Goal: Transaction & Acquisition: Purchase product/service

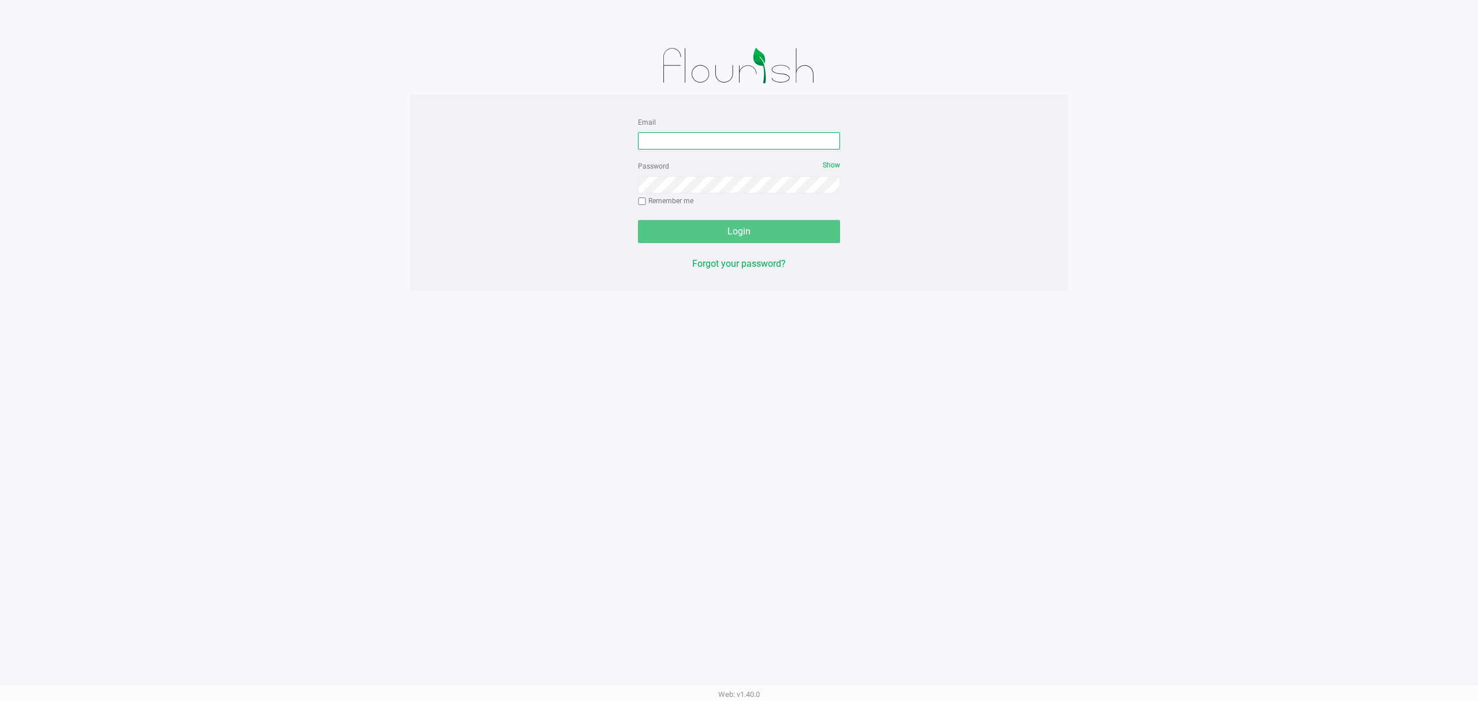
click at [718, 140] on input "Email" at bounding box center [739, 140] width 202 height 17
type input "[EMAIL_ADDRESS][DOMAIN_NAME]"
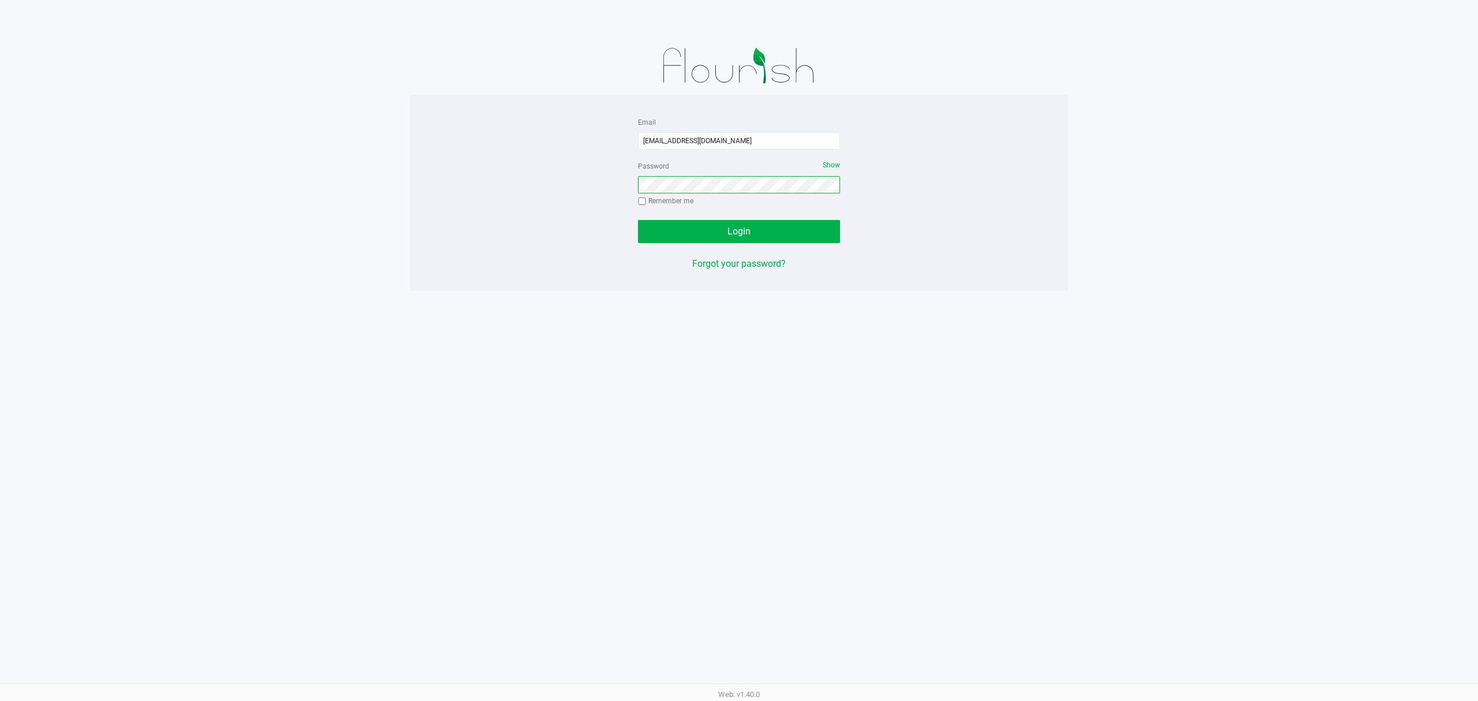
click at [638, 220] on button "Login" at bounding box center [739, 231] width 202 height 23
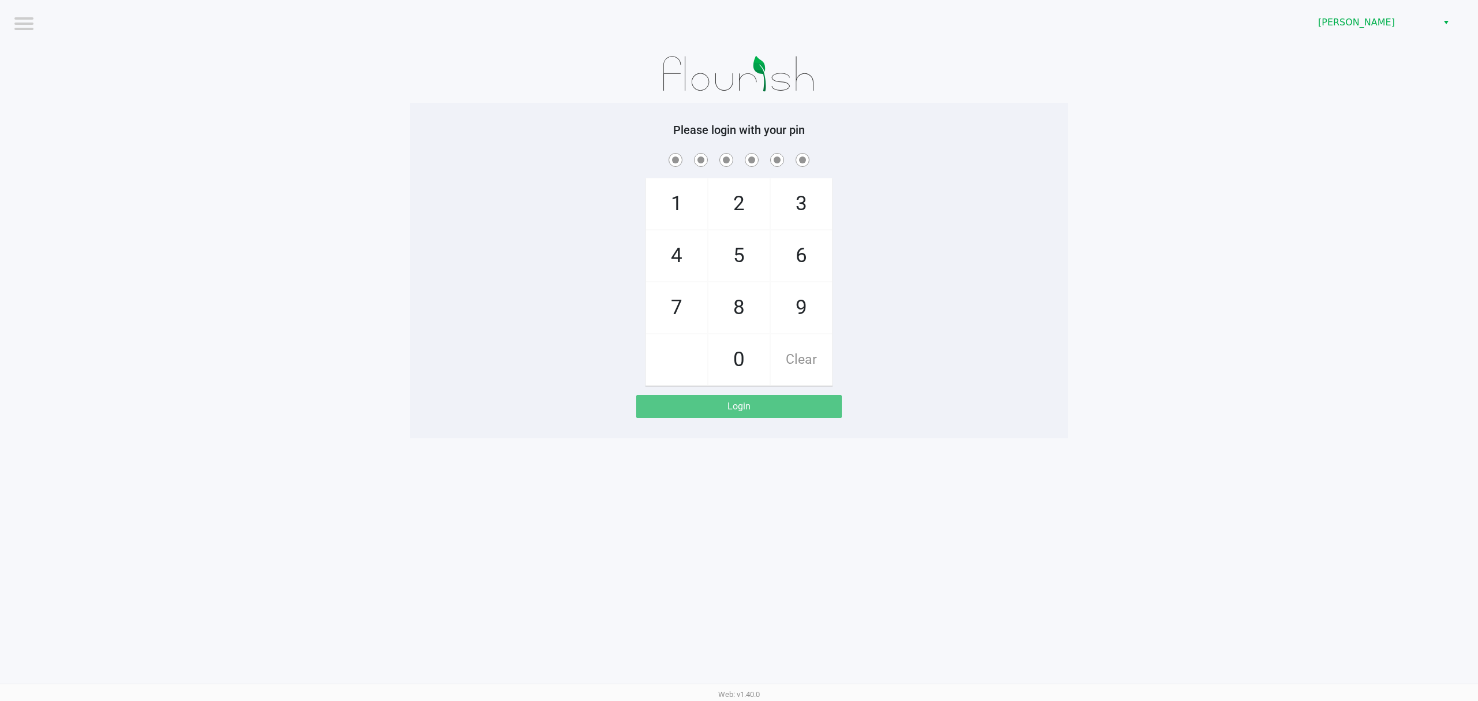
click at [573, 242] on div "1 4 7 2 5 8 0 3 6 9 Clear" at bounding box center [739, 268] width 658 height 235
checkbox input "true"
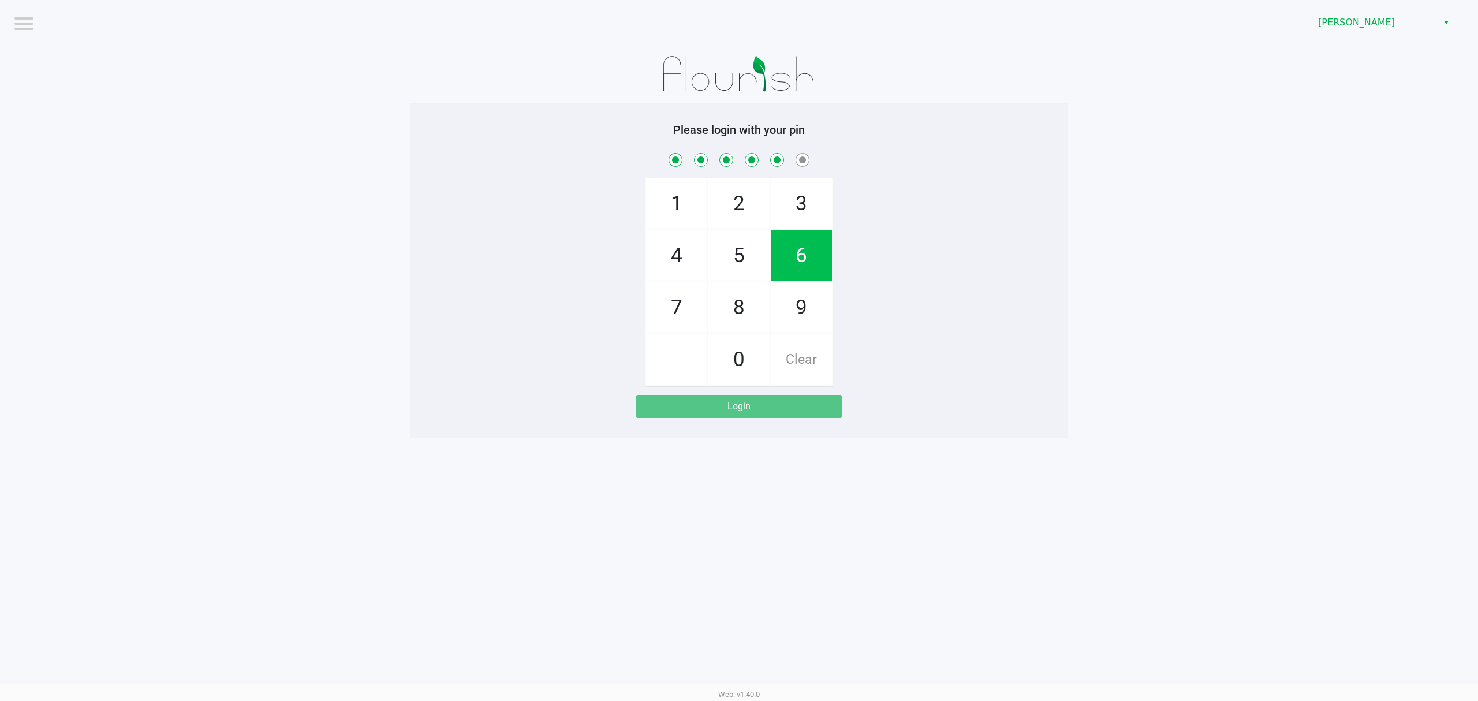
checkbox input "true"
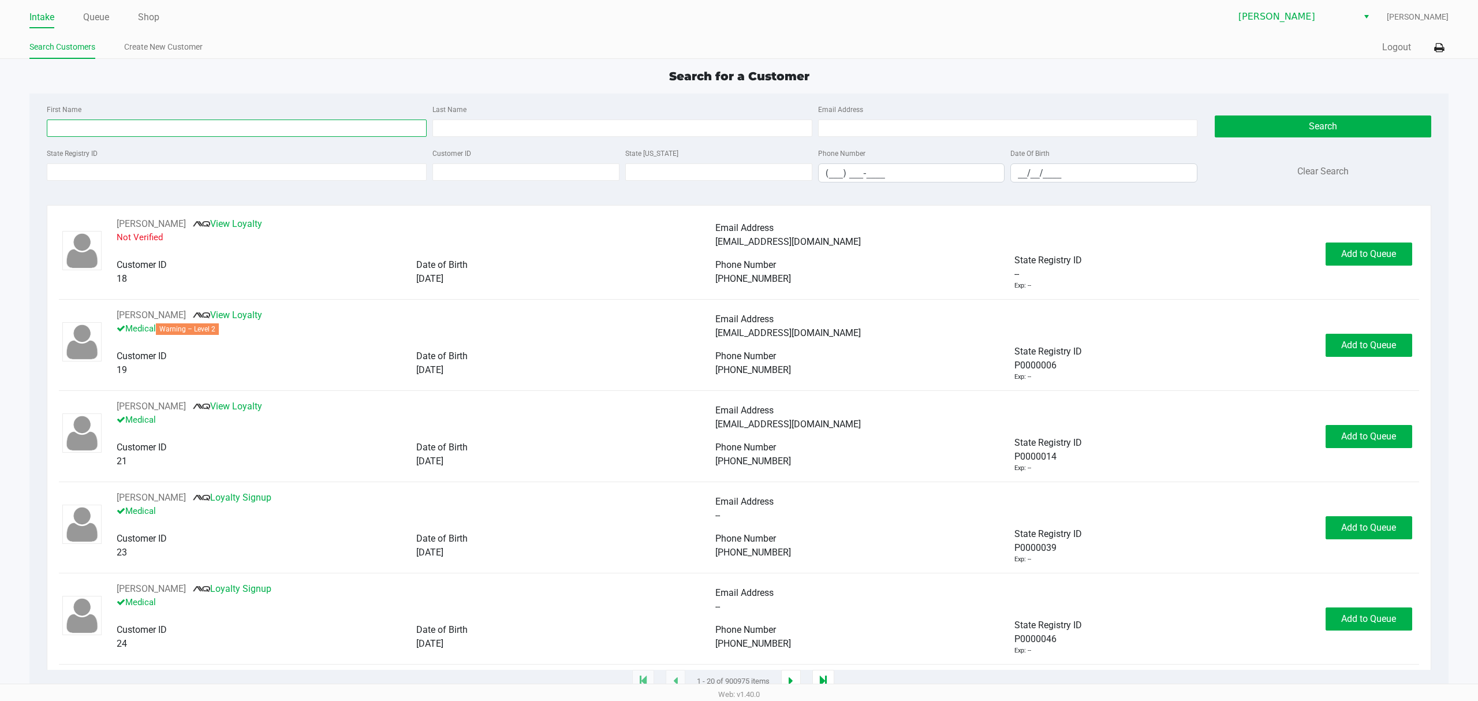
drag, startPoint x: 87, startPoint y: 132, endPoint x: 81, endPoint y: 127, distance: 7.4
click at [87, 130] on input "First Name" at bounding box center [237, 127] width 380 height 17
type input "kaili"
click at [1045, 172] on input "__/__/____" at bounding box center [1104, 173] width 186 height 18
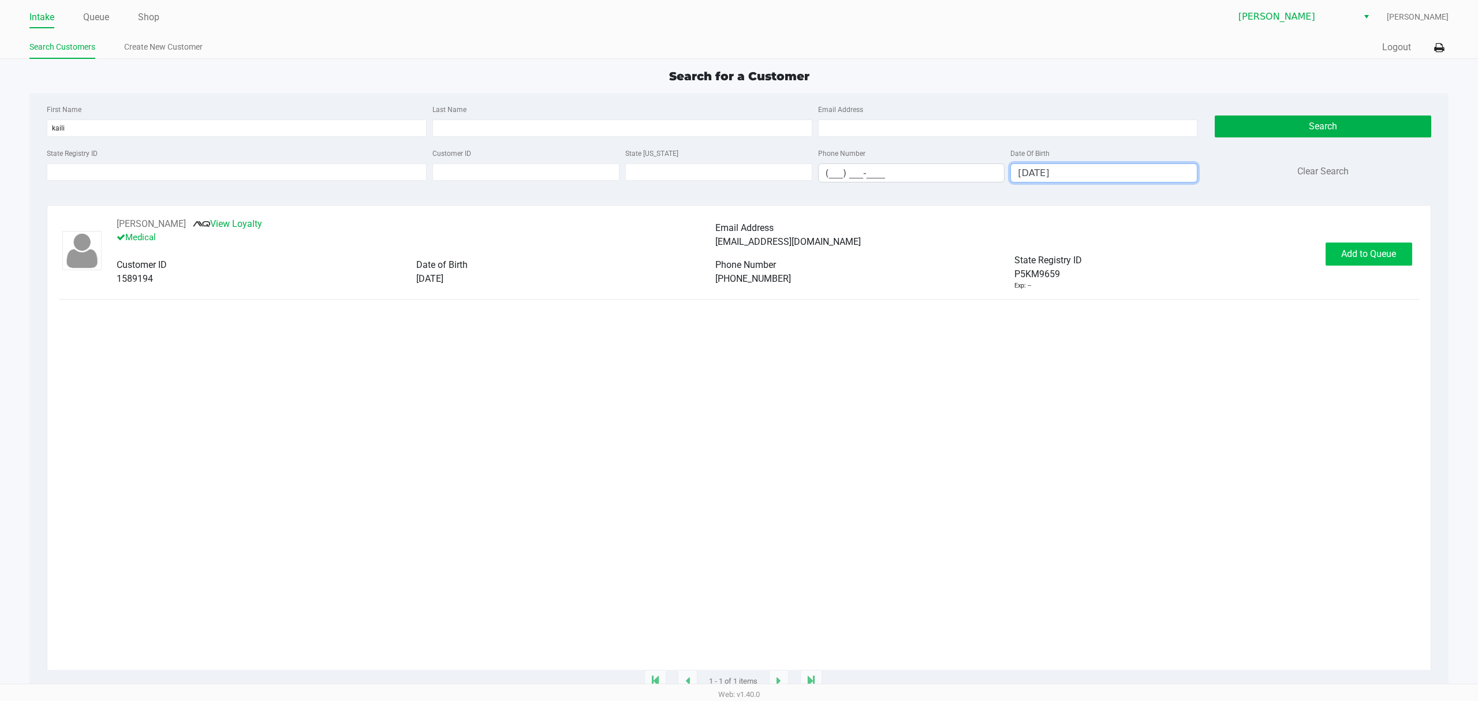
type input "09/18/2000"
click at [1363, 259] on span "Add to Queue" at bounding box center [1368, 253] width 55 height 11
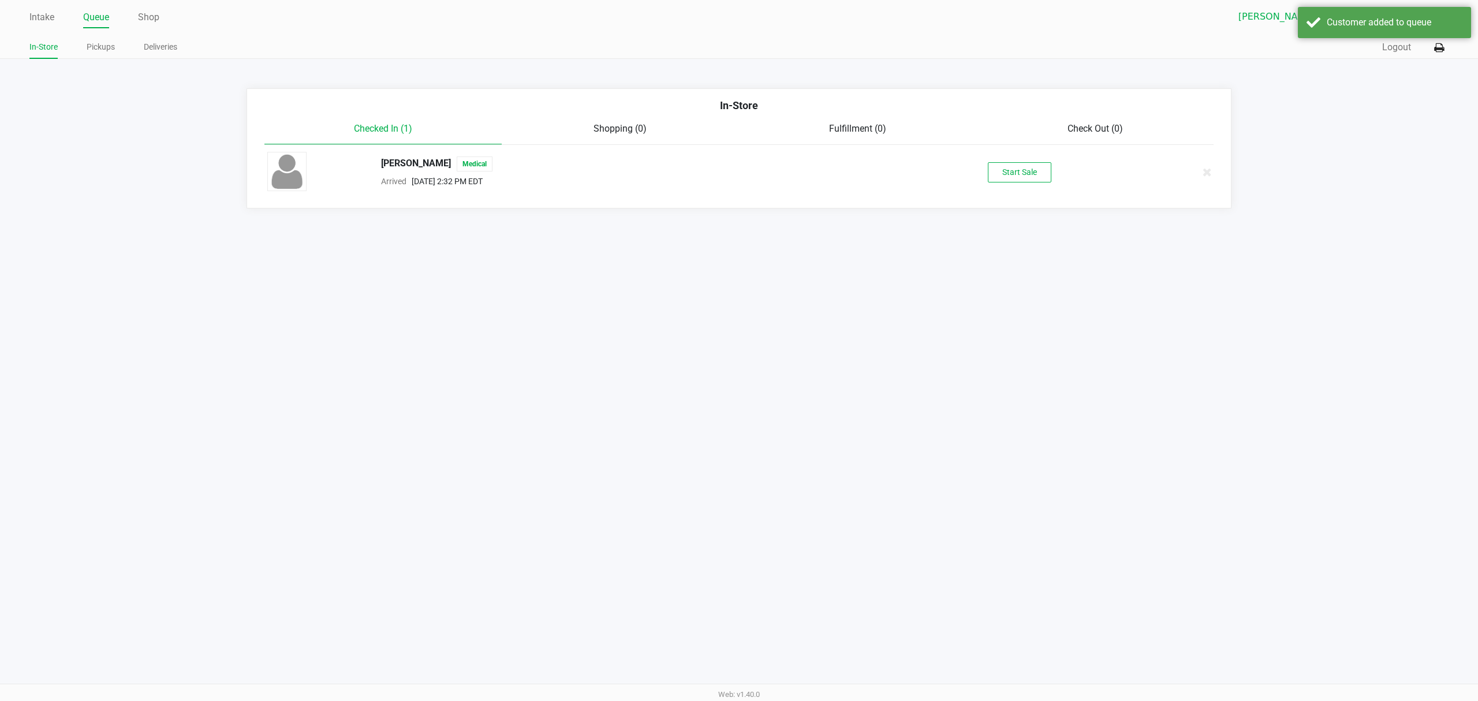
click at [980, 180] on div "Start Sale" at bounding box center [1019, 172] width 240 height 20
click at [996, 175] on button "Start Sale" at bounding box center [1019, 172] width 63 height 20
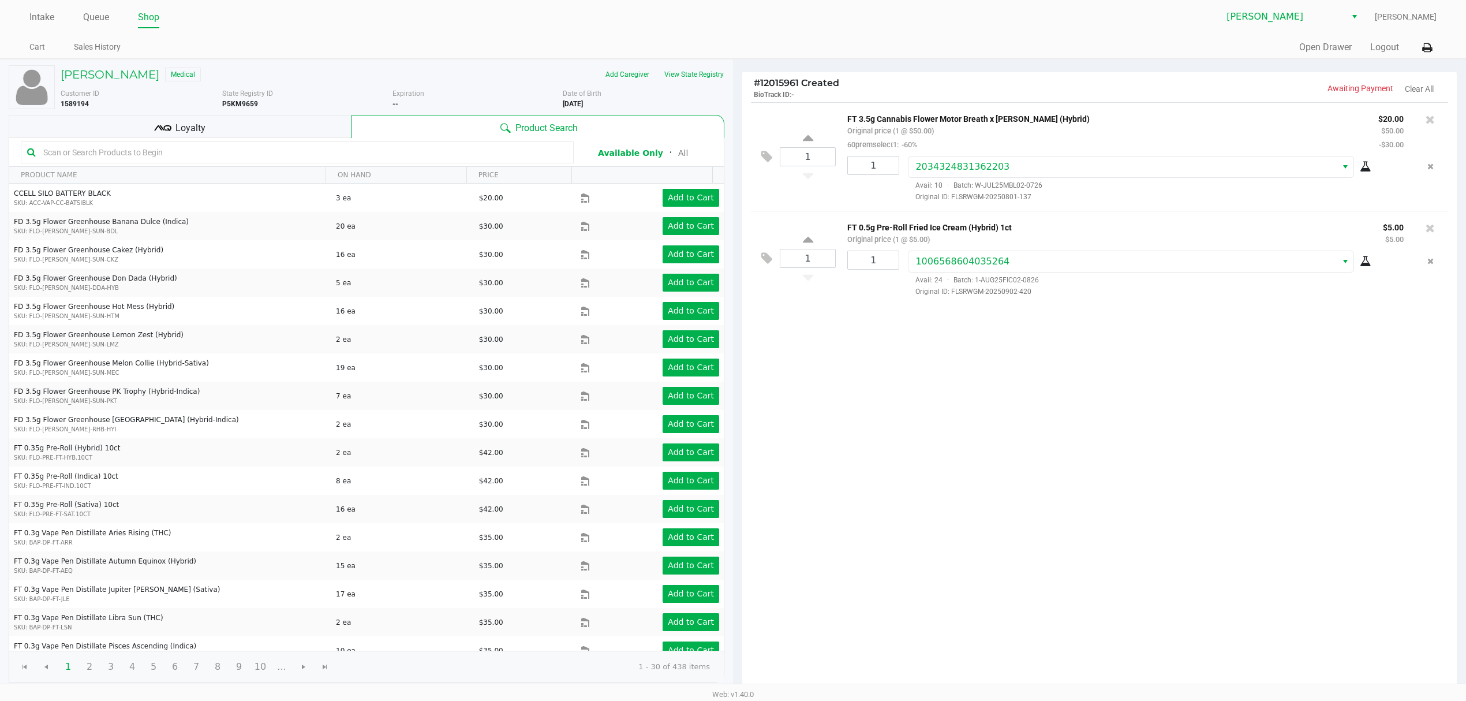
click at [322, 128] on div "Loyalty" at bounding box center [180, 126] width 343 height 23
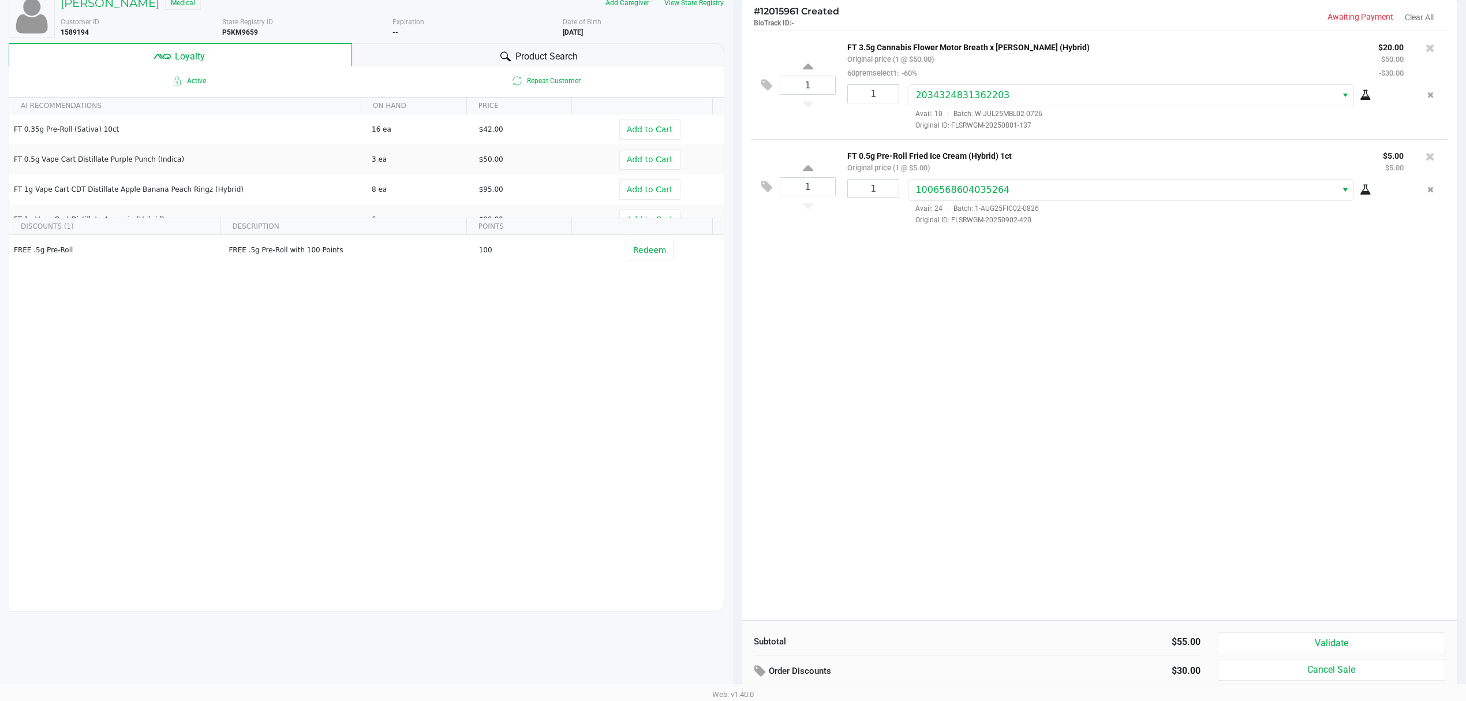
scroll to position [134, 0]
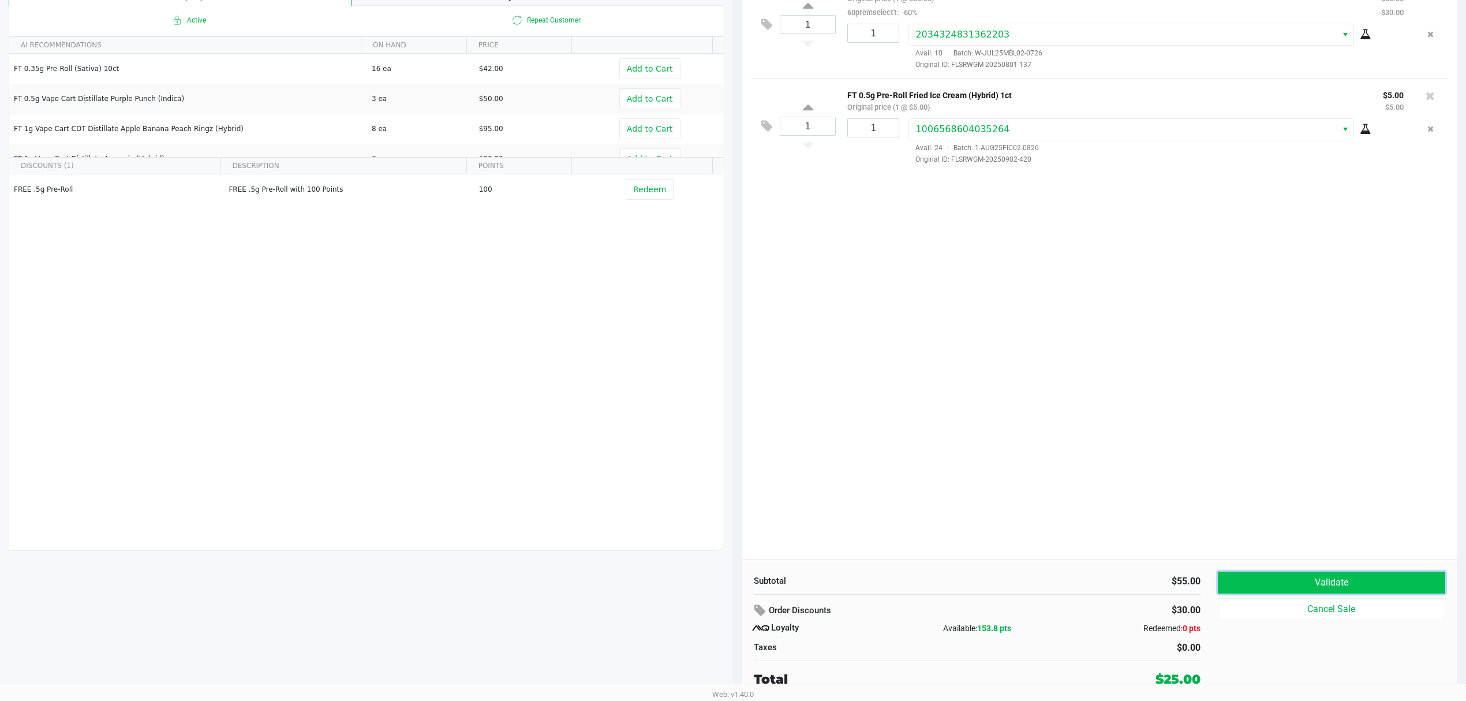
click at [1390, 578] on button "Validate" at bounding box center [1331, 582] width 227 height 22
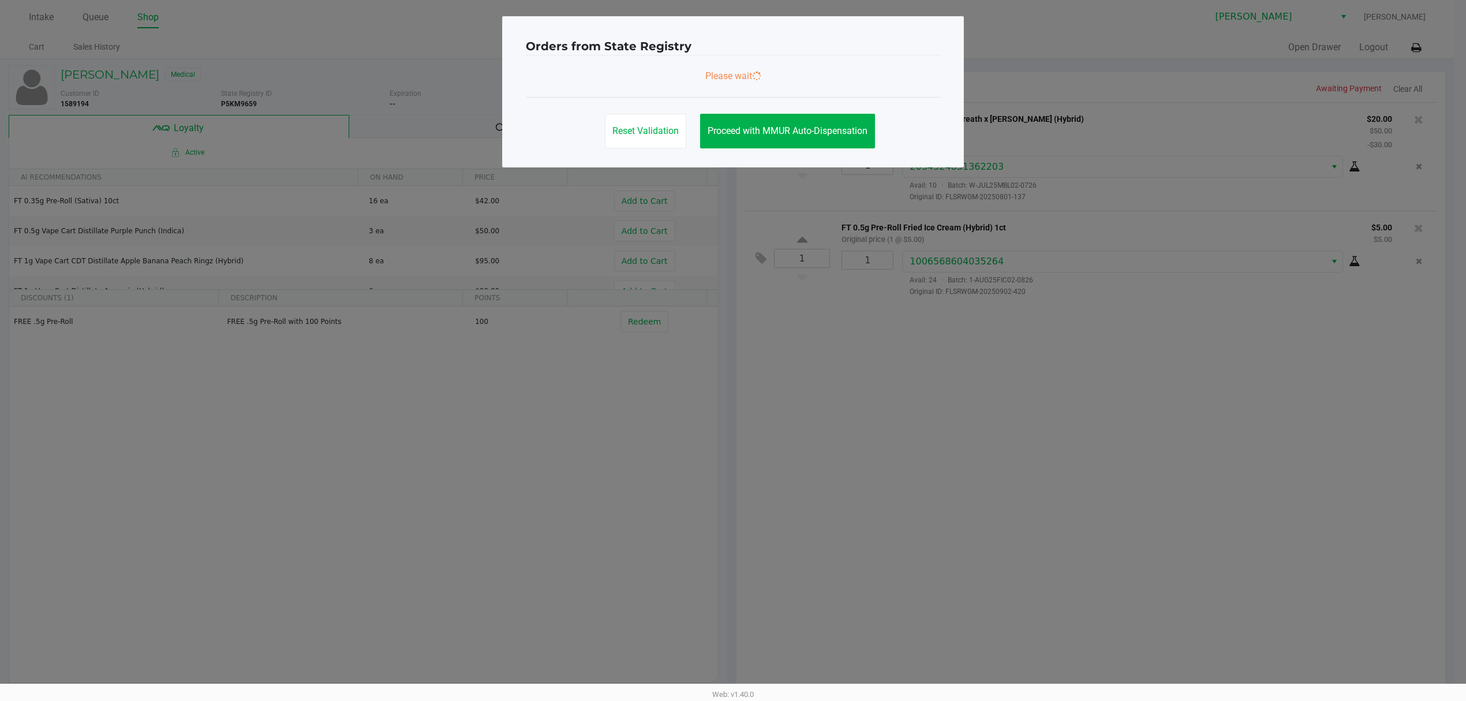
scroll to position [0, 0]
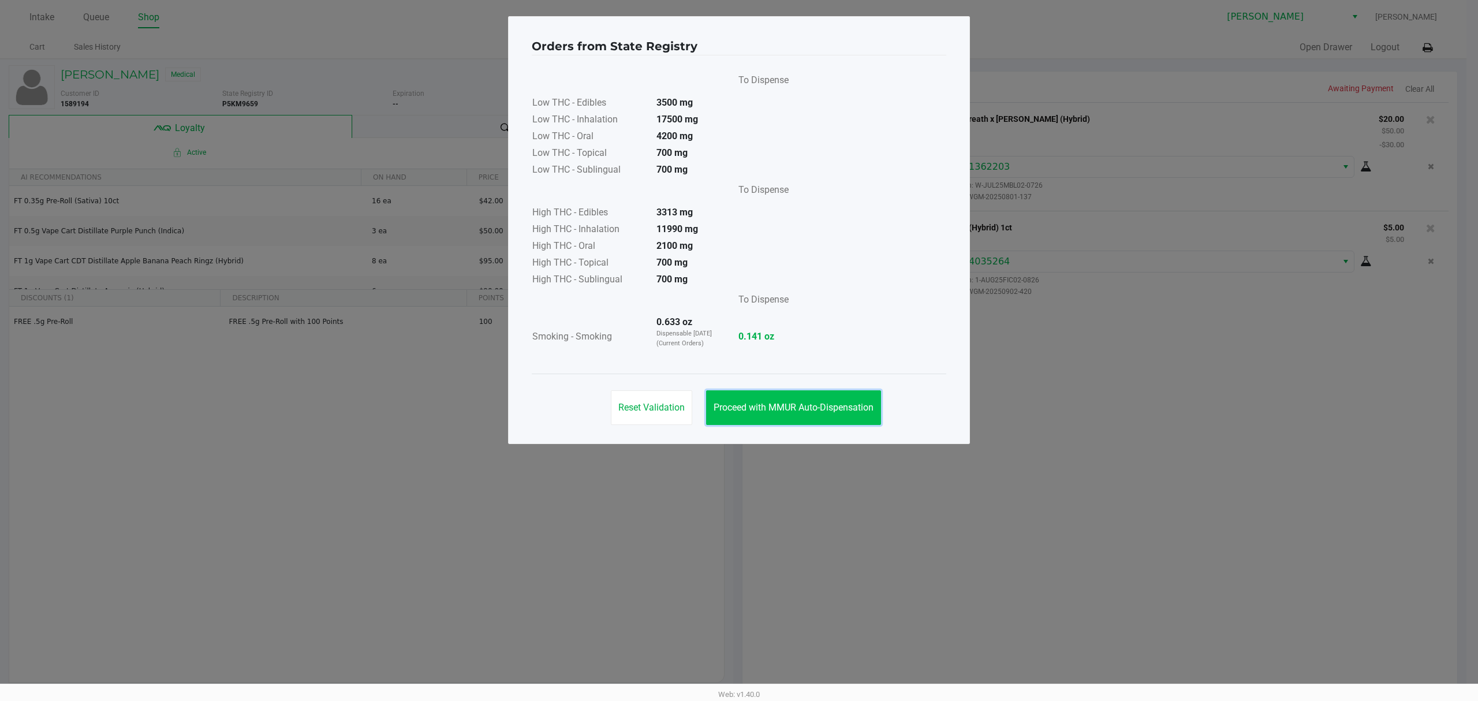
click at [790, 411] on span "Proceed with MMUR Auto-Dispensation" at bounding box center [793, 407] width 160 height 11
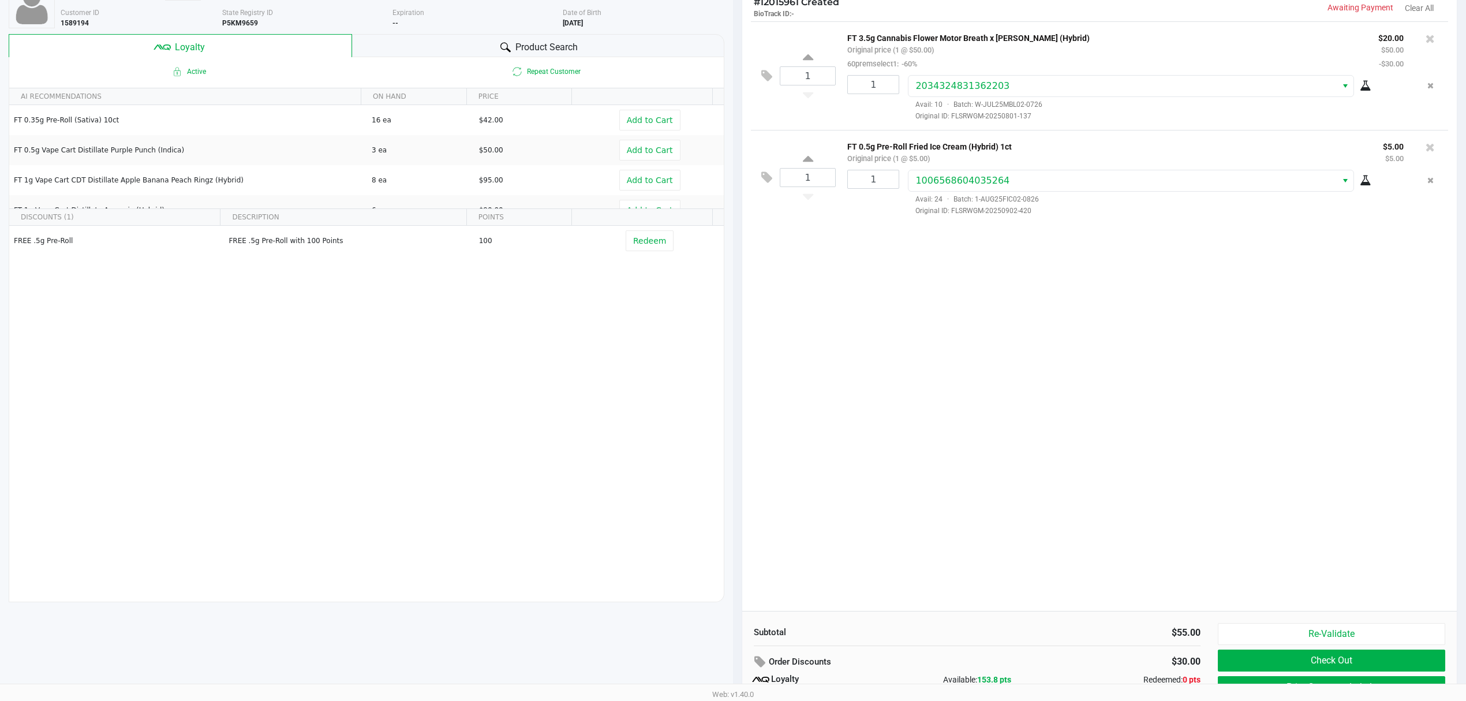
scroll to position [134, 0]
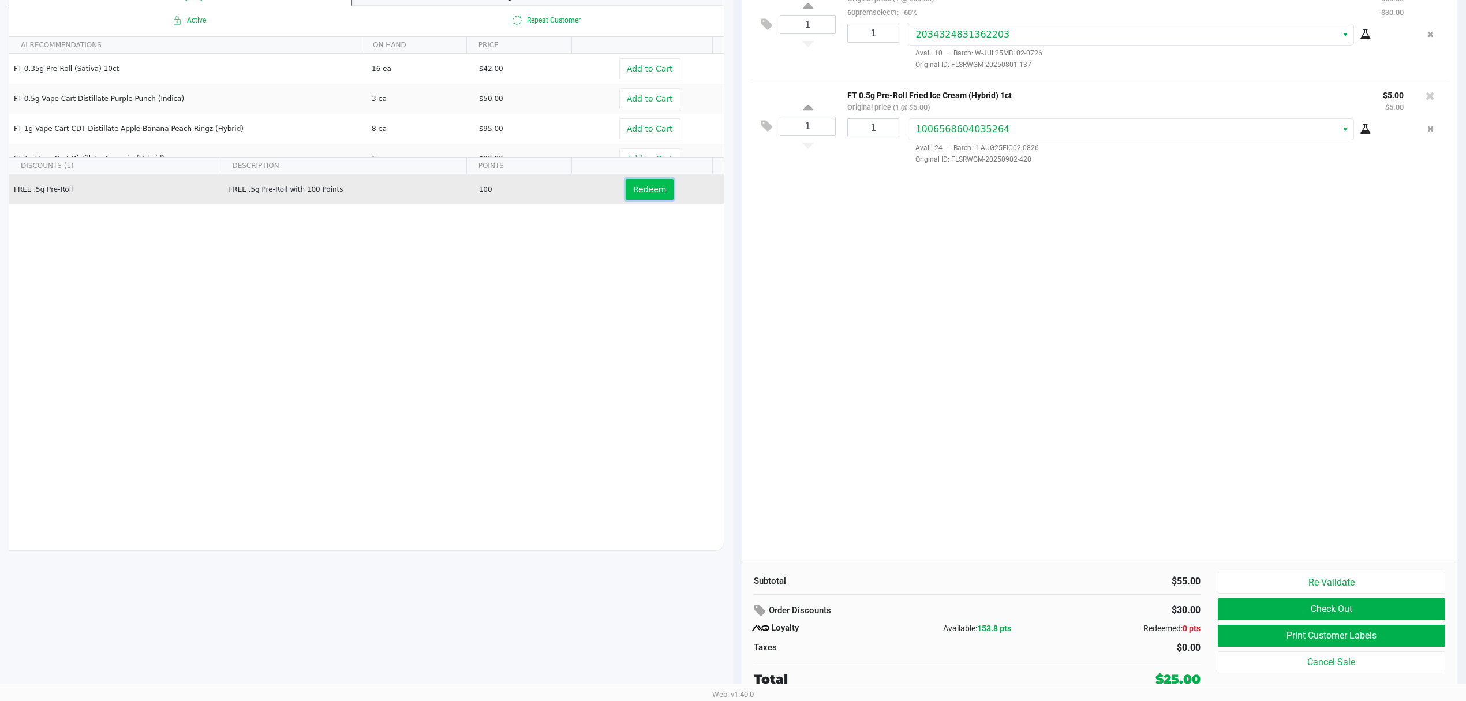
click at [626, 190] on button "Redeem" at bounding box center [650, 189] width 48 height 21
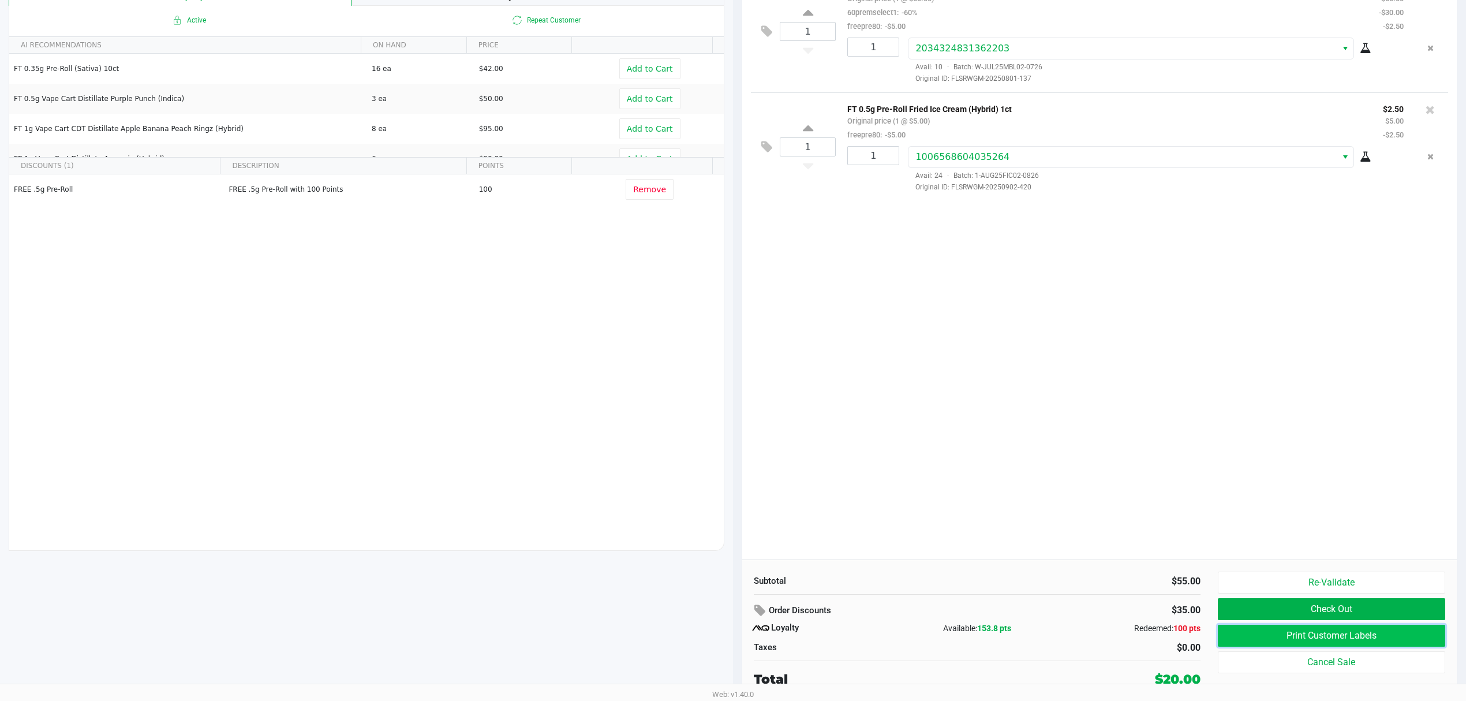
click at [1326, 635] on button "Print Customer Labels" at bounding box center [1331, 636] width 227 height 22
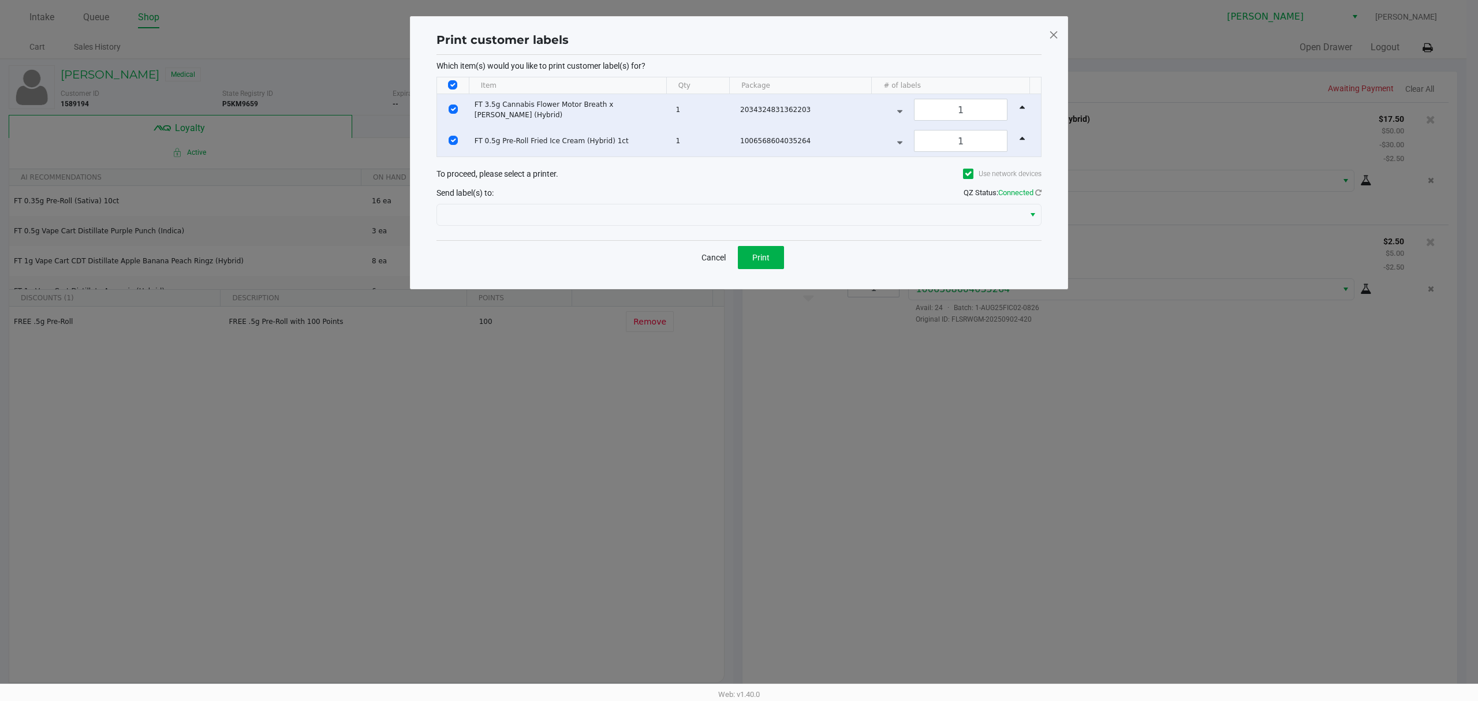
click at [778, 229] on div at bounding box center [738, 215] width 605 height 28
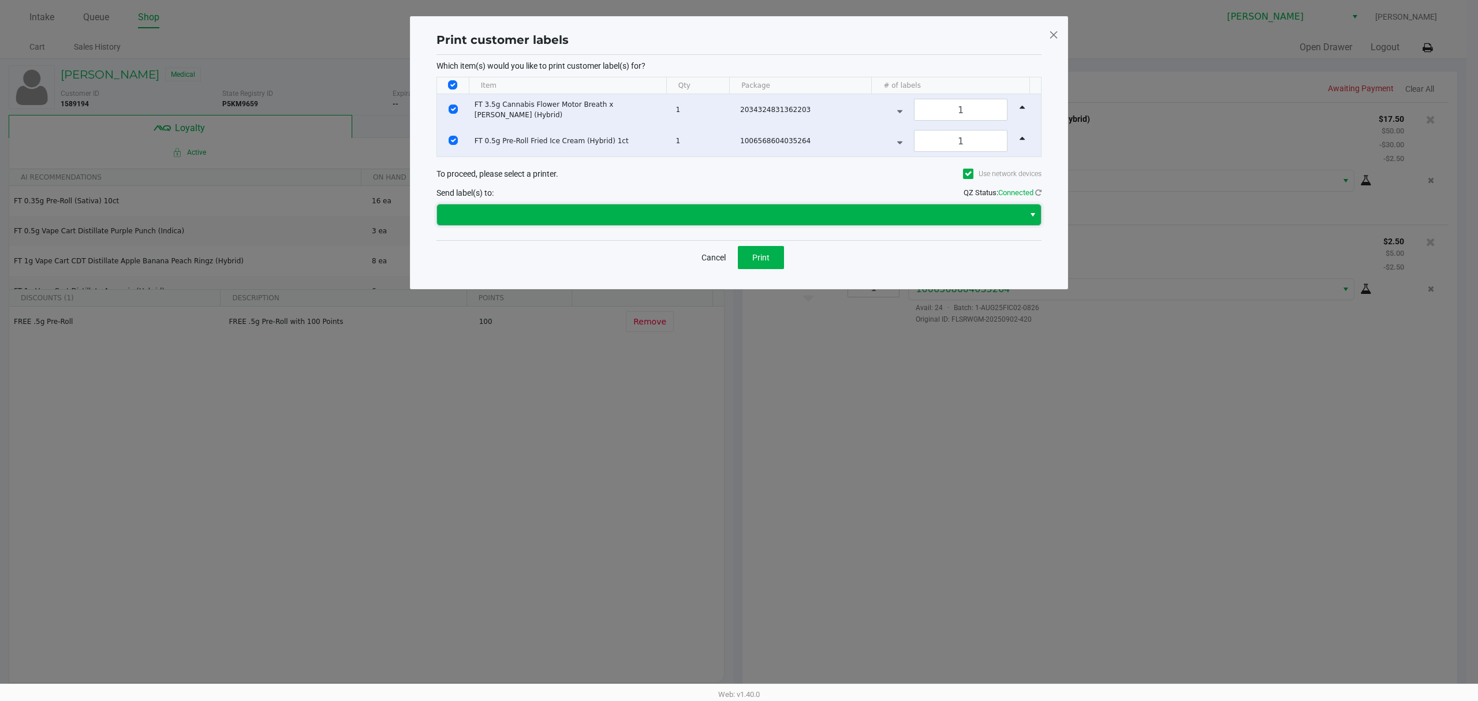
click at [769, 213] on span at bounding box center [730, 215] width 573 height 14
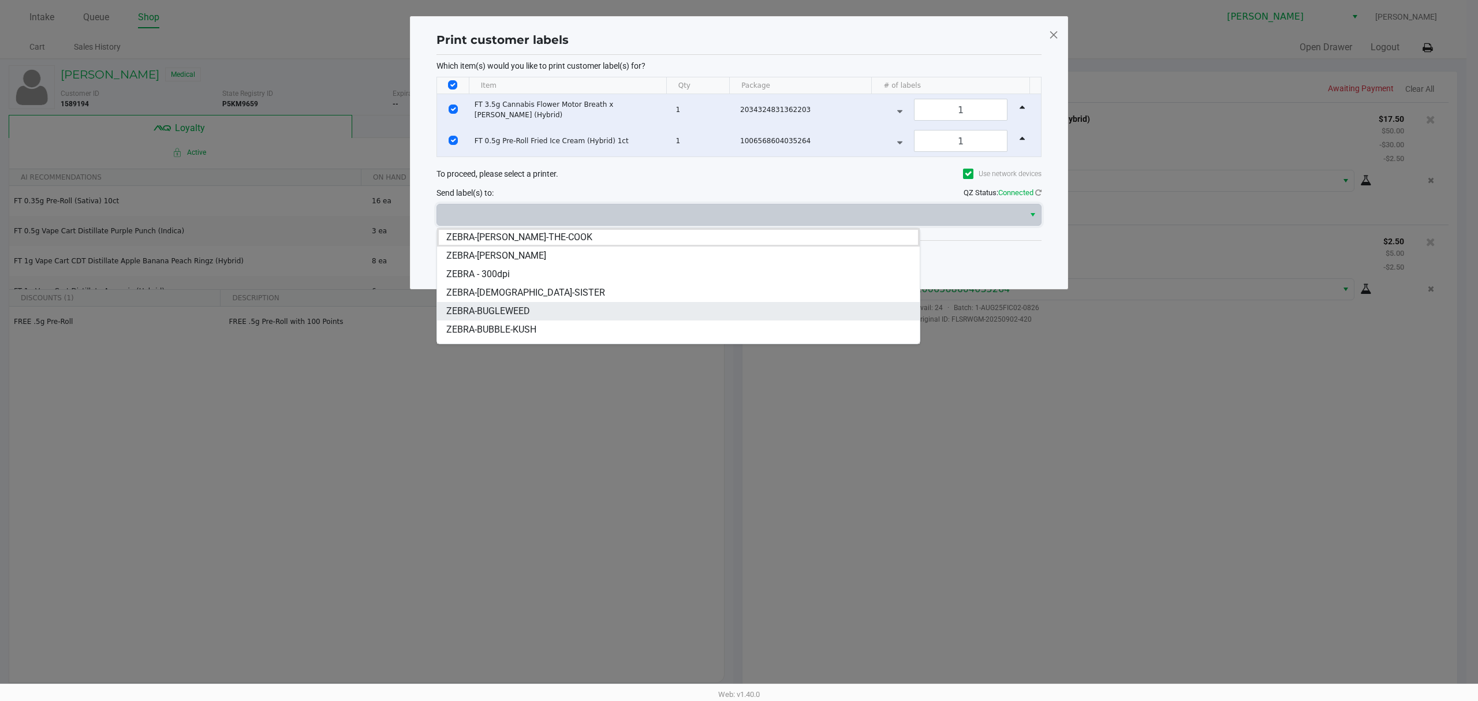
click at [521, 316] on span "ZEBRA-BUGLEWEED" at bounding box center [488, 311] width 84 height 14
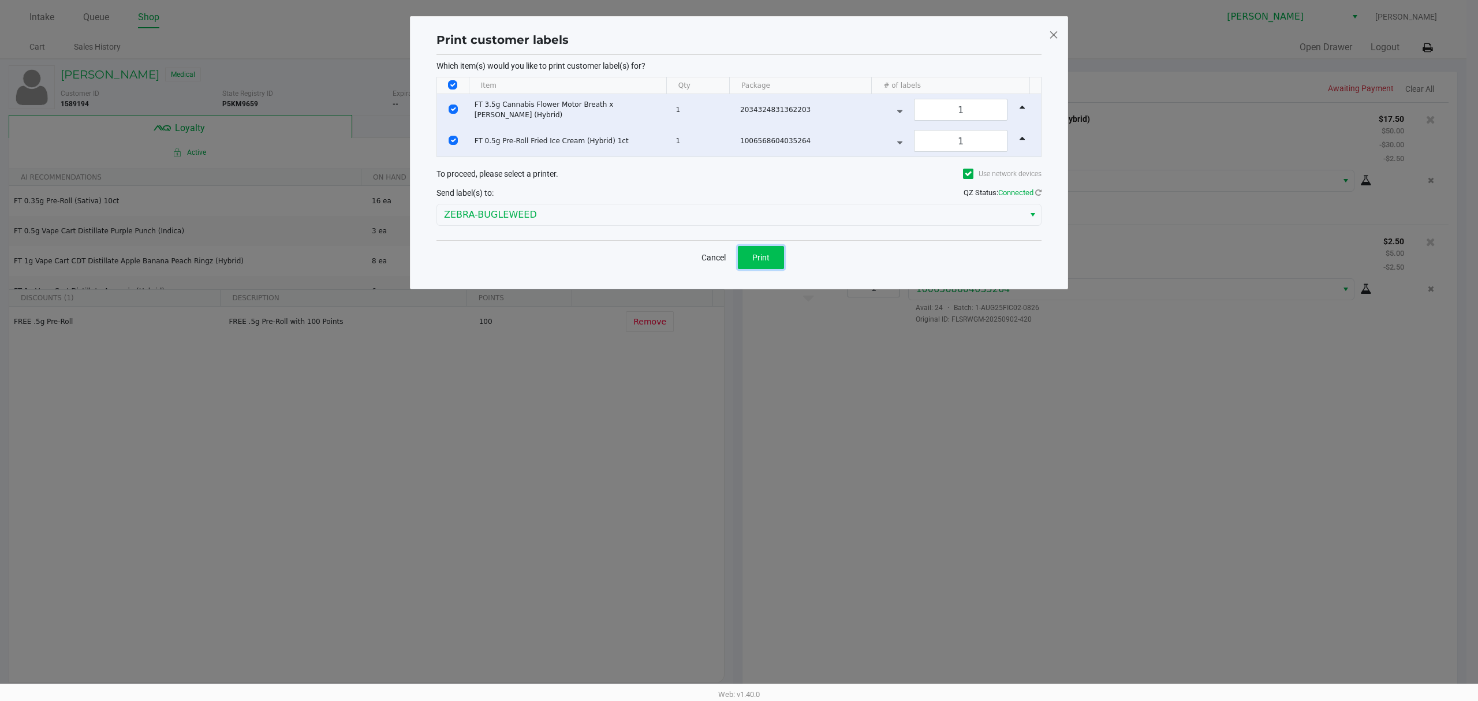
click at [762, 268] on button "Print" at bounding box center [761, 257] width 46 height 23
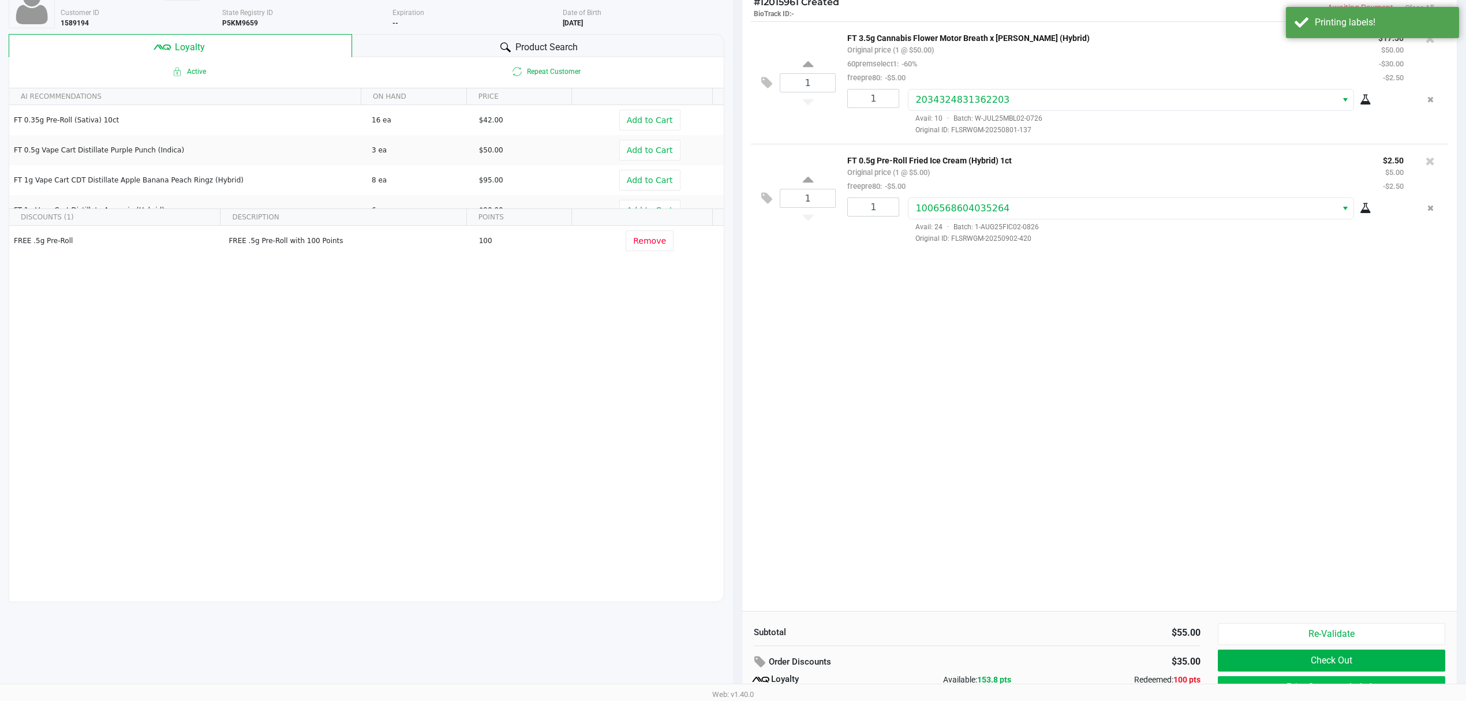
scroll to position [134, 0]
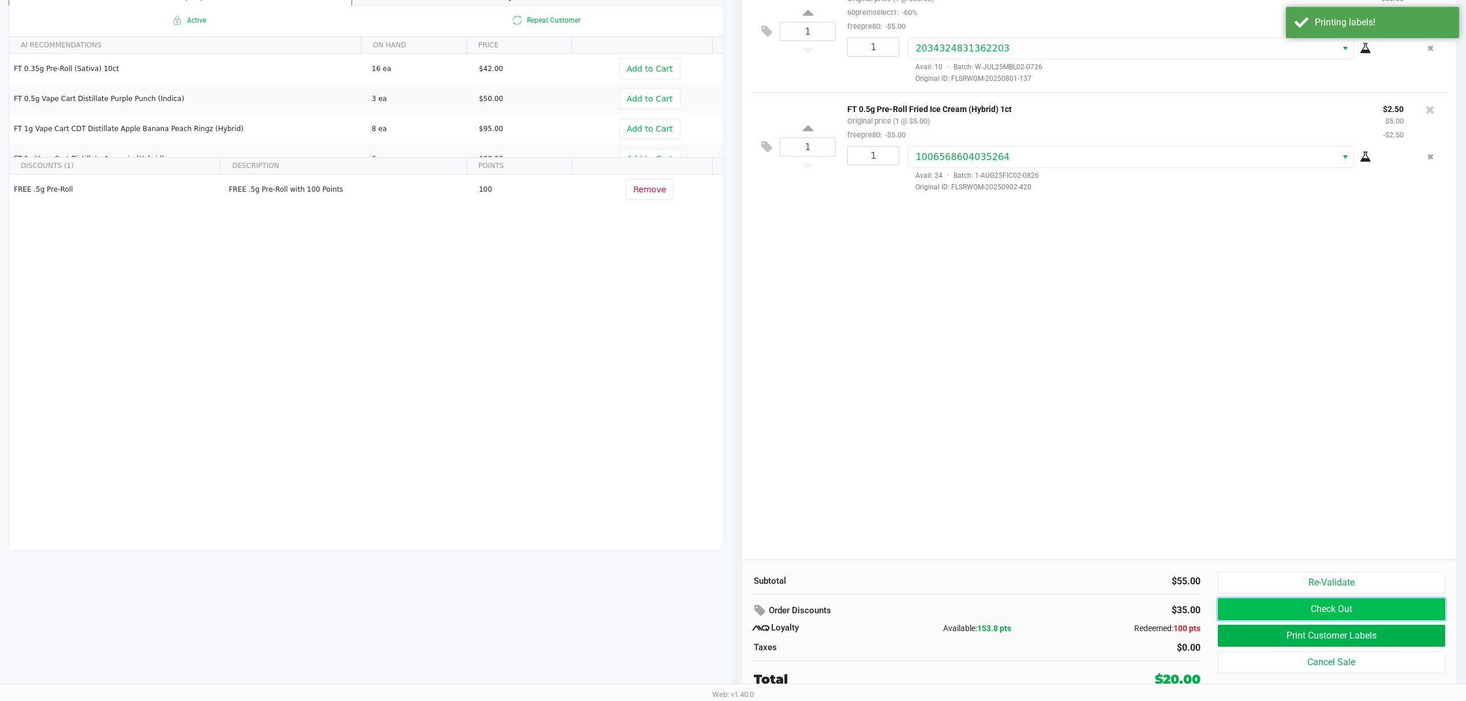
click at [1321, 613] on button "Check Out" at bounding box center [1331, 609] width 227 height 22
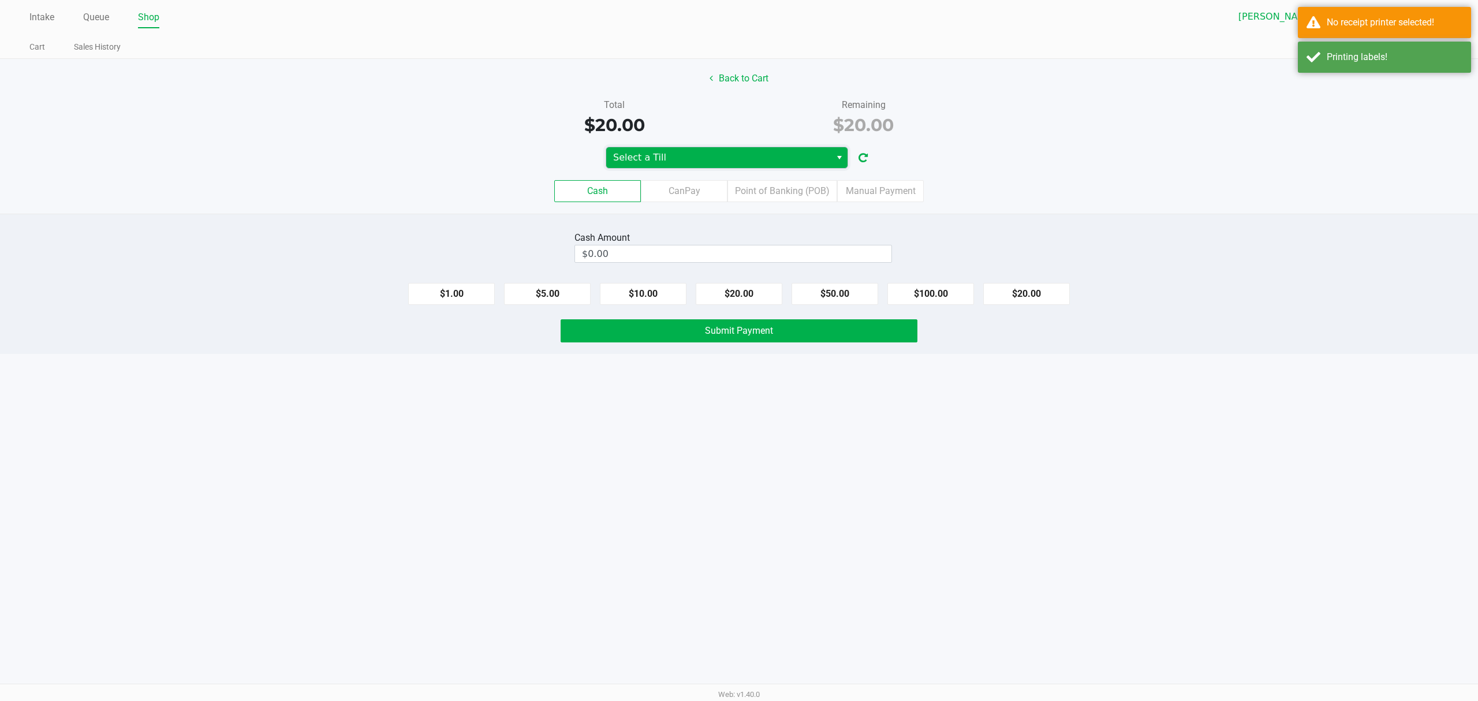
click at [703, 164] on span "Select a Till" at bounding box center [718, 158] width 211 height 14
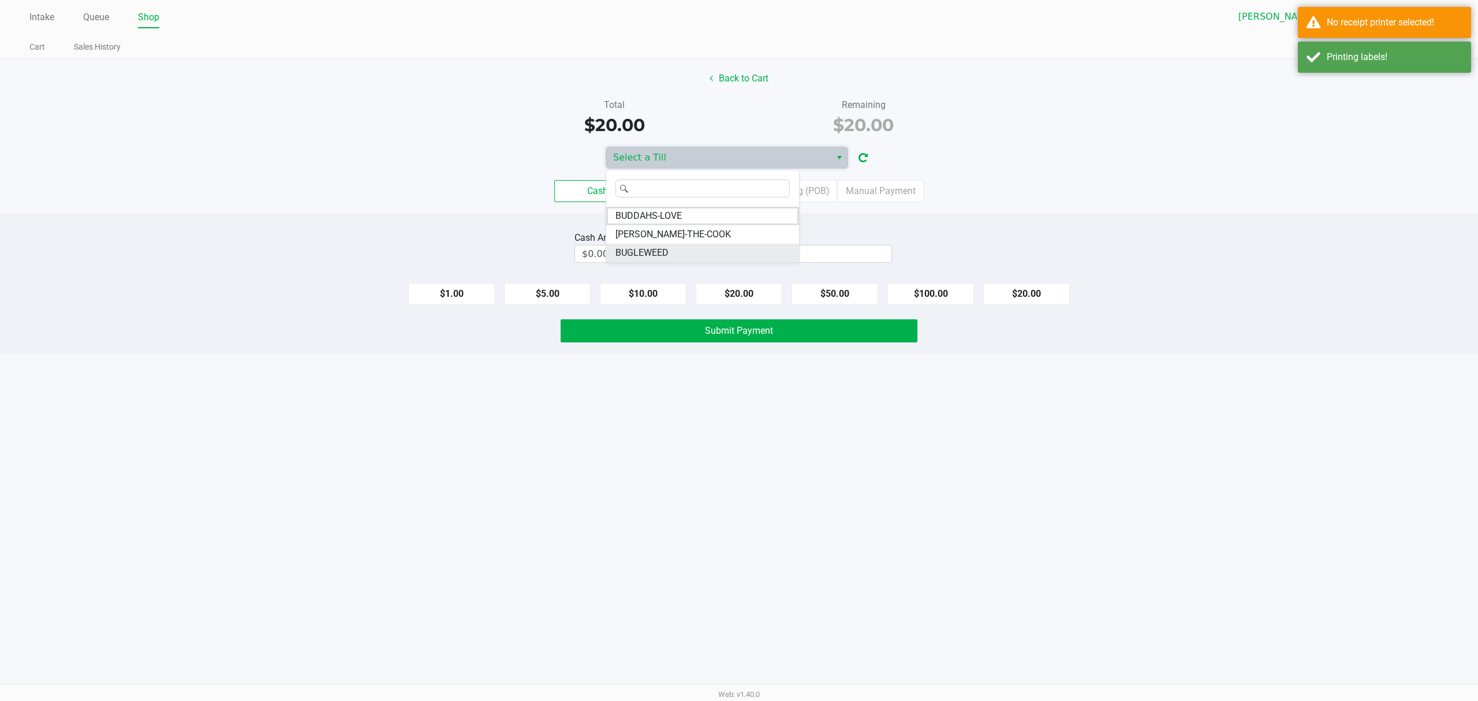
click at [677, 250] on li "BUGLEWEED" at bounding box center [702, 253] width 193 height 18
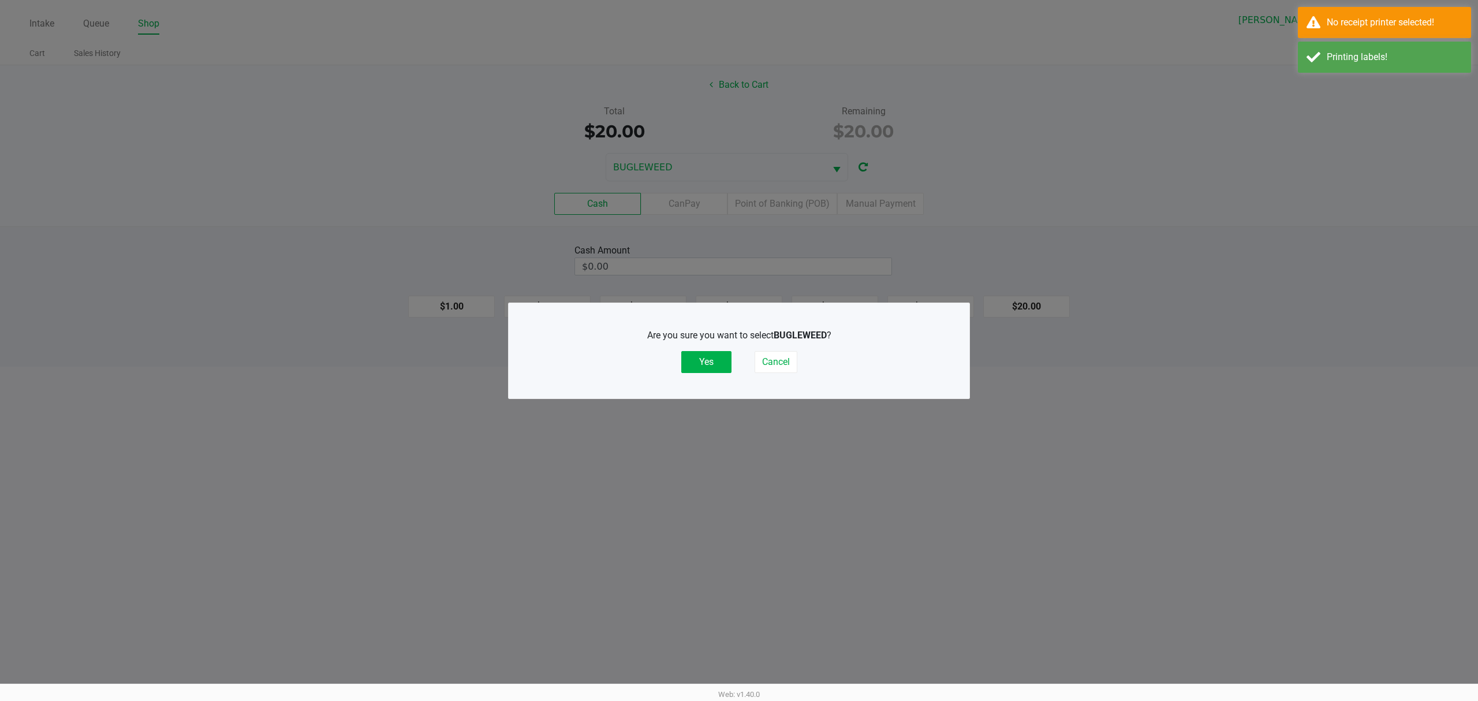
click at [710, 377] on div "Are you sure you want to select BUGLEWEED ? Yes Cancel" at bounding box center [739, 351] width 414 height 72
click at [701, 364] on button "Yes" at bounding box center [706, 362] width 50 height 22
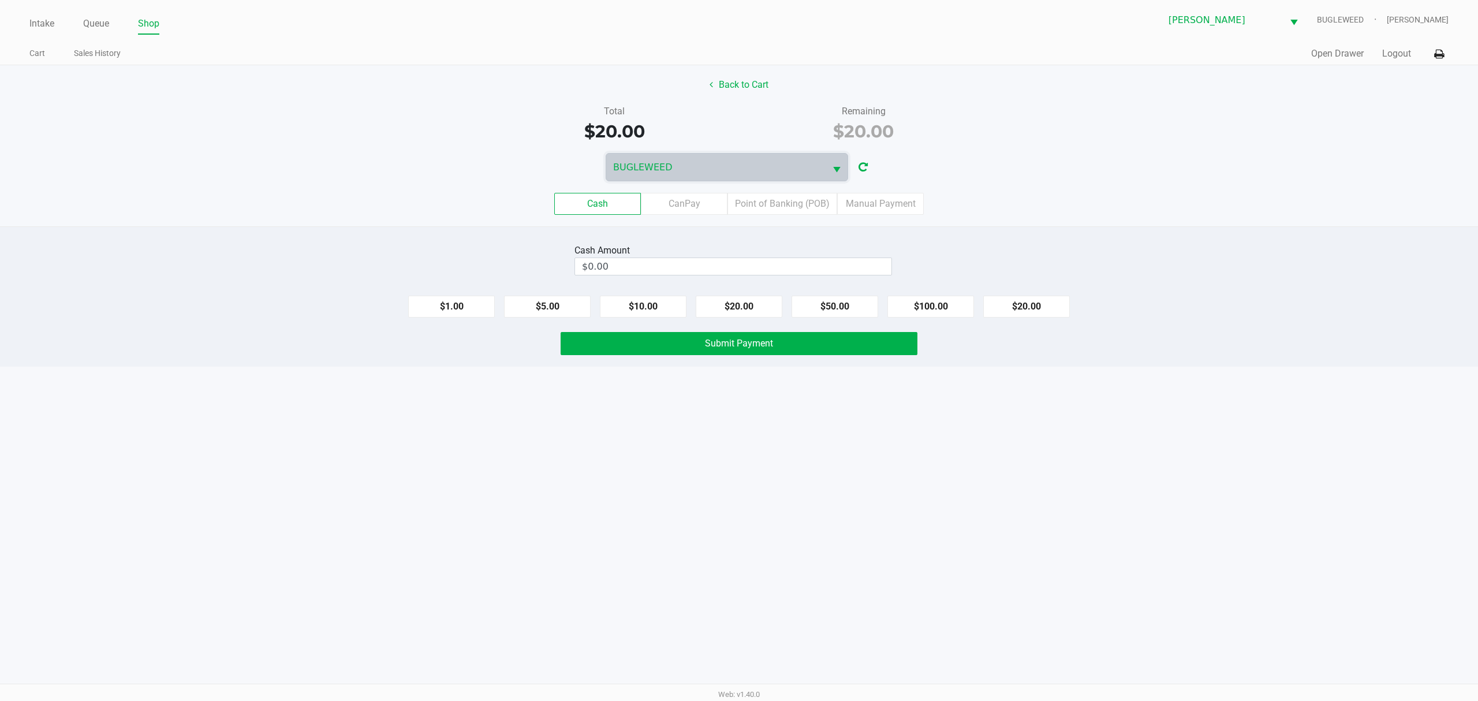
click at [664, 277] on div "Cash Amount $0.00" at bounding box center [732, 259] width 317 height 36
click at [658, 271] on input "0" at bounding box center [733, 266] width 316 height 17
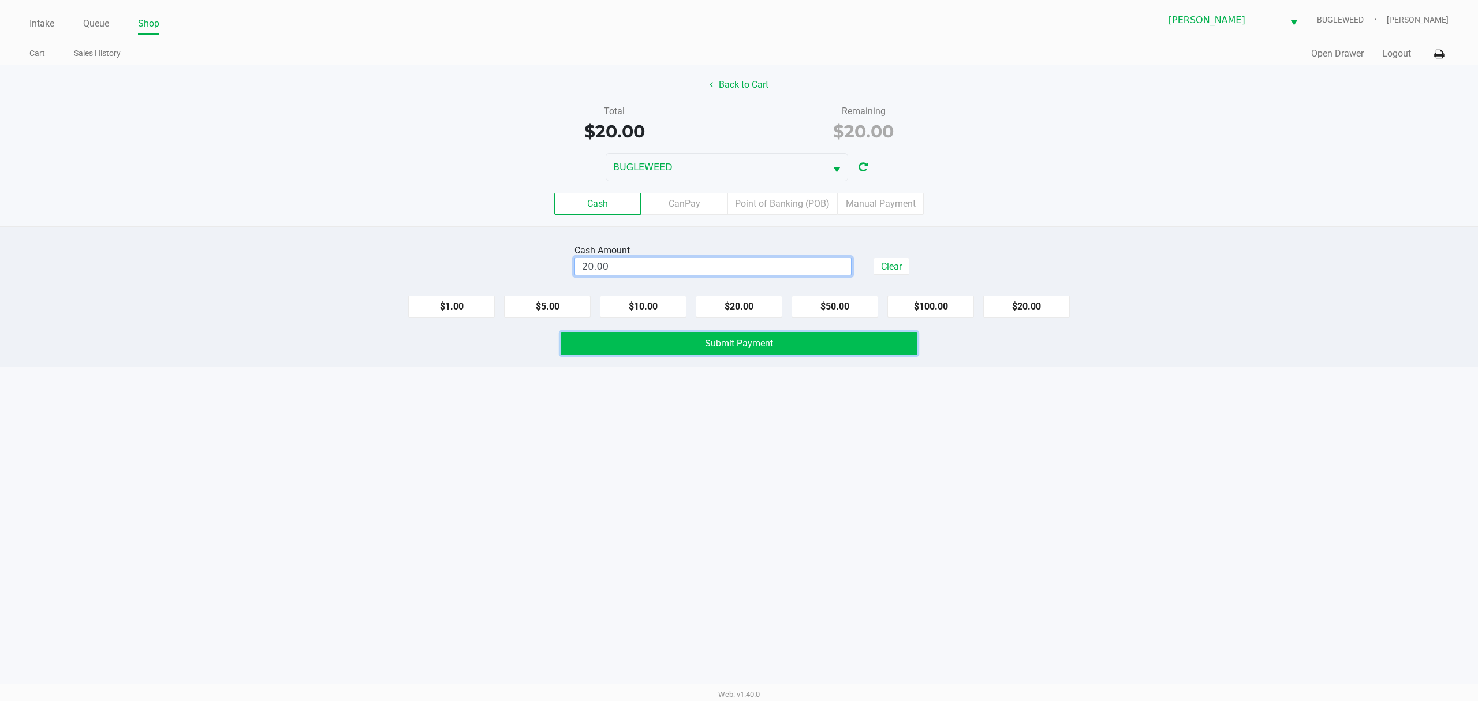
type input "$20.00"
click at [671, 345] on button "Submit Payment" at bounding box center [738, 343] width 357 height 23
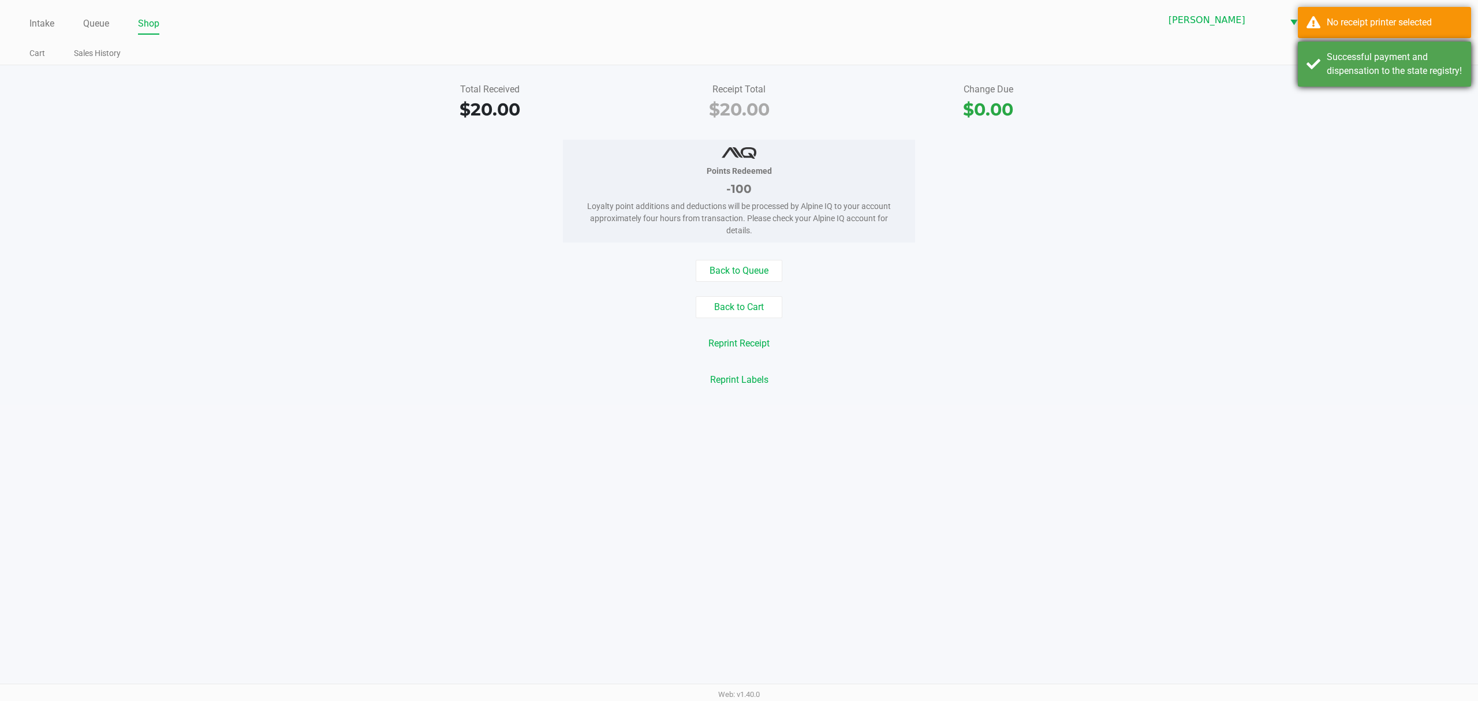
click at [1317, 60] on div "Successful payment and dispensation to the state registry!" at bounding box center [1383, 64] width 173 height 45
click at [1317, 31] on div "No receipt printer selected" at bounding box center [1383, 22] width 173 height 31
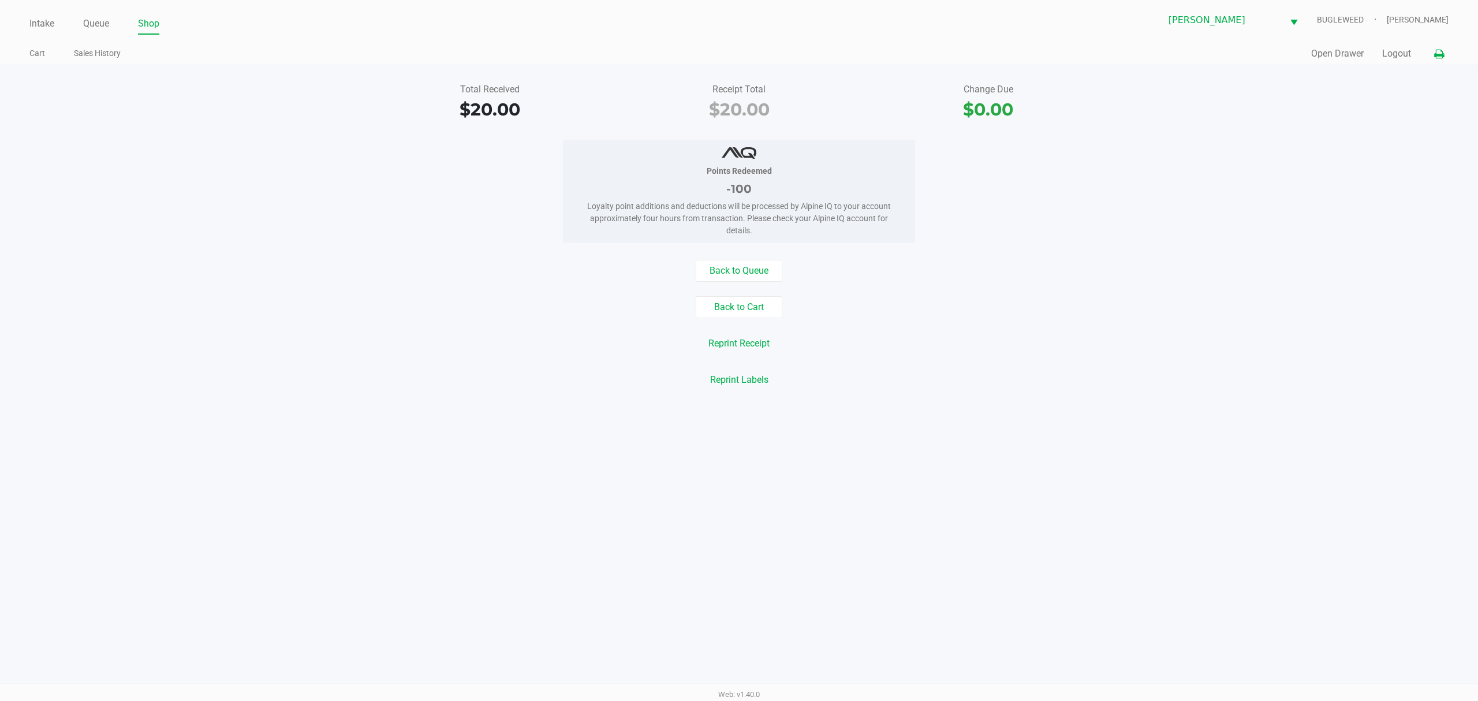
click at [1446, 59] on button at bounding box center [1438, 53] width 19 height 21
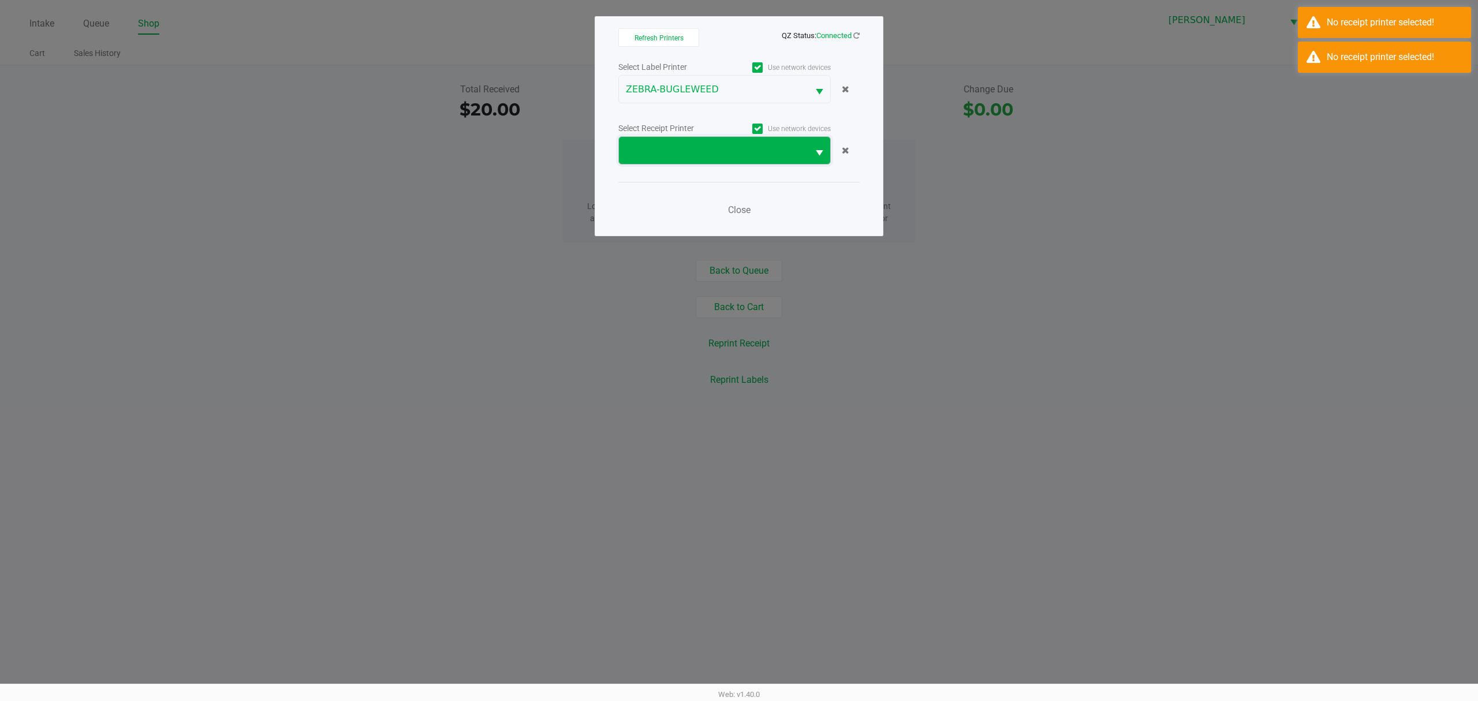
click at [805, 148] on span at bounding box center [713, 150] width 189 height 27
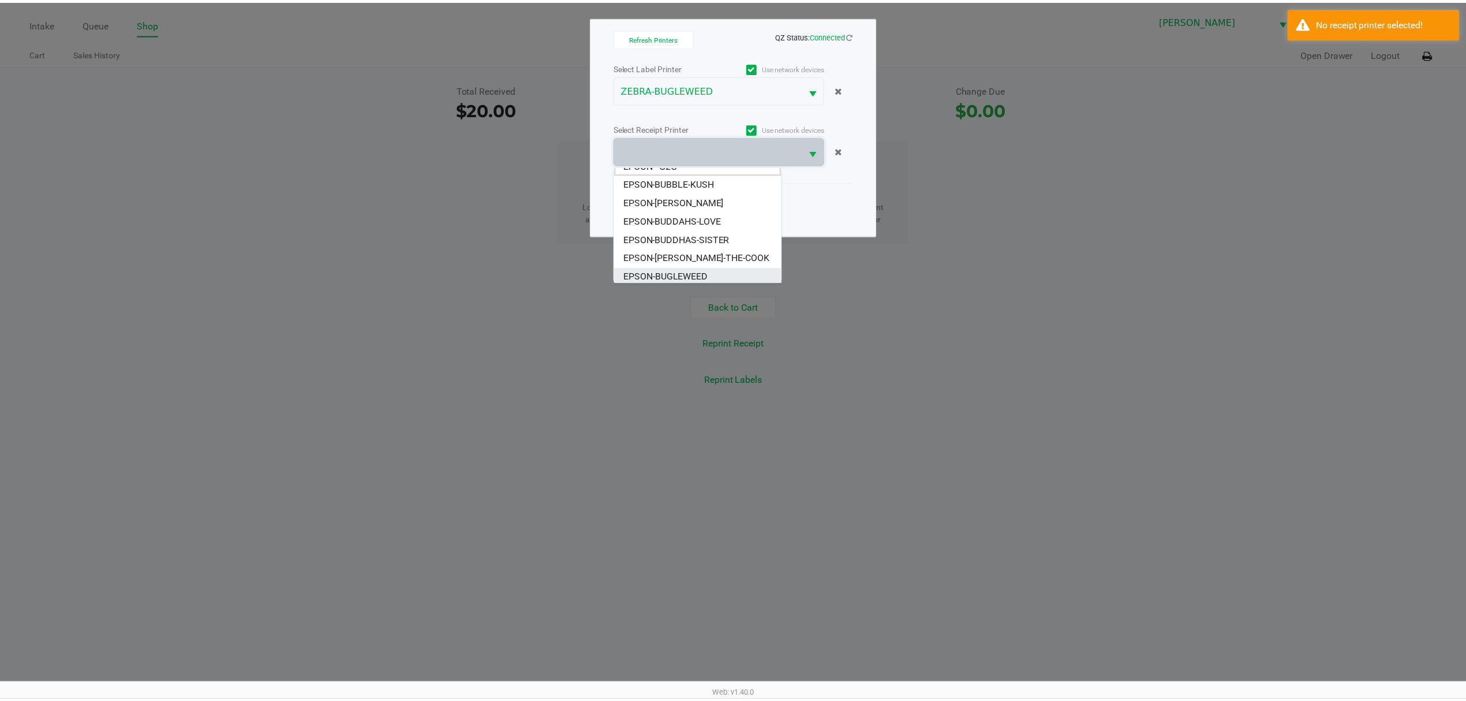
scroll to position [14, 0]
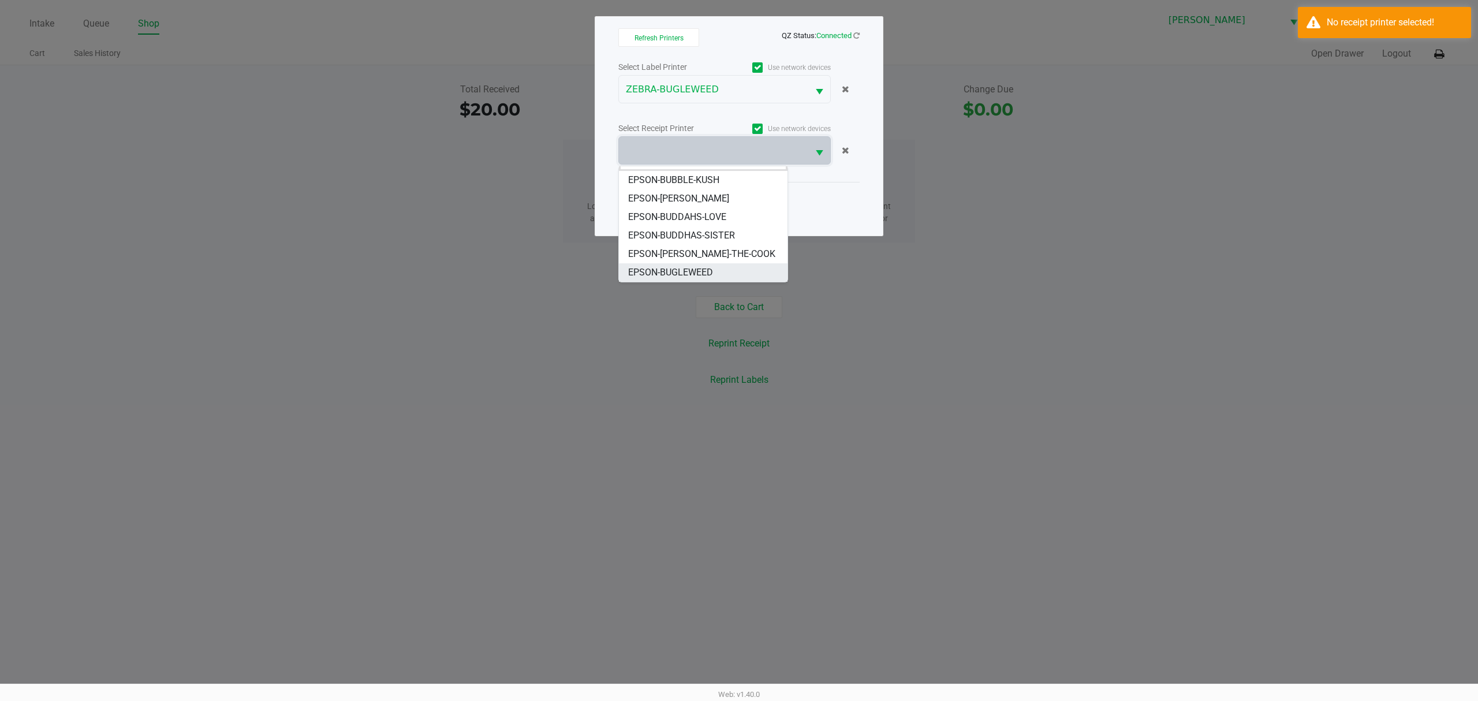
click at [690, 271] on span "EPSON-BUGLEWEED" at bounding box center [670, 273] width 85 height 14
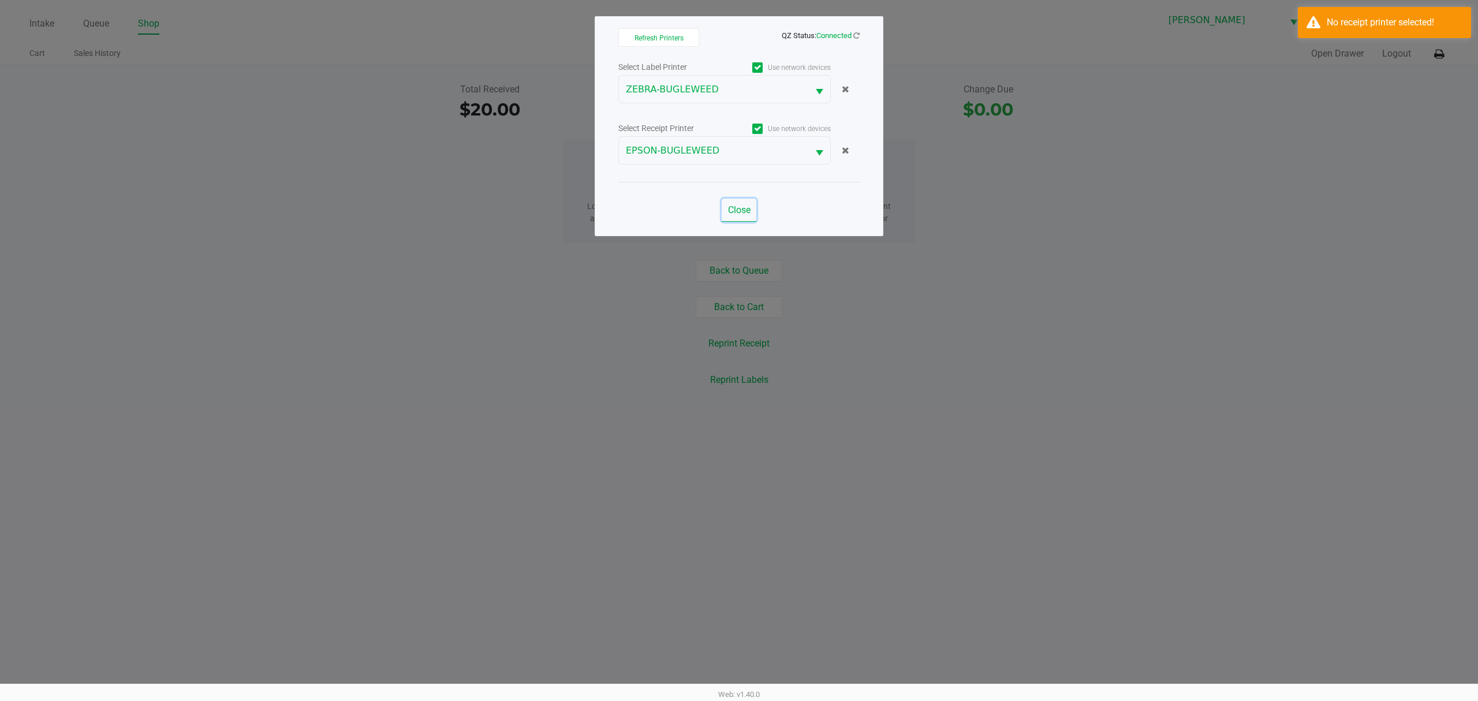
click at [739, 208] on span "Close" at bounding box center [739, 209] width 23 height 11
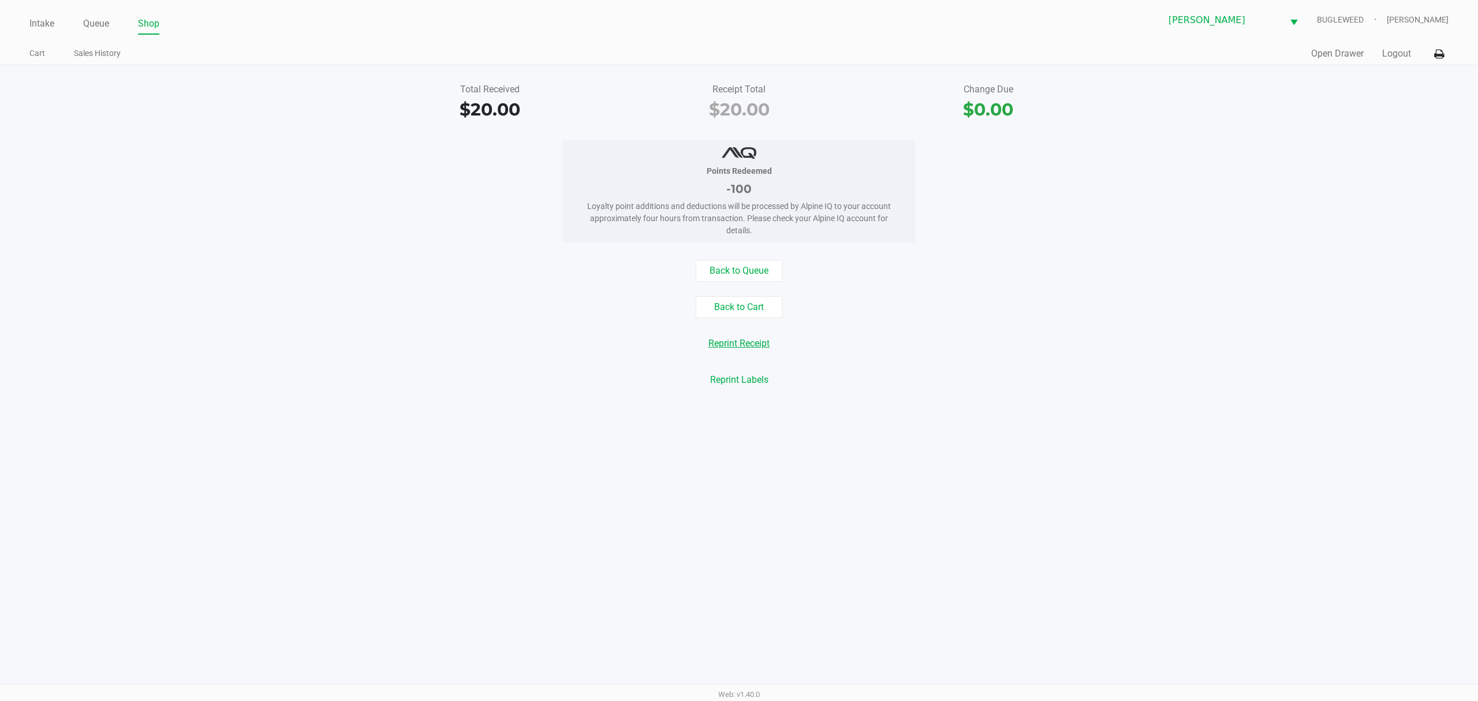
click at [745, 350] on button "Reprint Receipt" at bounding box center [739, 343] width 76 height 22
click at [214, 206] on div "Points Redeemed -100 Loyalty point additions and deductions will be processed b…" at bounding box center [738, 191] width 1495 height 103
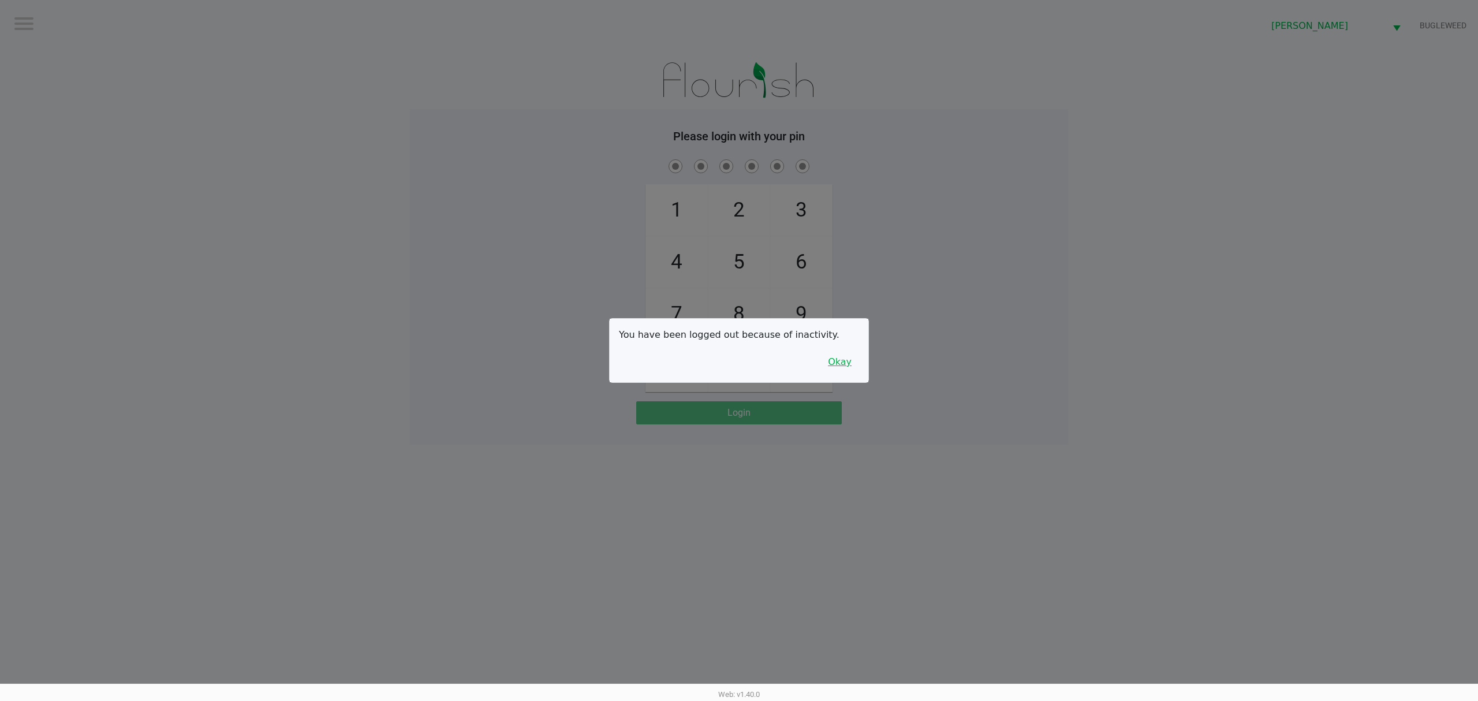
click at [839, 365] on button "Okay" at bounding box center [839, 362] width 39 height 22
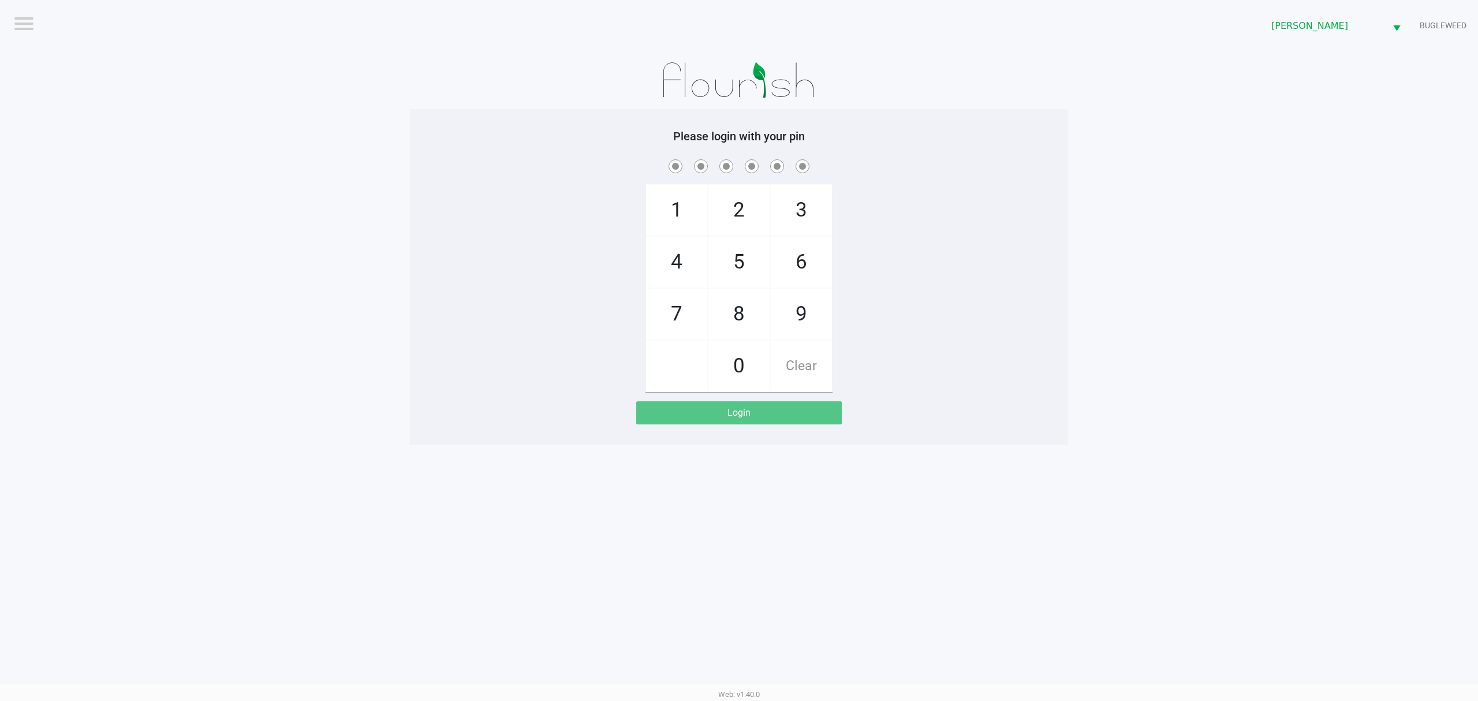
click at [611, 370] on div "1 4 7 2 5 8 0 3 6 9 Clear" at bounding box center [739, 274] width 658 height 235
checkbox input "true"
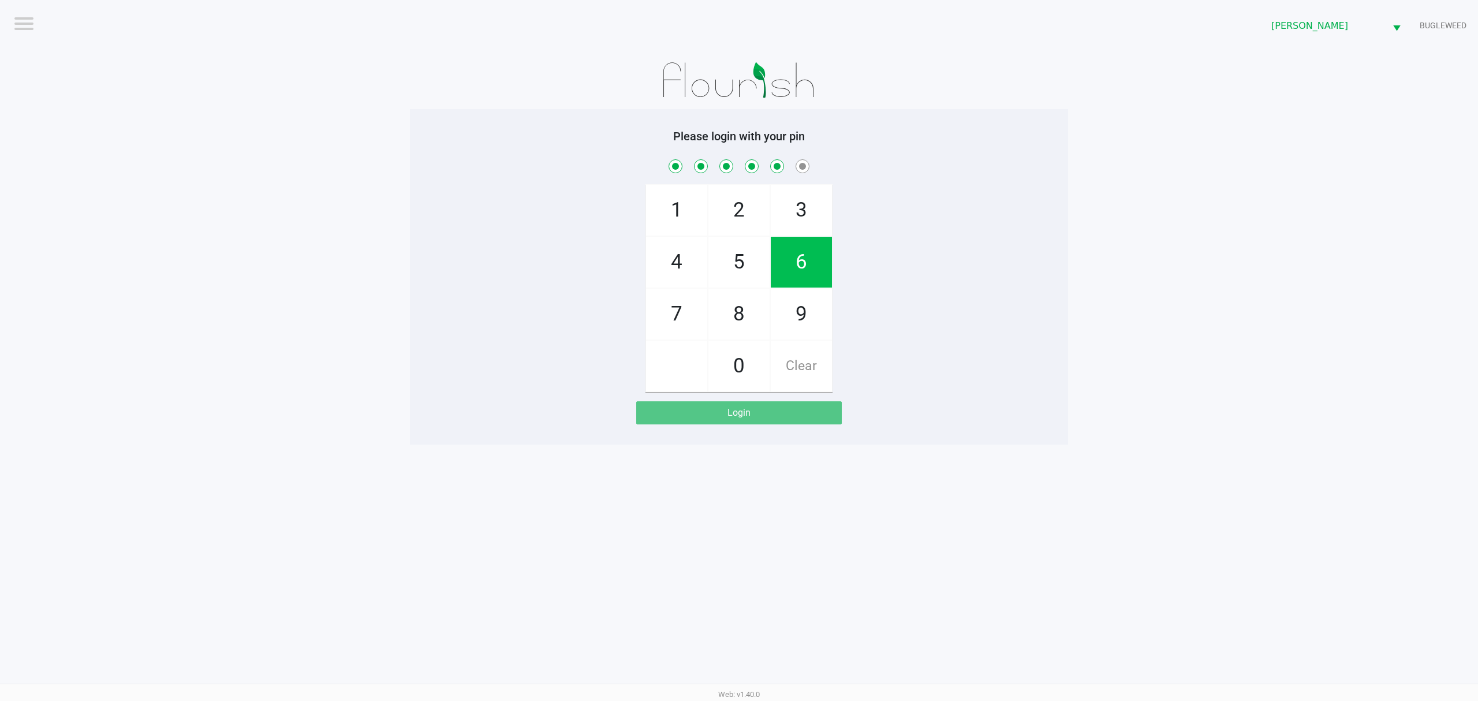
checkbox input "true"
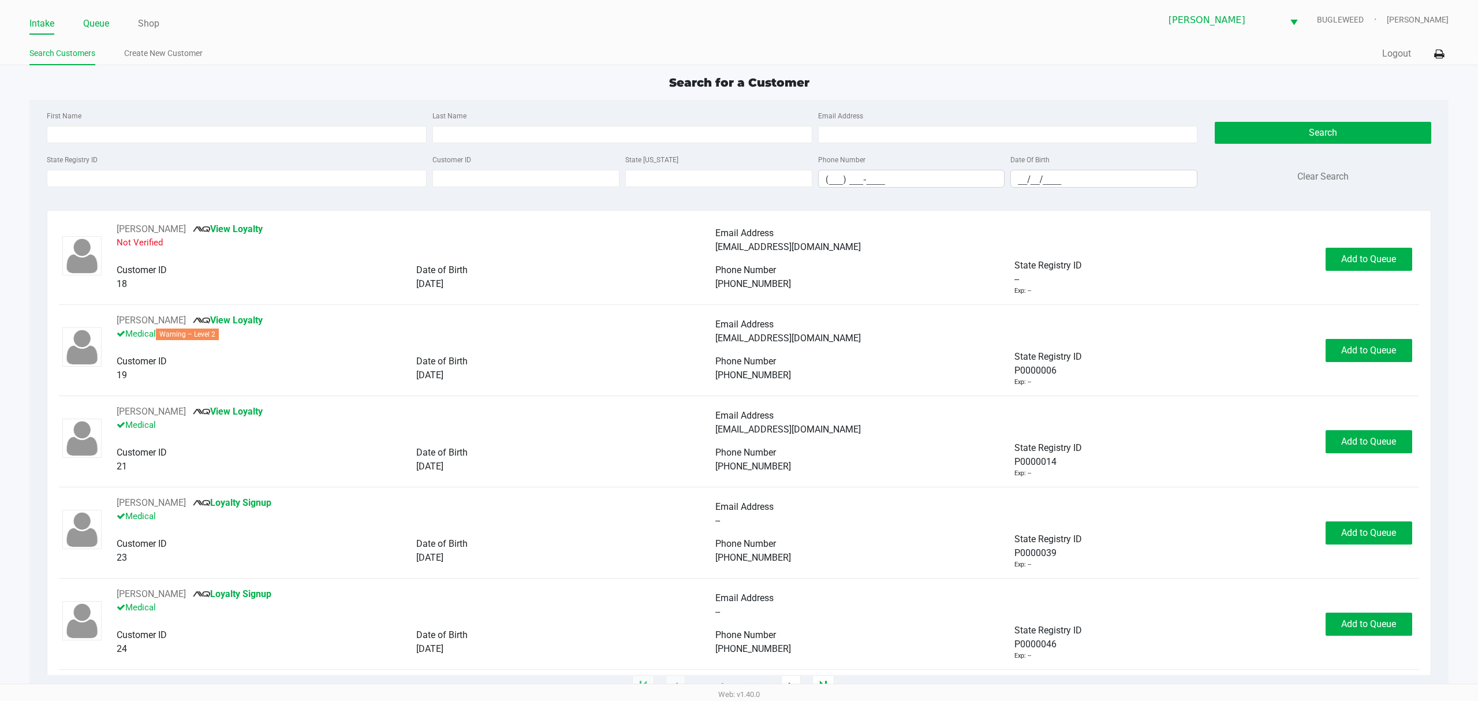
click at [100, 25] on link "Queue" at bounding box center [96, 24] width 26 height 16
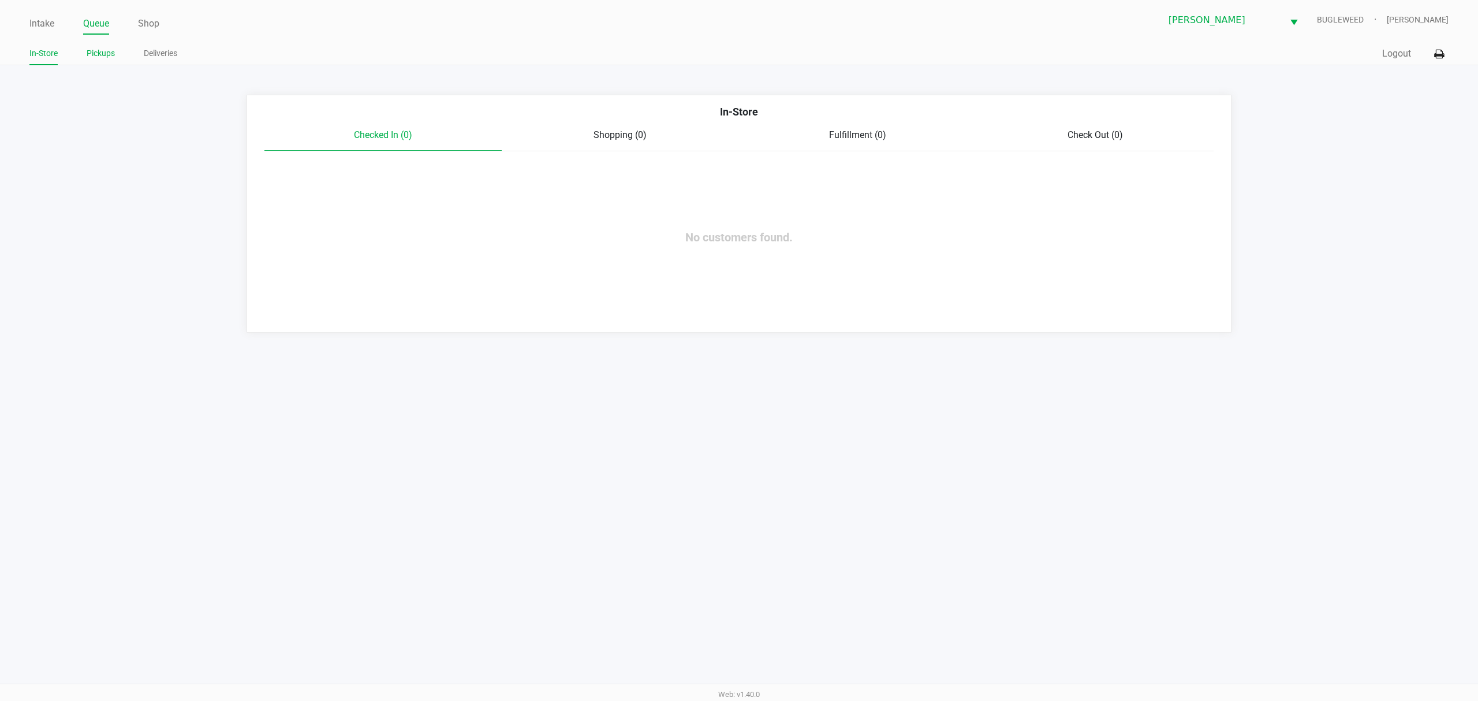
click at [104, 54] on link "Pickups" at bounding box center [101, 53] width 28 height 14
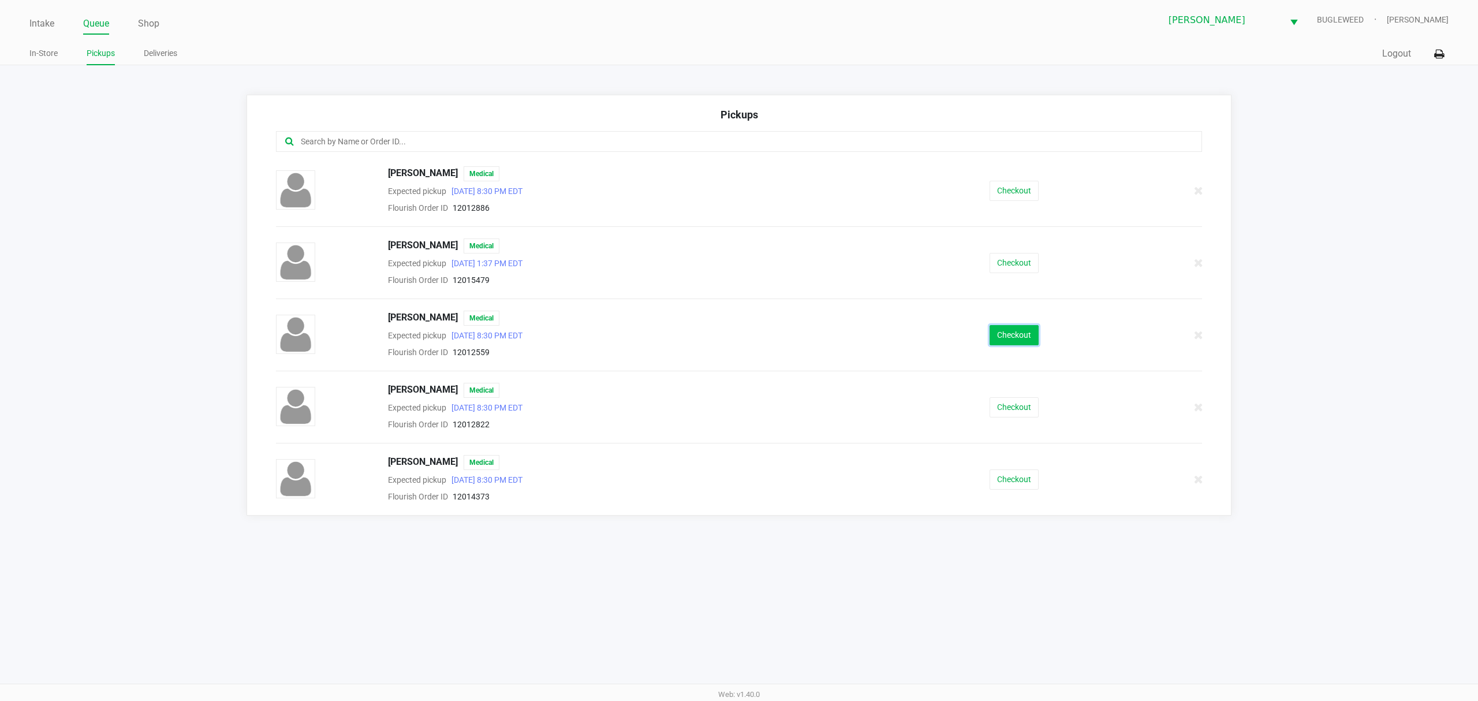
click at [1030, 342] on button "Checkout" at bounding box center [1013, 335] width 49 height 20
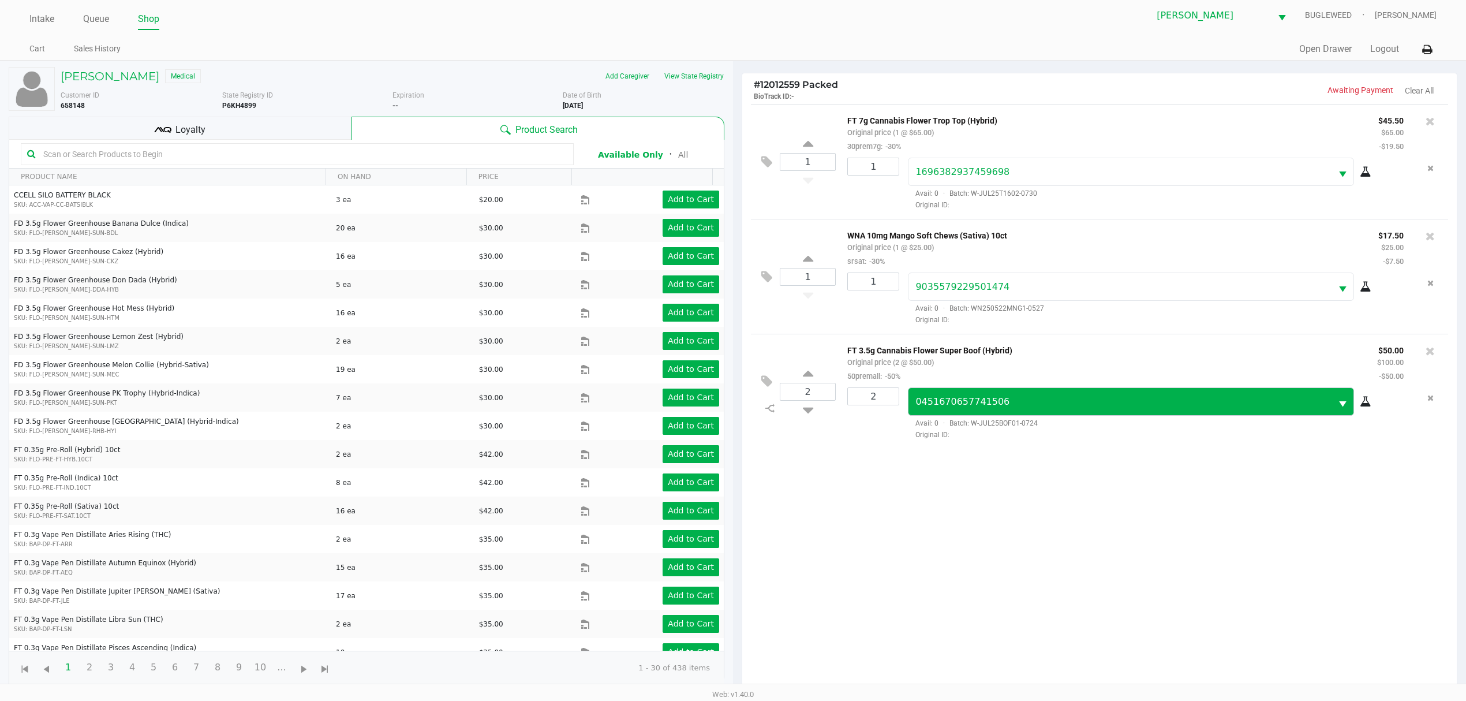
scroll to position [126, 0]
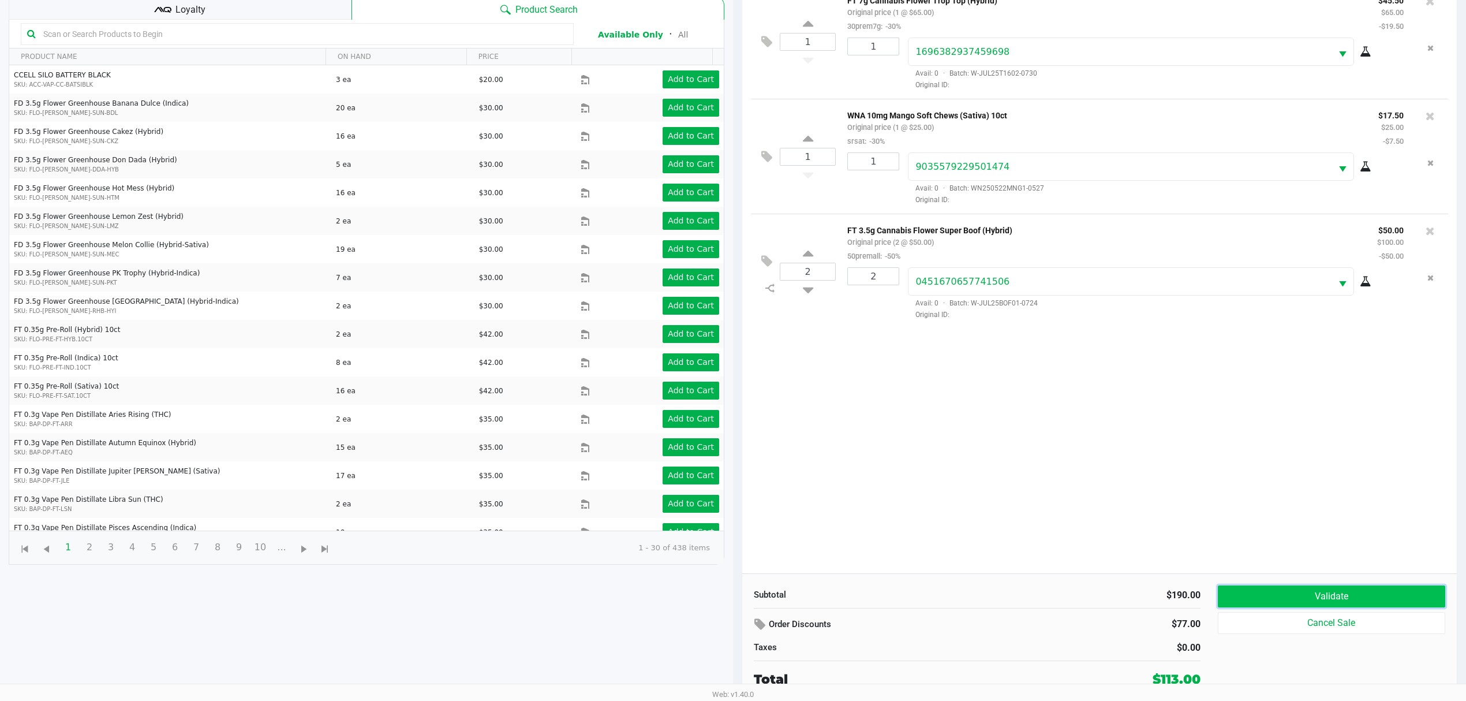
click at [1293, 597] on button "Validate" at bounding box center [1331, 596] width 227 height 22
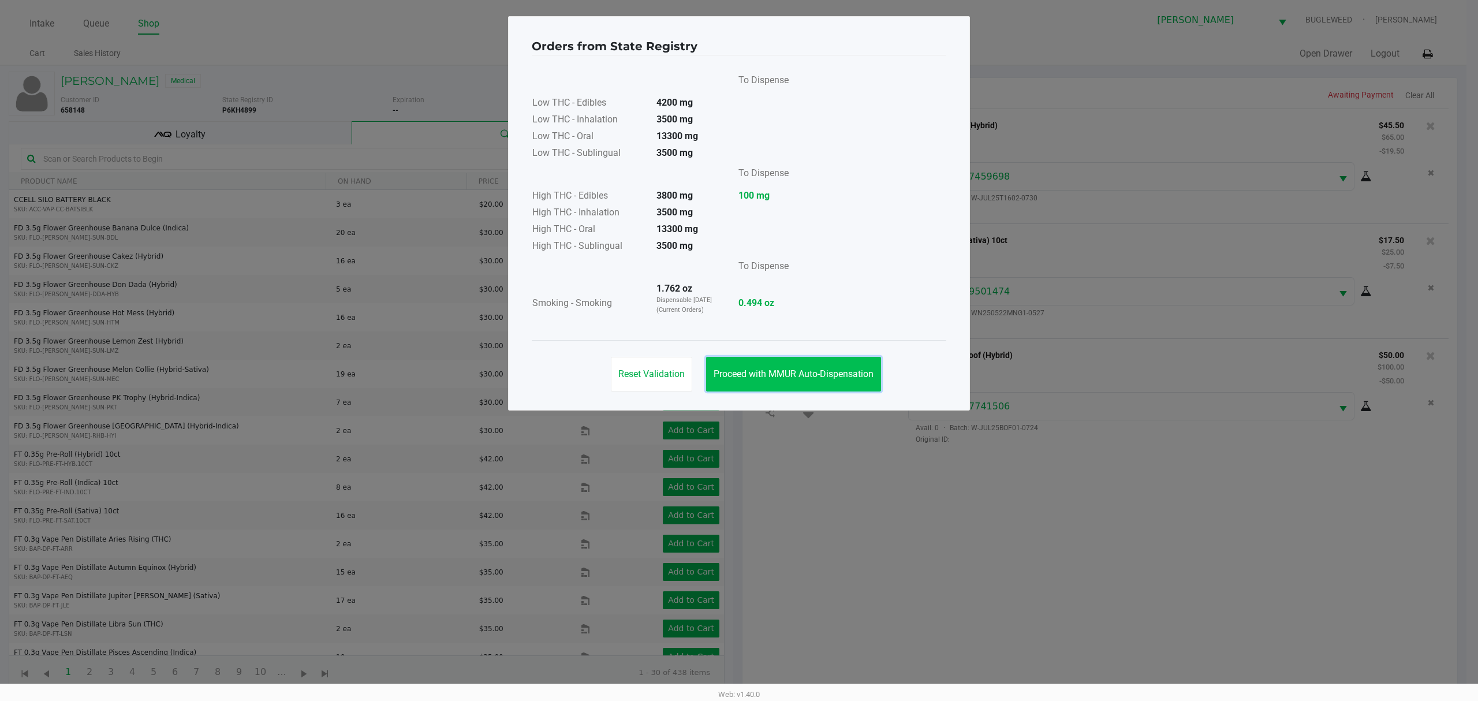
click at [799, 389] on button "Proceed with MMUR Auto-Dispensation" at bounding box center [793, 374] width 175 height 35
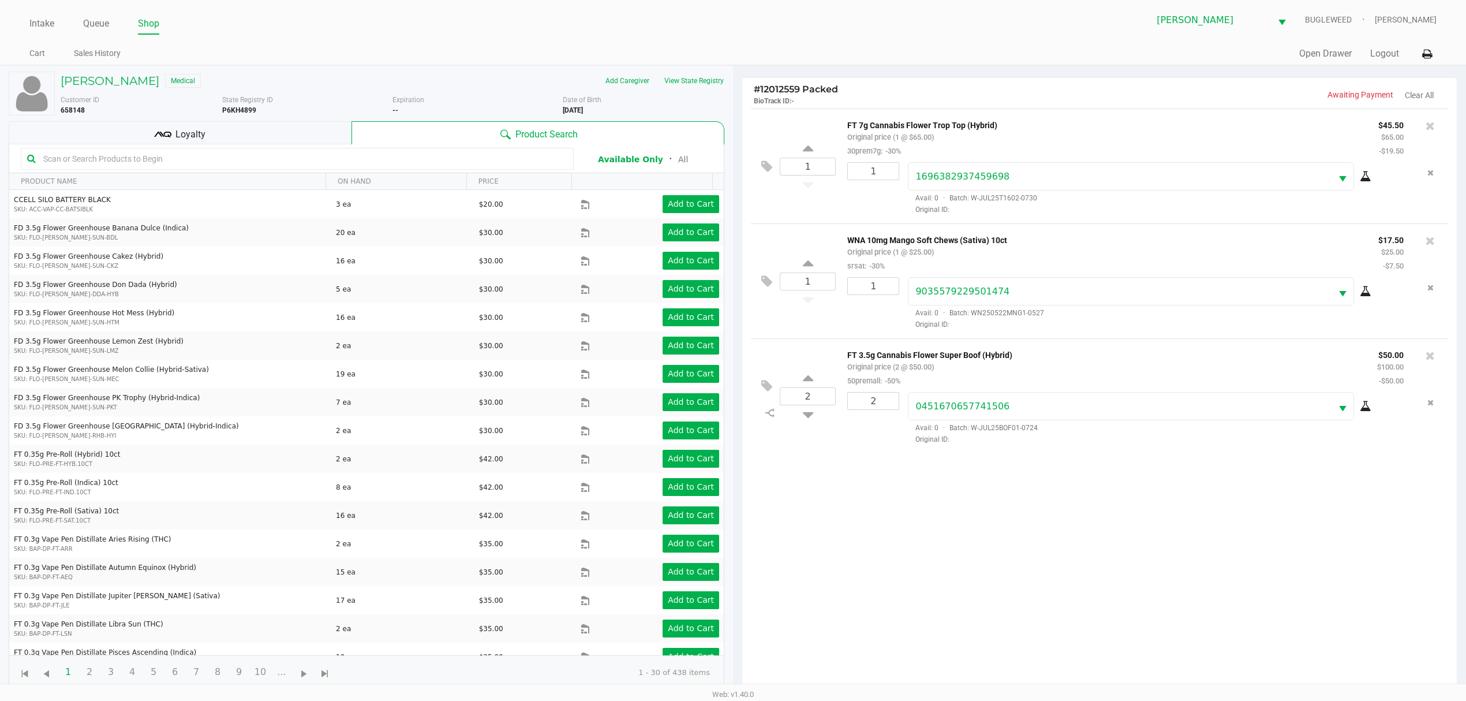
click at [261, 139] on div "Loyalty" at bounding box center [180, 132] width 343 height 23
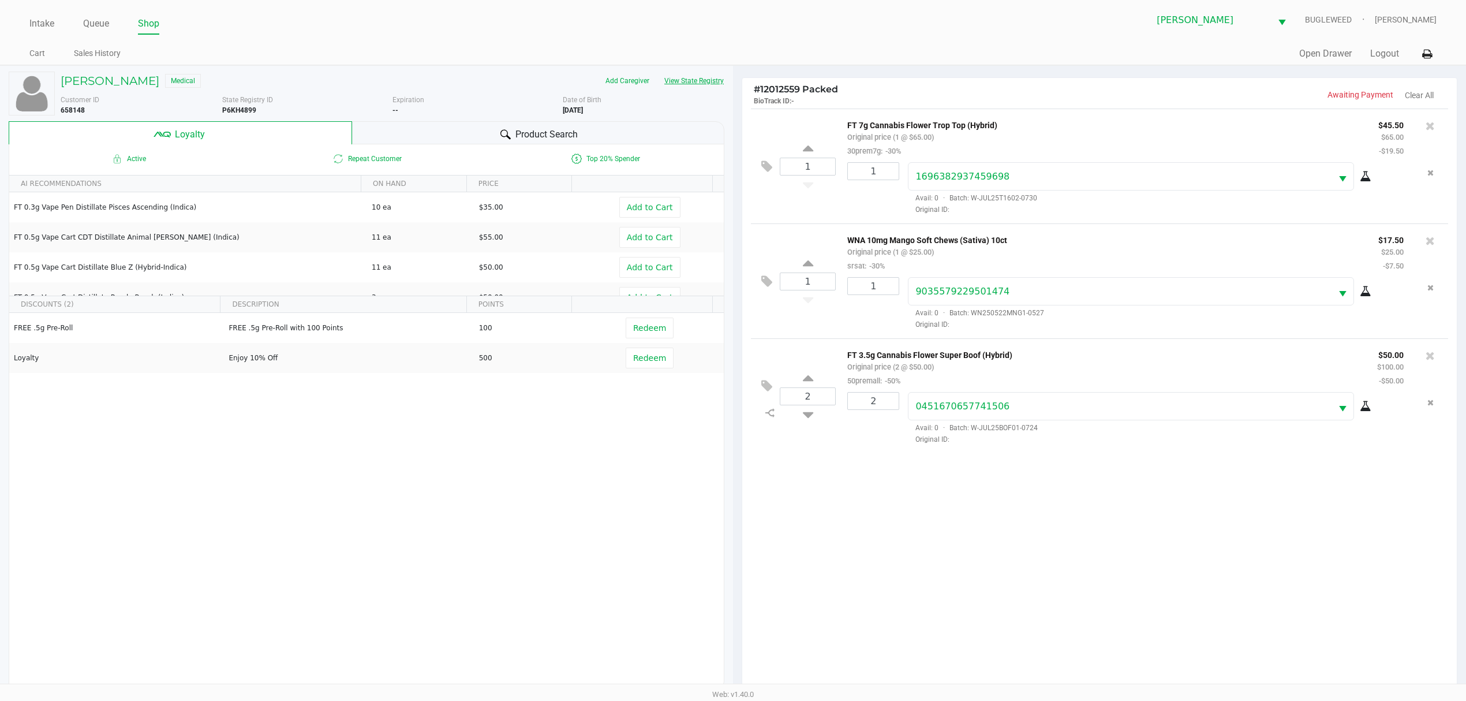
click at [712, 78] on button "View State Registry" at bounding box center [691, 81] width 68 height 18
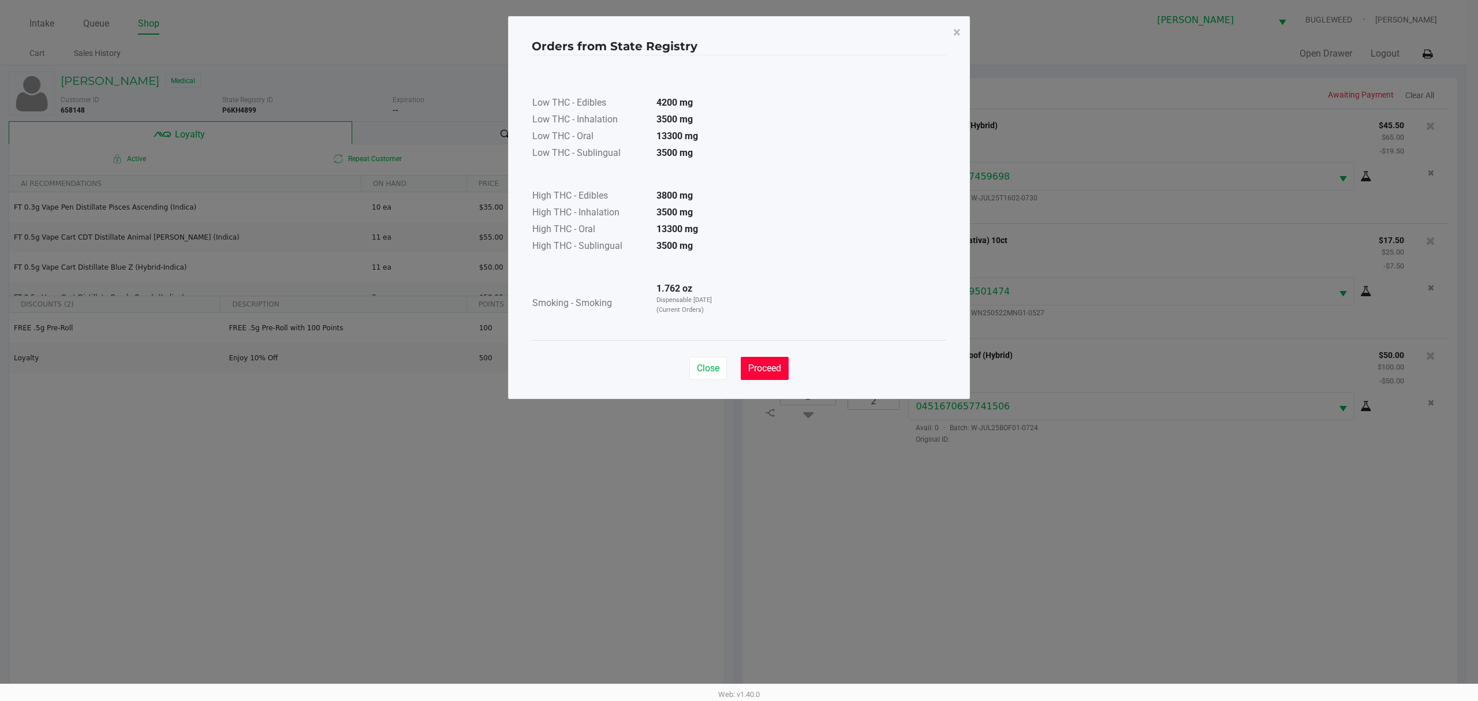
click at [780, 373] on span "Proceed" at bounding box center [764, 367] width 33 height 11
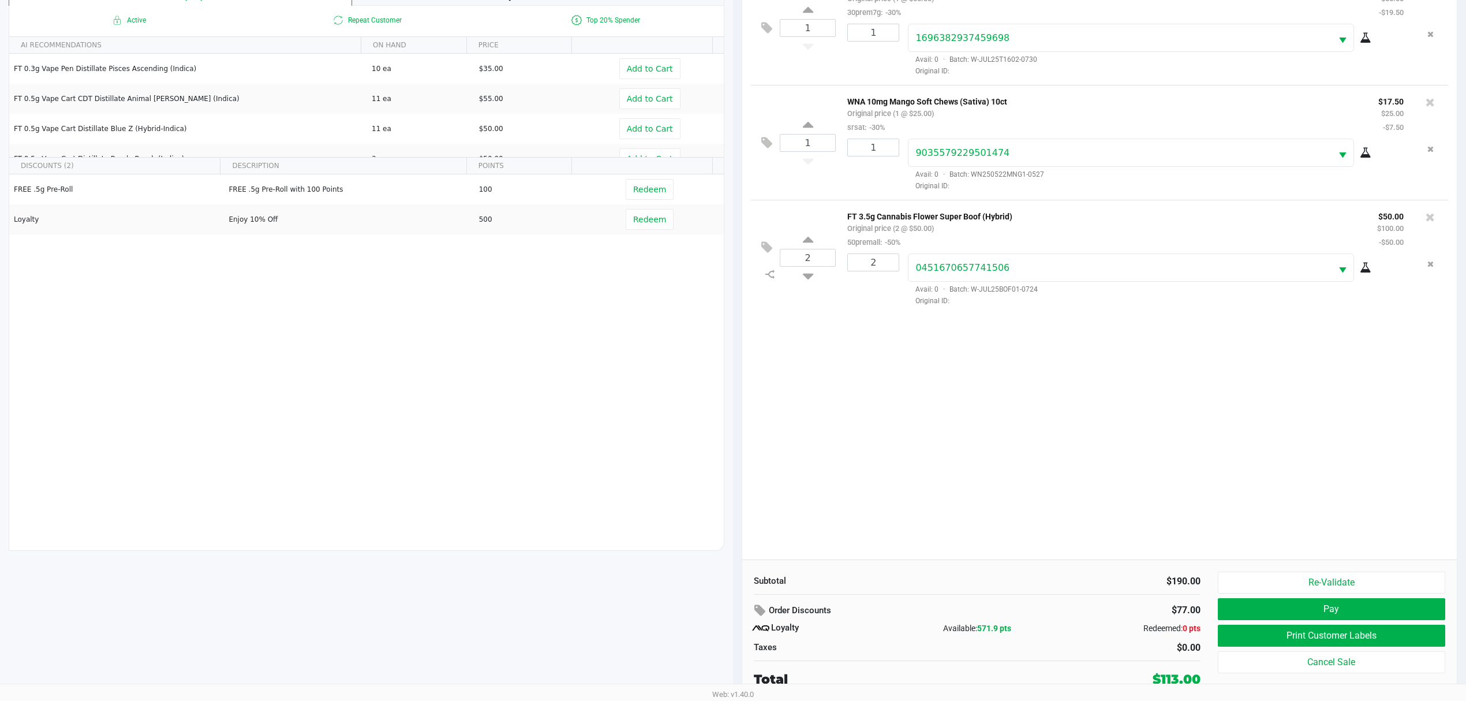
scroll to position [140, 0]
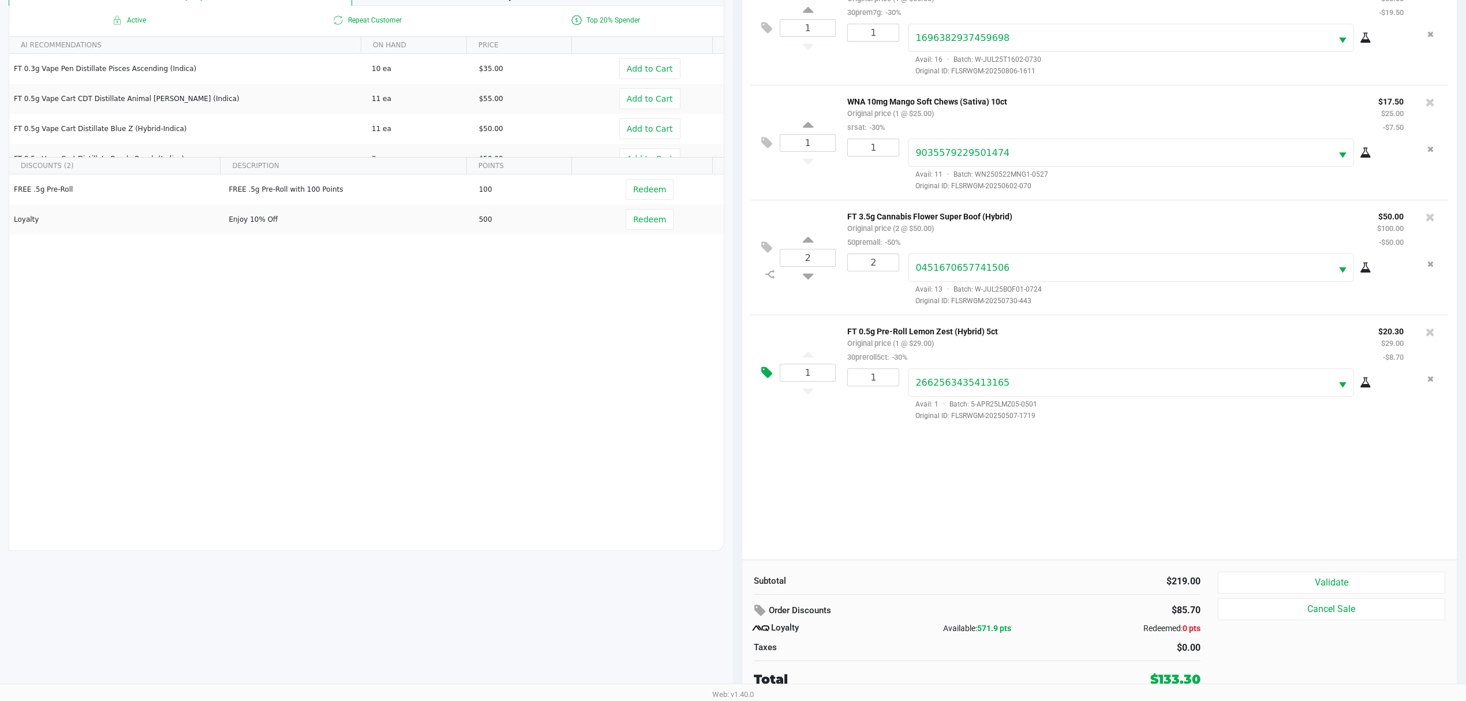
click at [772, 379] on icon at bounding box center [766, 372] width 11 height 13
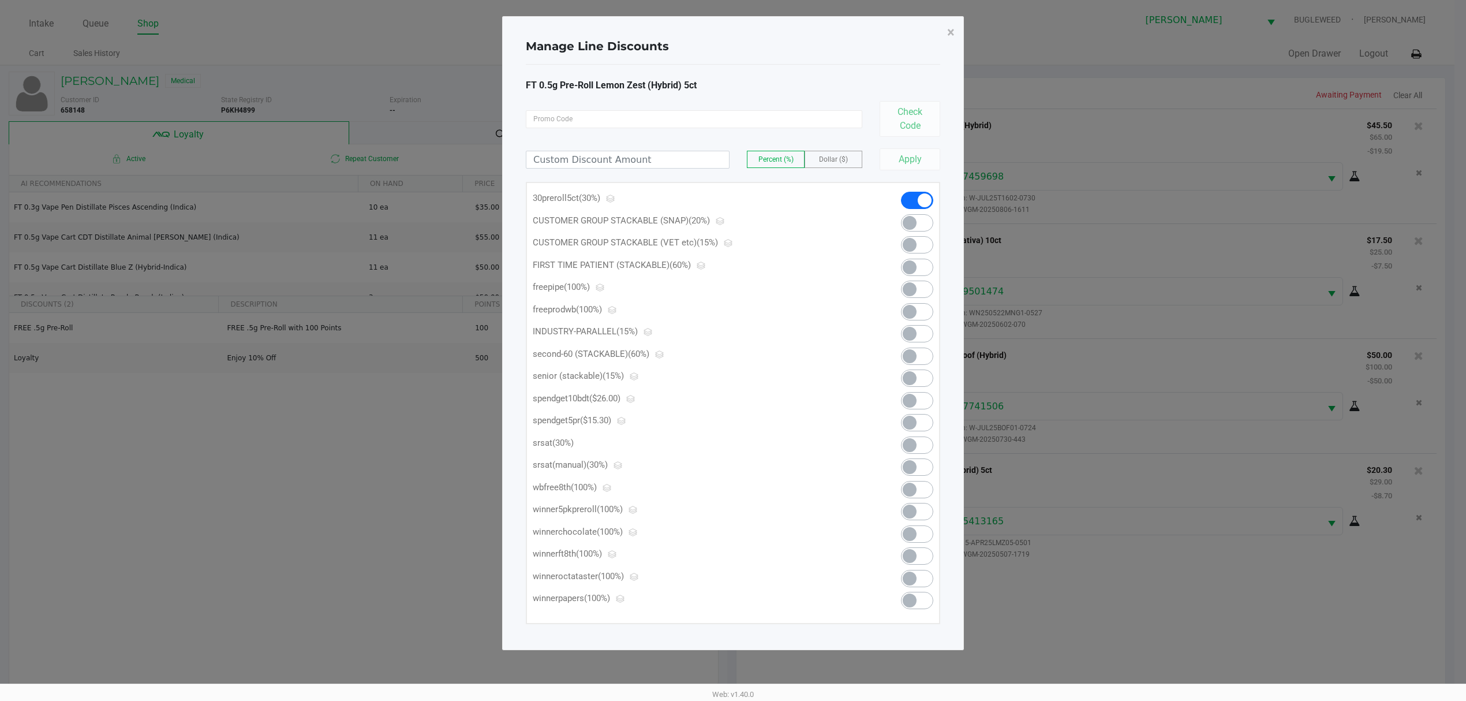
scroll to position [0, 0]
click at [933, 423] on span at bounding box center [923, 422] width 32 height 17
click at [955, 32] on span "×" at bounding box center [957, 32] width 8 height 16
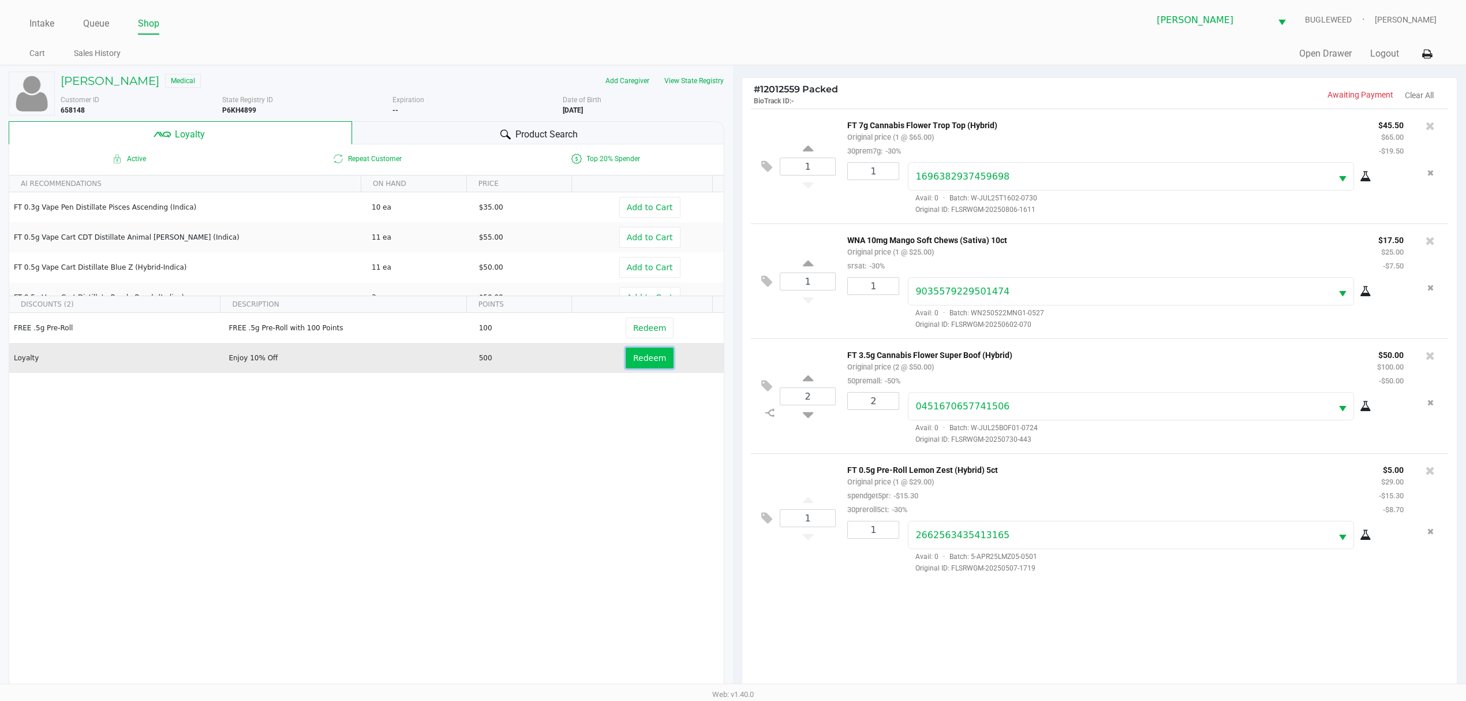
click at [628, 367] on button "Redeem" at bounding box center [650, 357] width 48 height 21
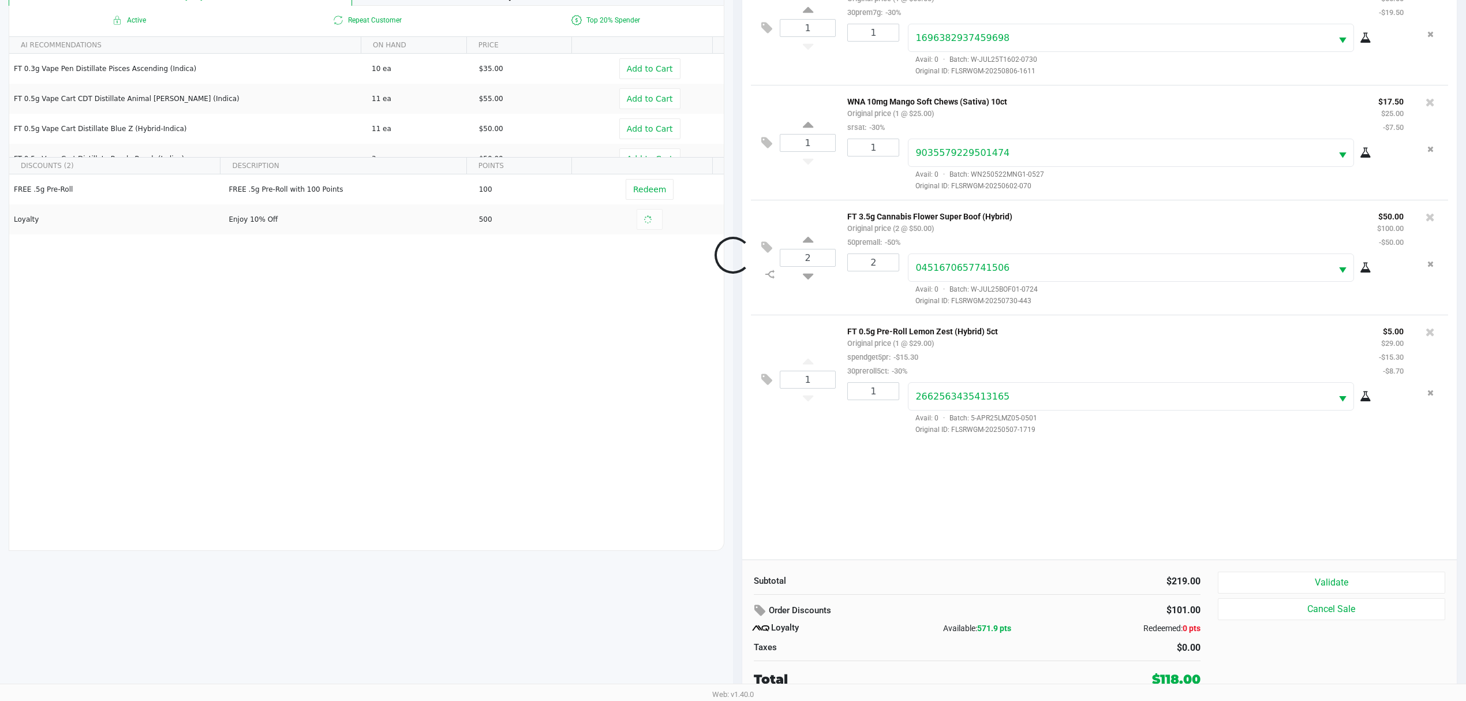
scroll to position [140, 0]
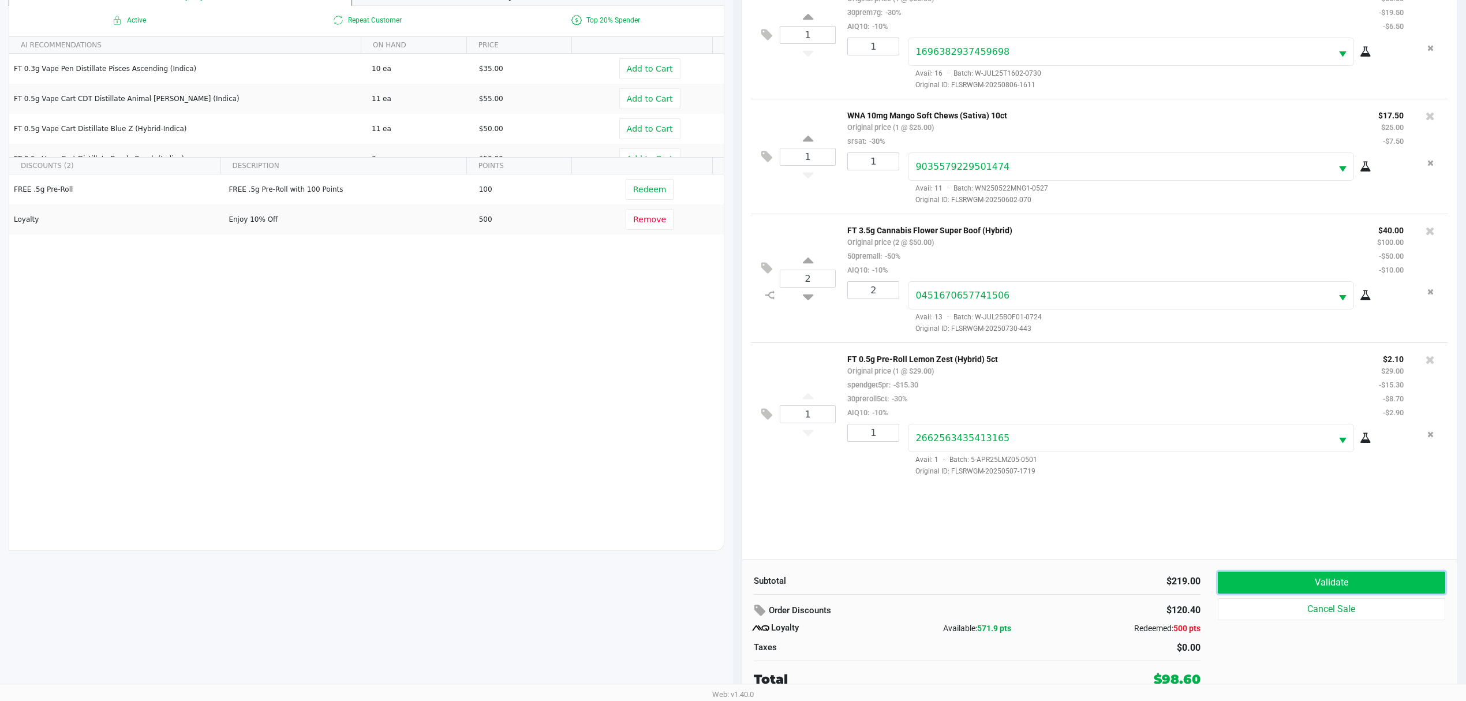
click at [1358, 585] on button "Validate" at bounding box center [1331, 582] width 227 height 22
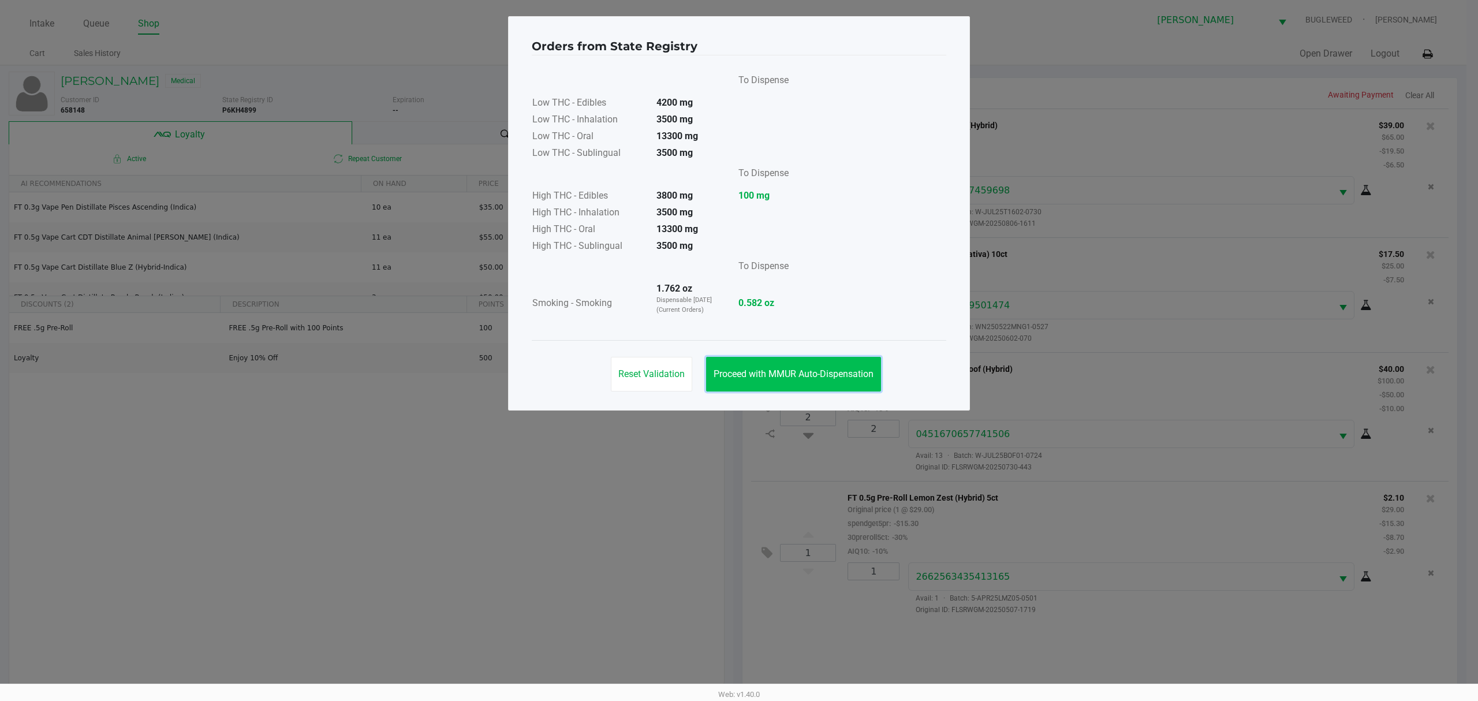
click at [846, 377] on span "Proceed with MMUR Auto-Dispensation" at bounding box center [793, 373] width 160 height 11
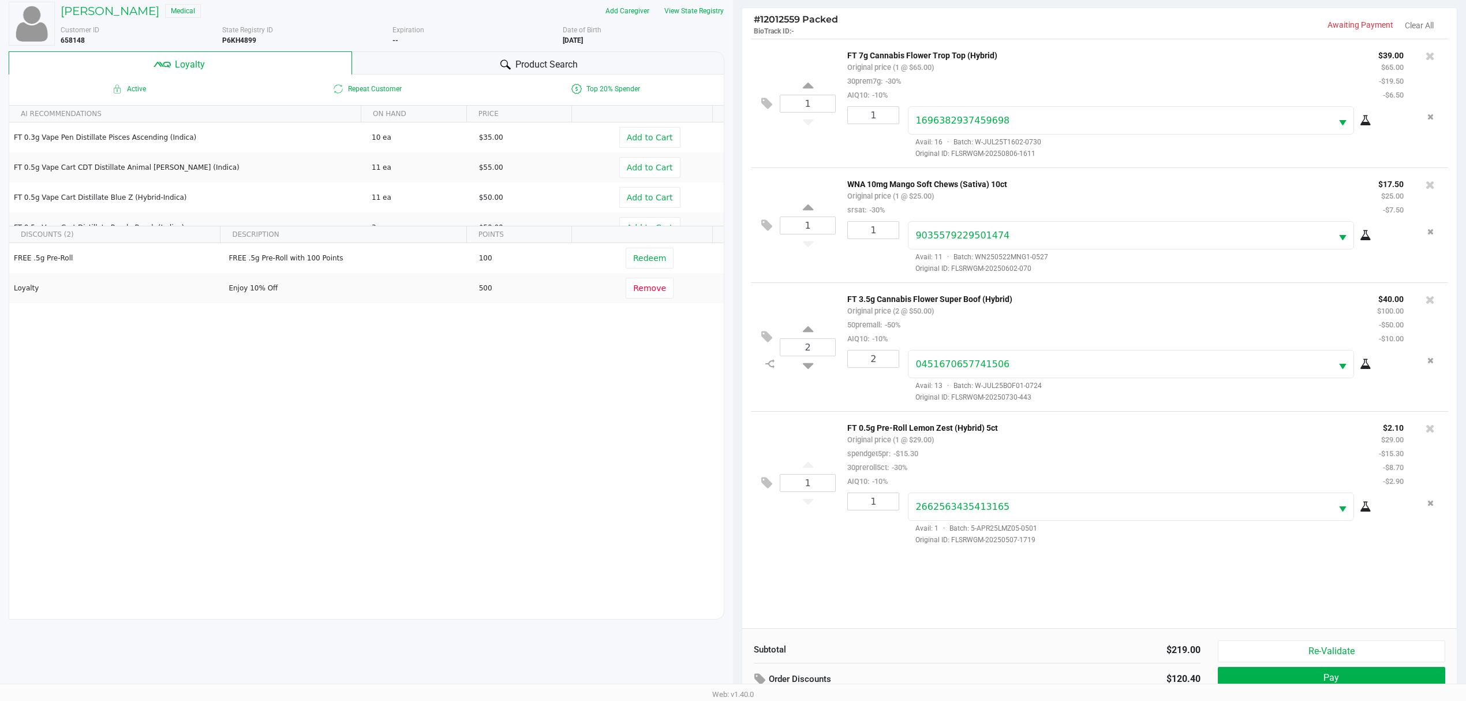
scroll to position [140, 0]
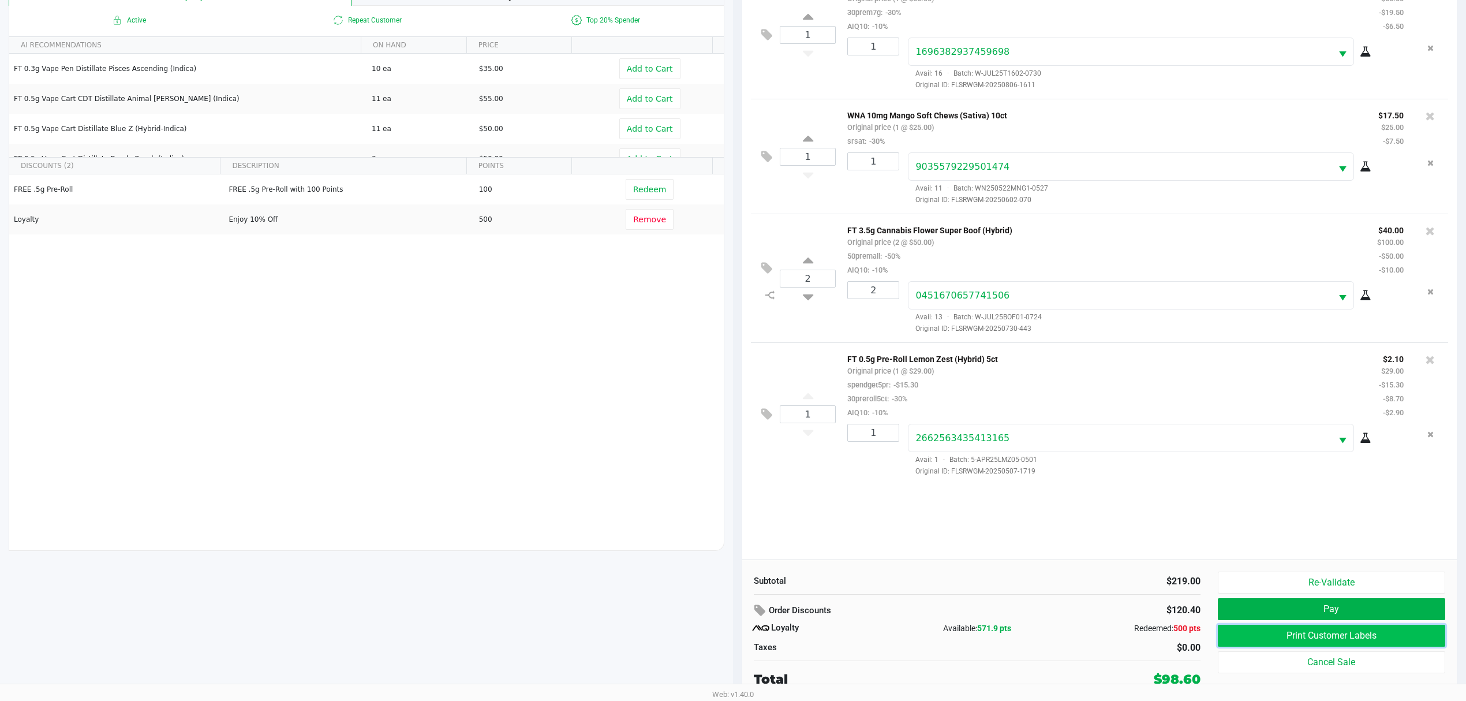
click at [1252, 631] on button "Print Customer Labels" at bounding box center [1331, 636] width 227 height 22
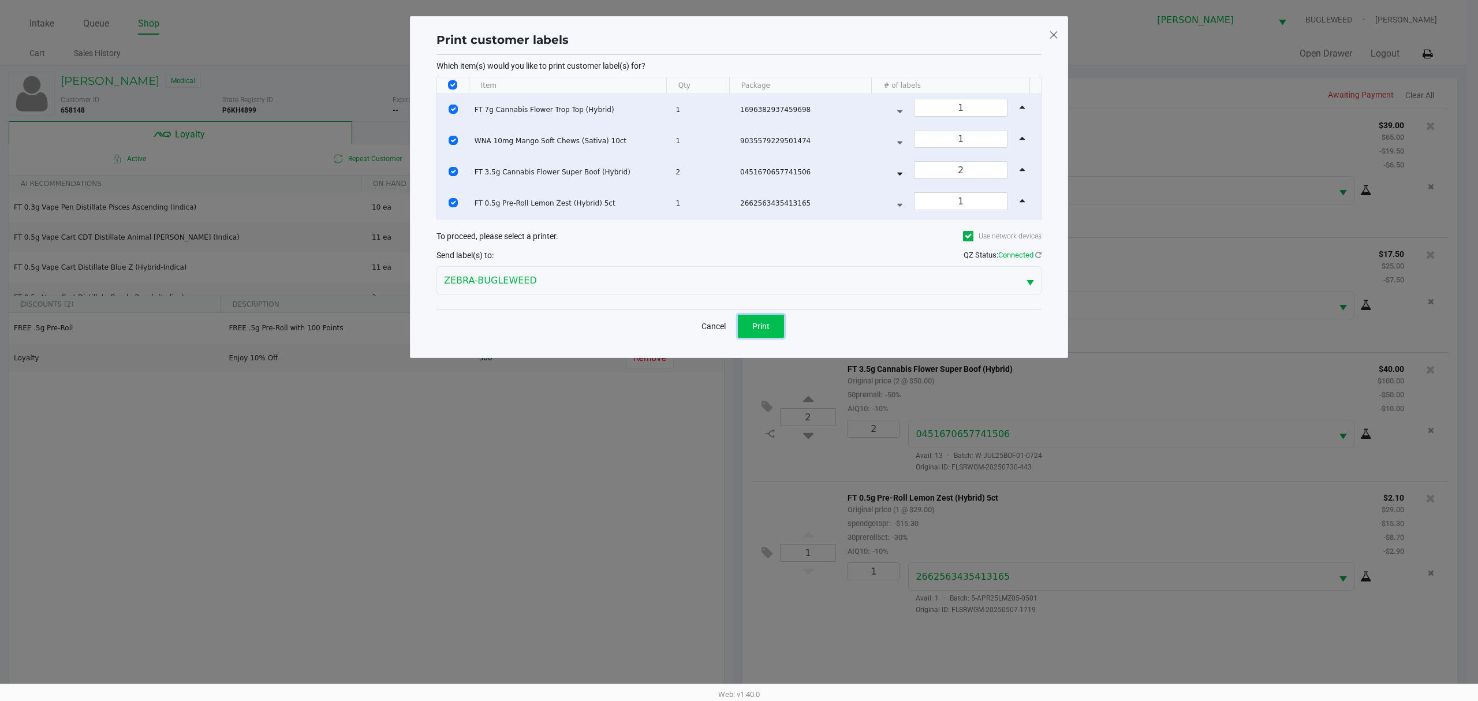
click at [764, 324] on span "Print" at bounding box center [760, 325] width 17 height 9
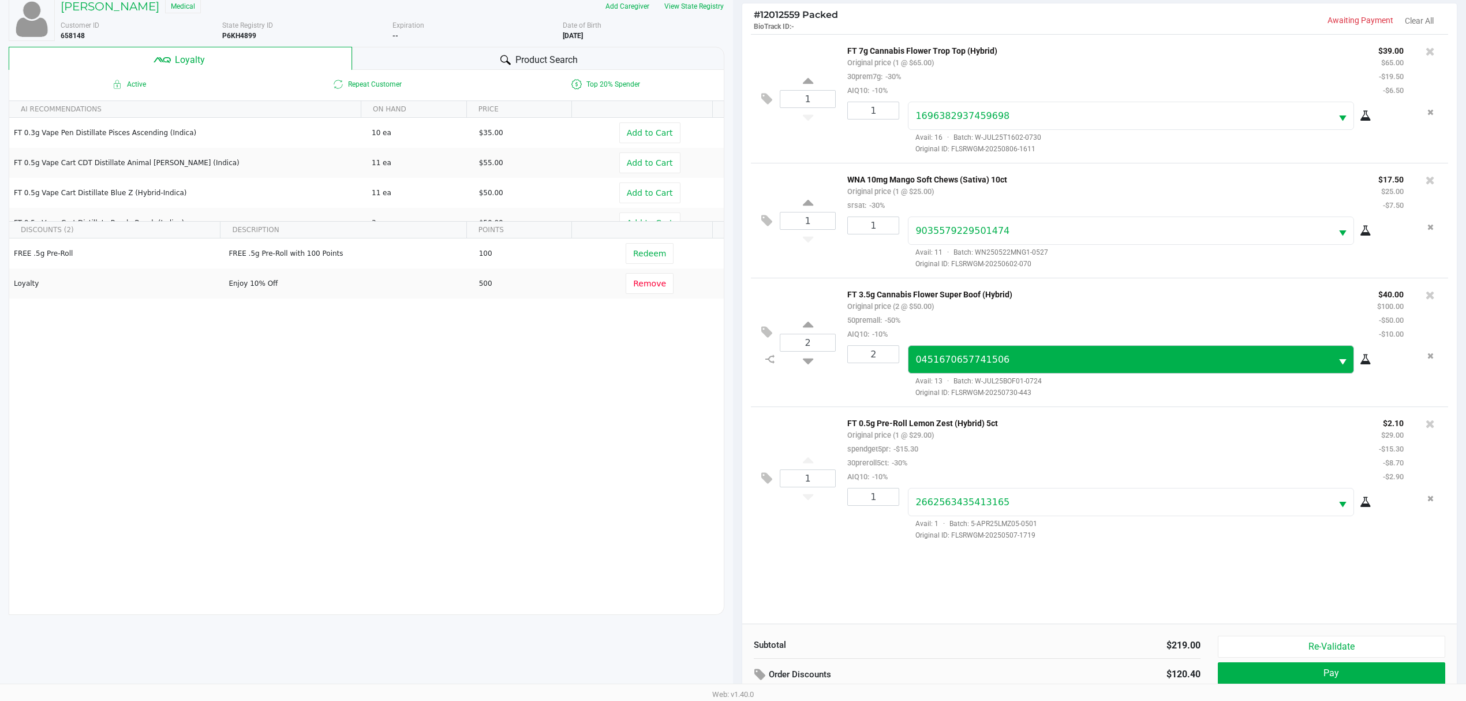
scroll to position [140, 0]
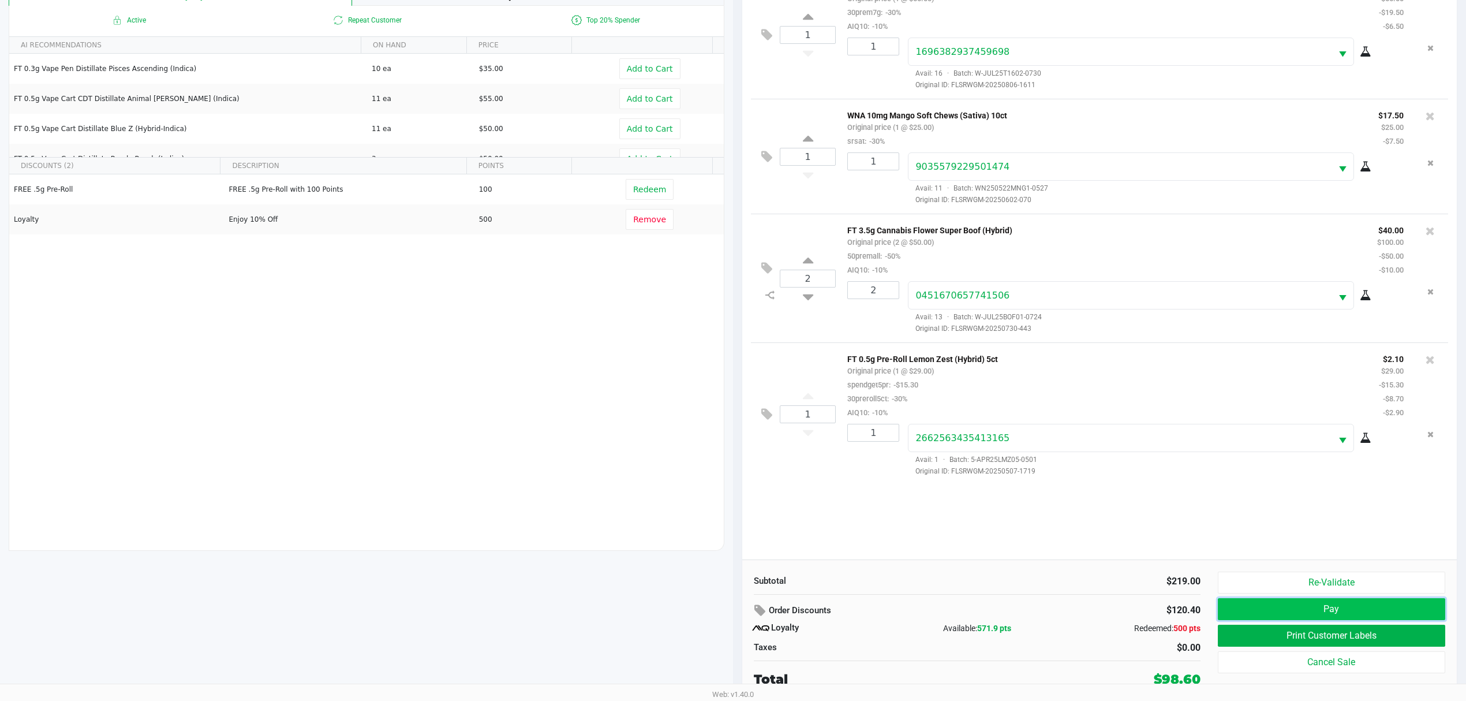
click at [1259, 603] on button "Pay" at bounding box center [1331, 609] width 227 height 22
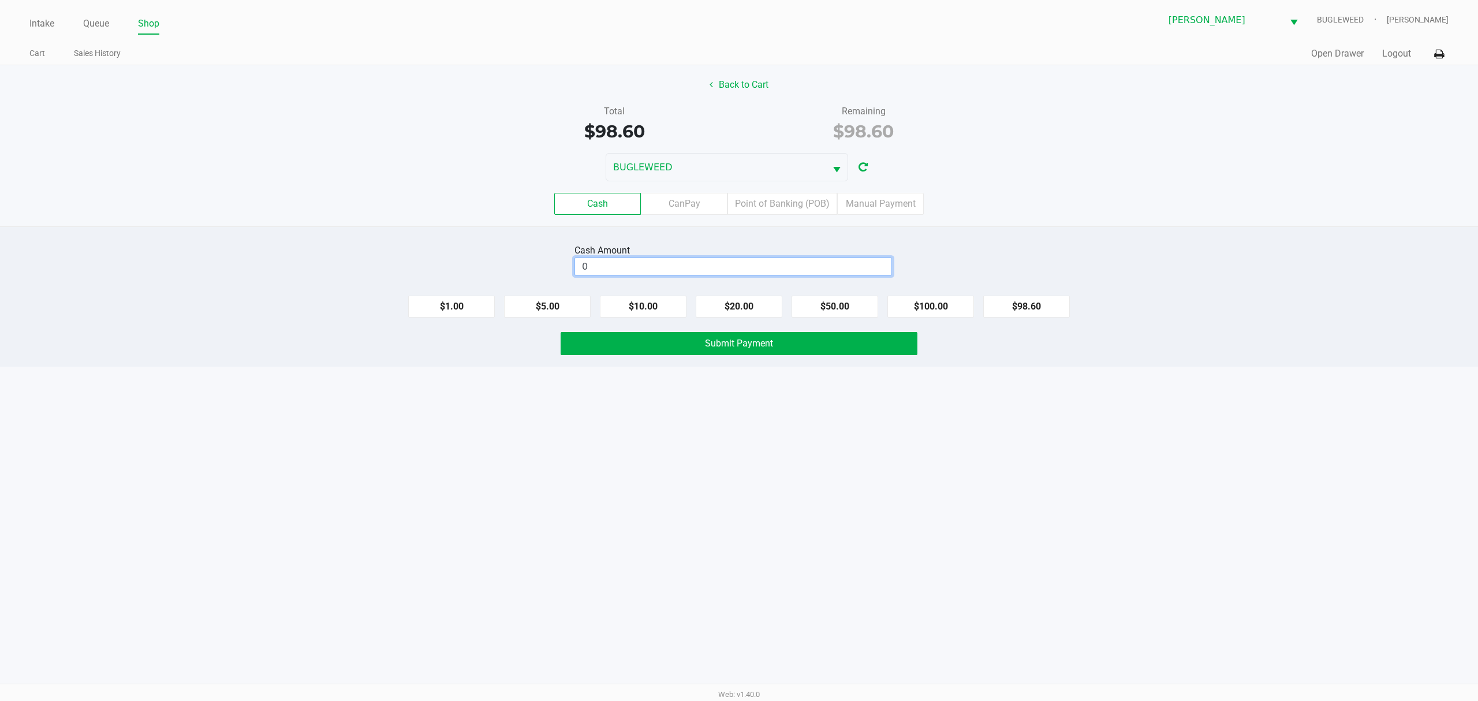
click at [645, 266] on input "0" at bounding box center [733, 266] width 316 height 17
type input "$100.00"
click at [594, 349] on button "Submit Payment" at bounding box center [738, 343] width 357 height 23
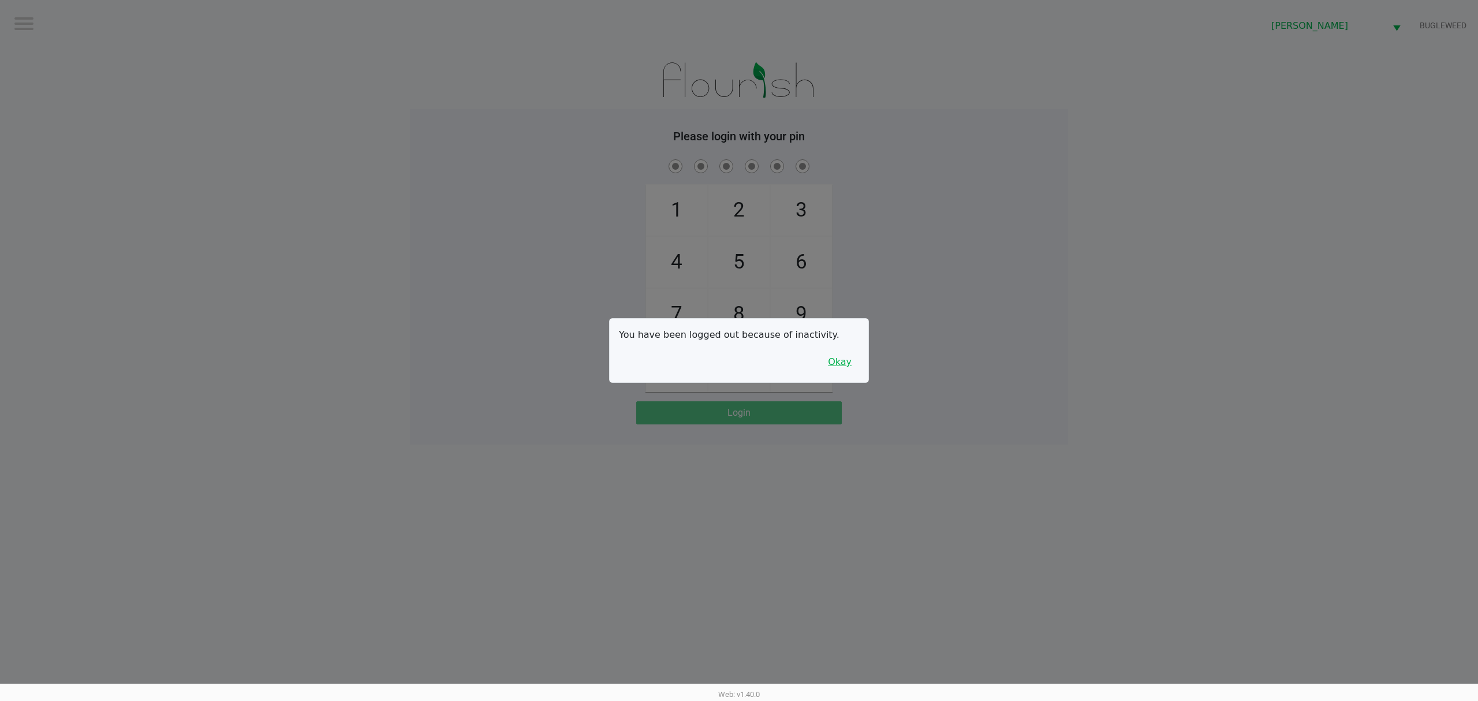
click at [830, 365] on button "Okay" at bounding box center [839, 362] width 39 height 22
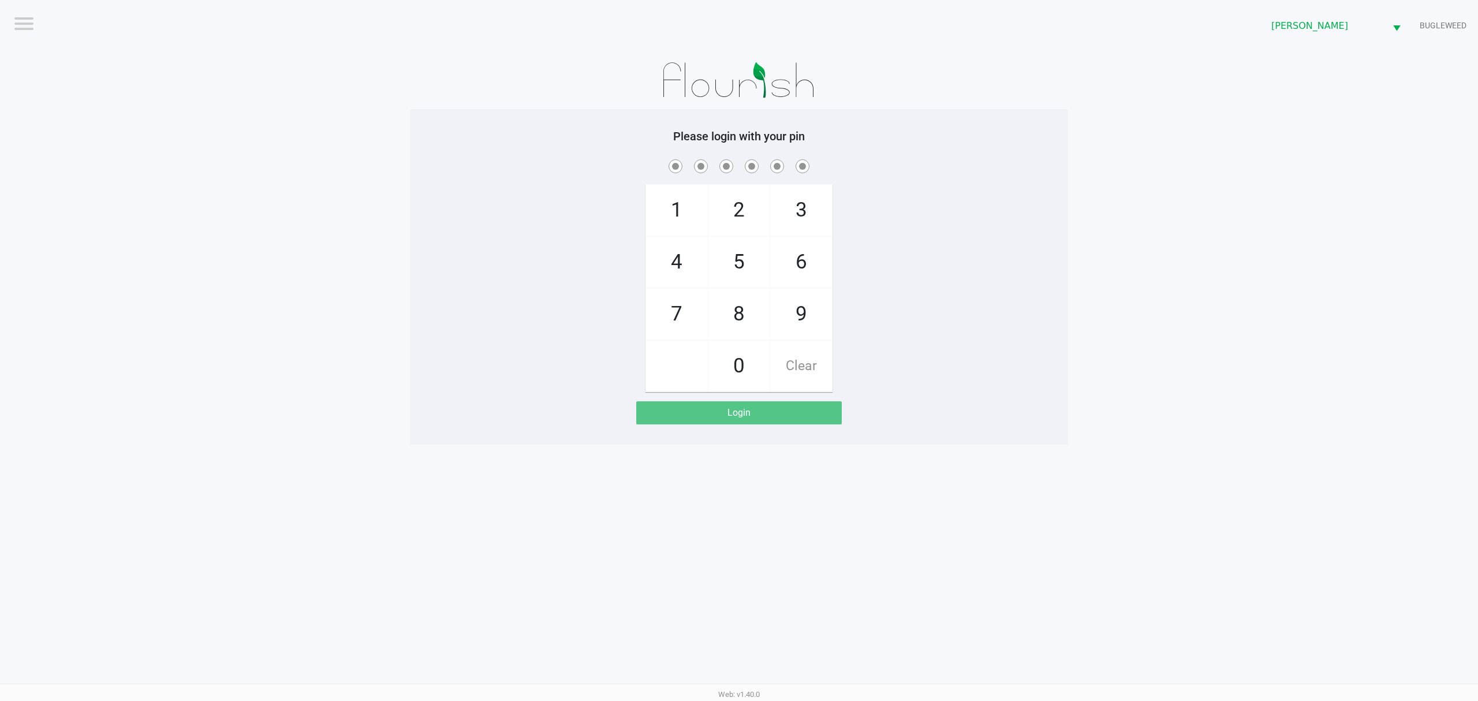
click at [1000, 298] on div "1 4 7 2 5 8 0 3 6 9 Clear" at bounding box center [739, 274] width 658 height 235
click at [515, 190] on div "1 4 7 2 5 8 0 3 6 9 Clear" at bounding box center [739, 274] width 658 height 235
checkbox input "true"
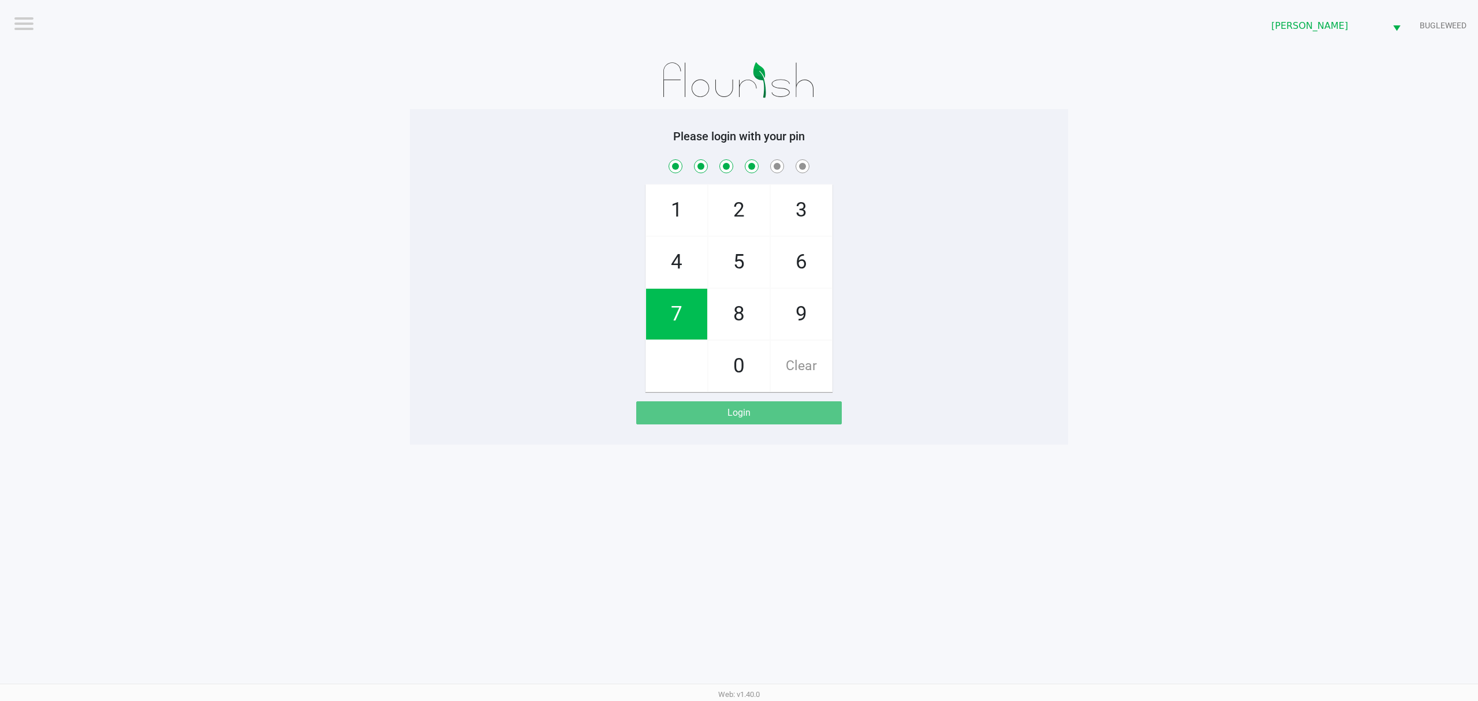
checkbox input "true"
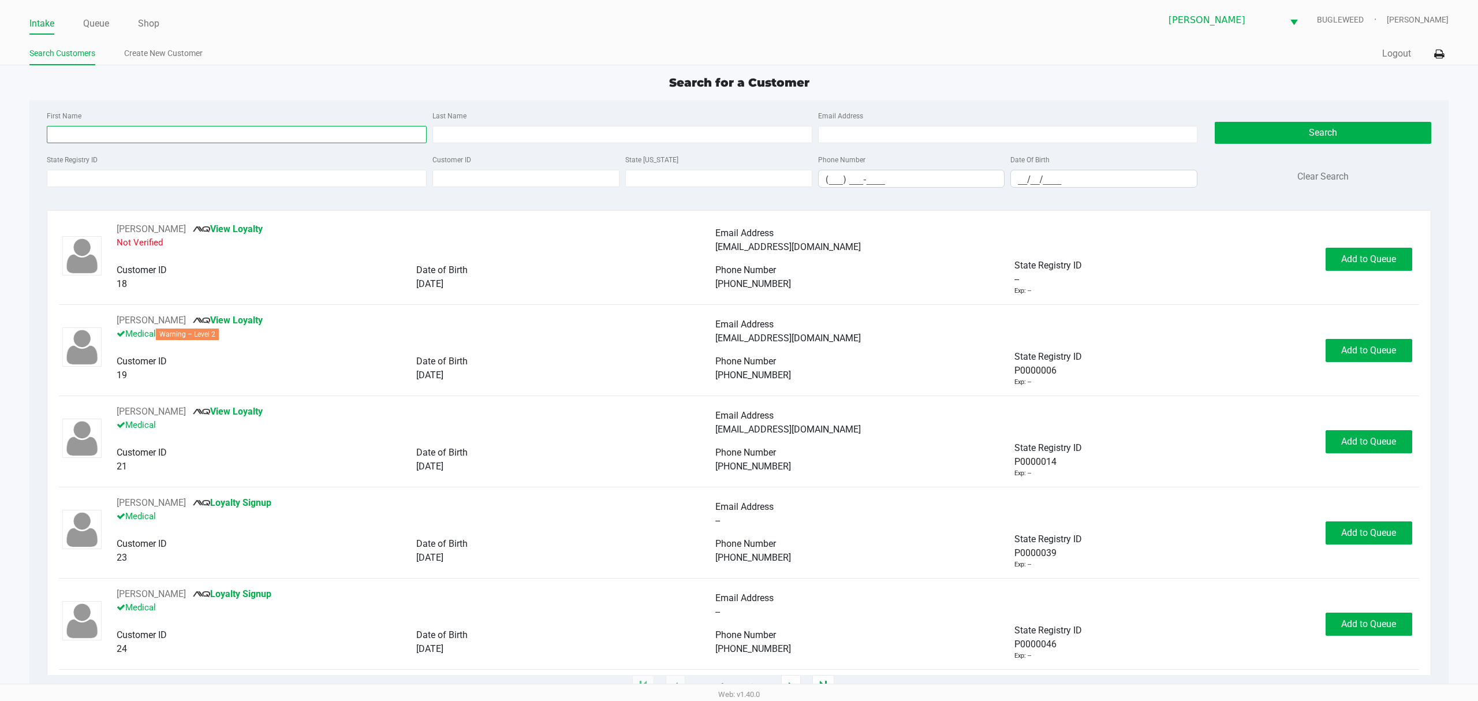
click at [148, 141] on input "First Name" at bounding box center [237, 134] width 380 height 17
type input "kevin"
click at [1039, 175] on input "__/__/____" at bounding box center [1104, 179] width 186 height 18
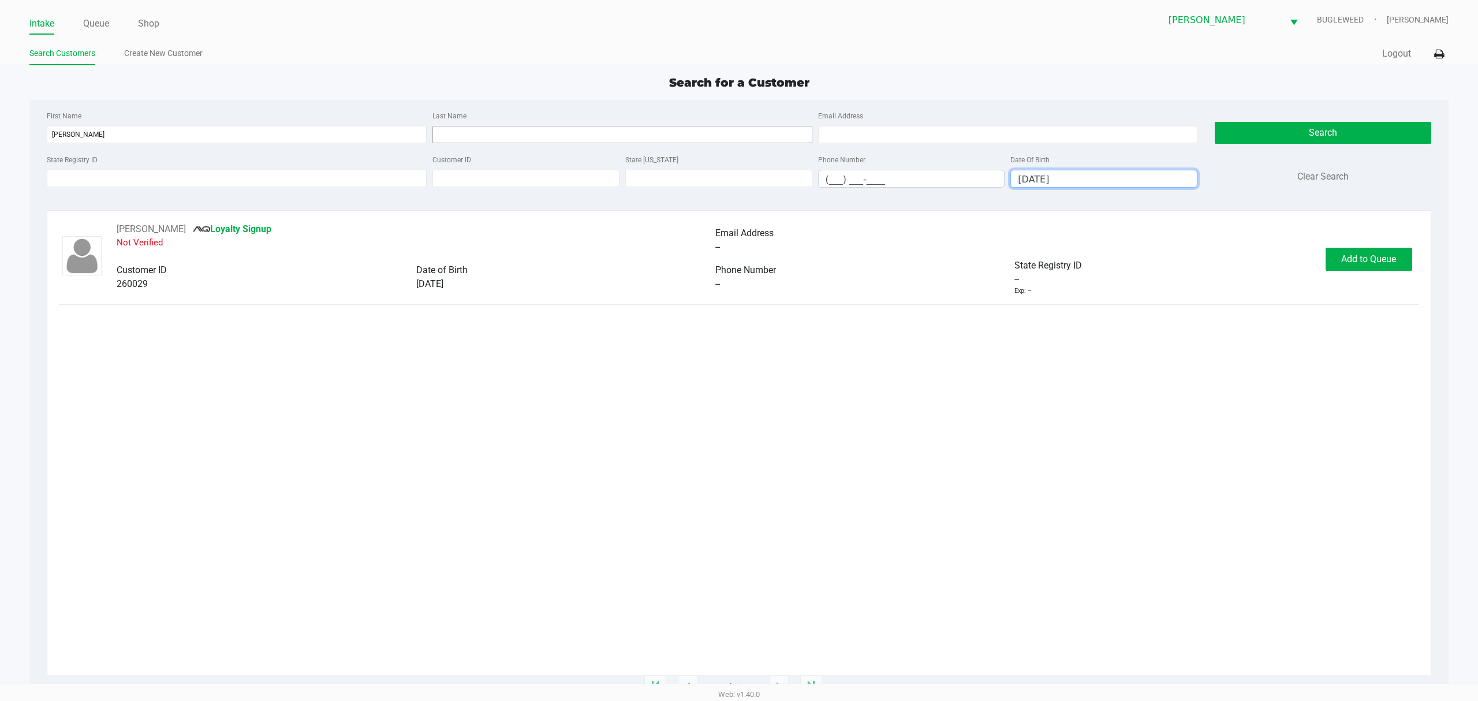
type input "03/25/1986"
click at [446, 133] on input "Last Name" at bounding box center [622, 134] width 380 height 17
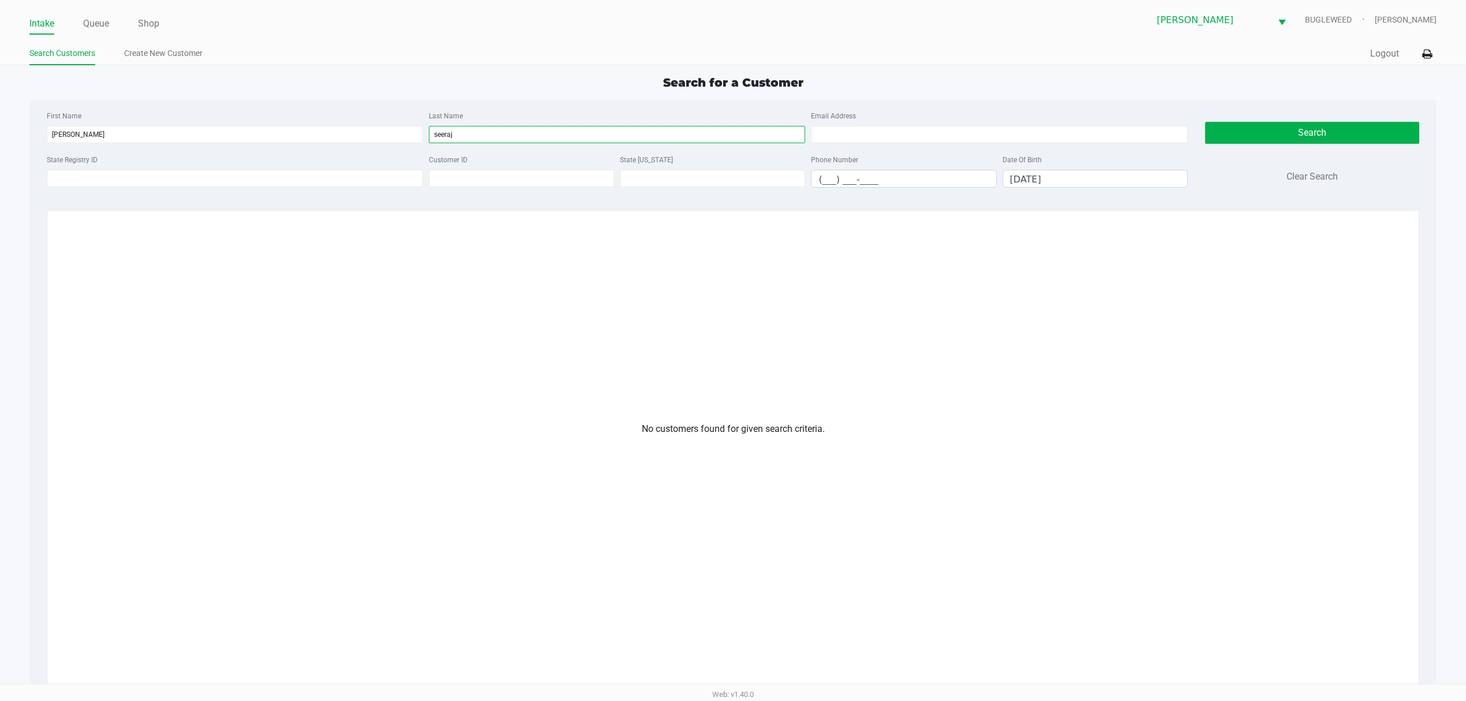
type input "seeraj"
click at [140, 49] on link "Create New Customer" at bounding box center [163, 53] width 78 height 14
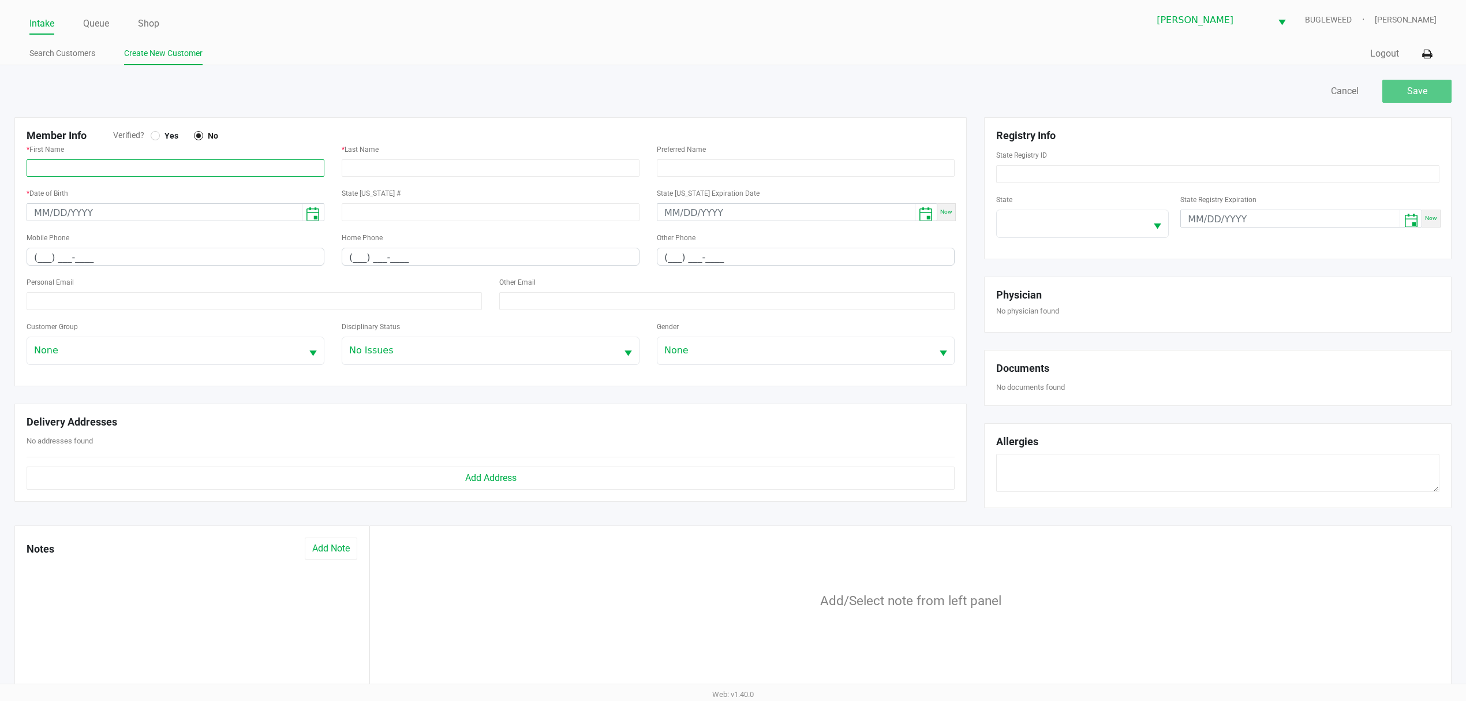
click at [144, 170] on input "text" at bounding box center [176, 167] width 298 height 17
paste input "KEVIN"
type input "KEVIN"
click at [156, 132] on div at bounding box center [155, 135] width 9 height 9
click at [384, 165] on input "text" at bounding box center [491, 167] width 298 height 17
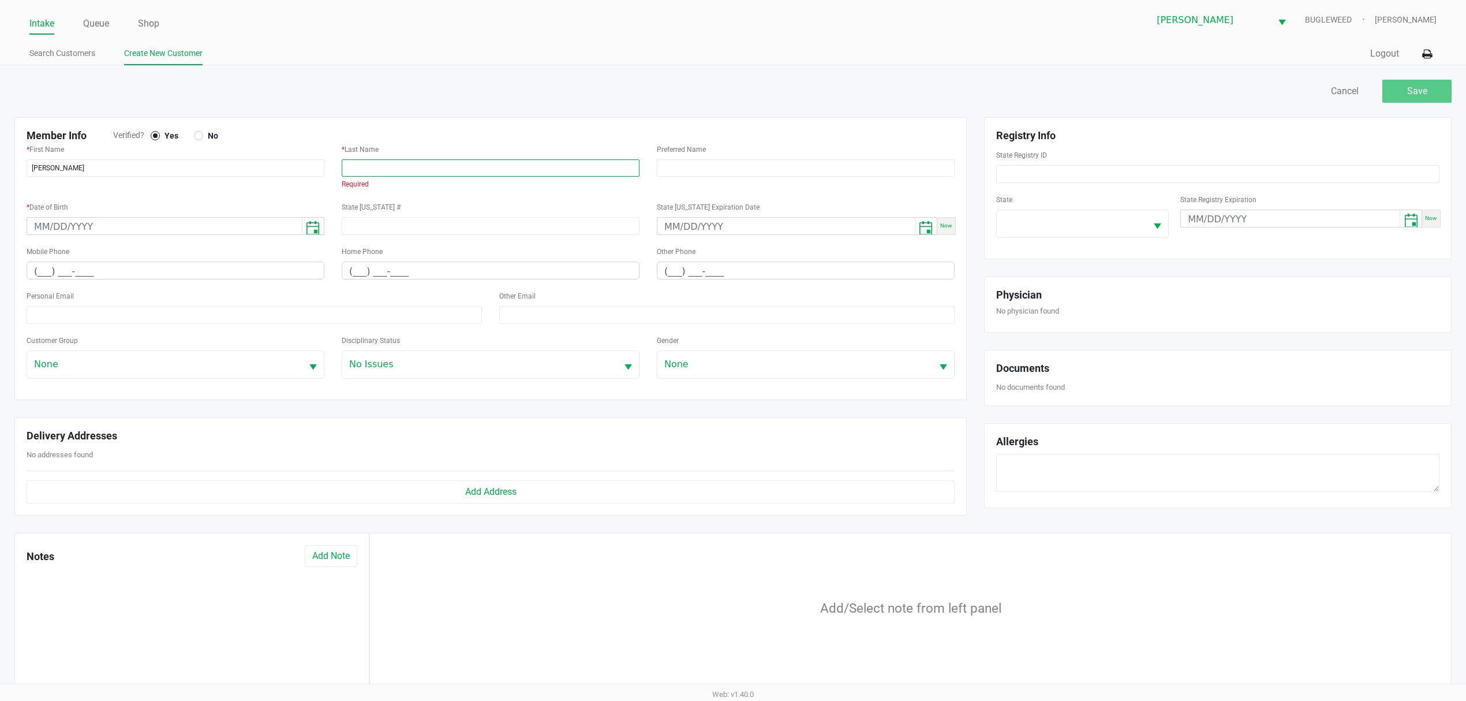
paste input "SEERAJ, KEVIN"
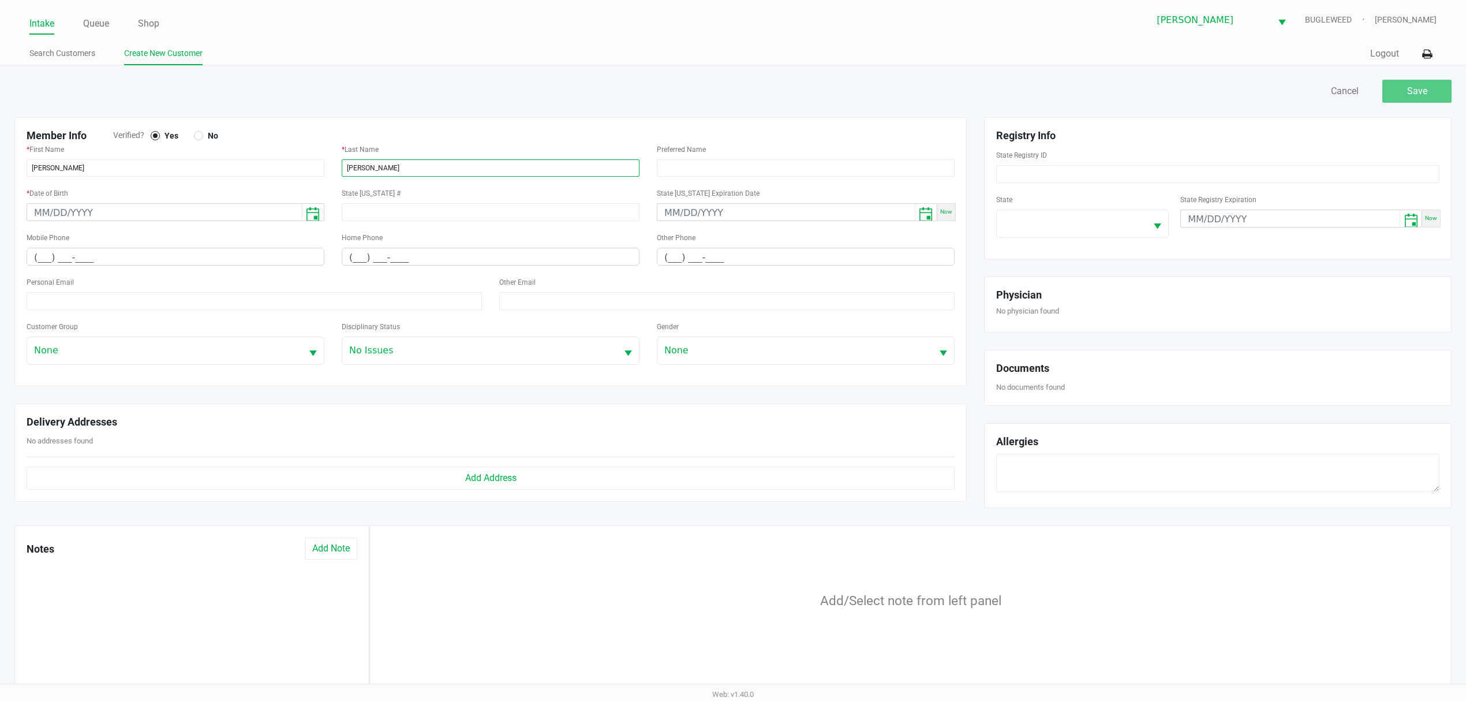
click at [414, 167] on input "SEERAJ, KEVIN" at bounding box center [491, 167] width 298 height 17
type input "SEERAJ"
click at [33, 208] on input "month/day/year" at bounding box center [164, 213] width 275 height 18
click at [169, 218] on input "03/25/1986" at bounding box center [164, 213] width 275 height 18
type input "03/25/1986"
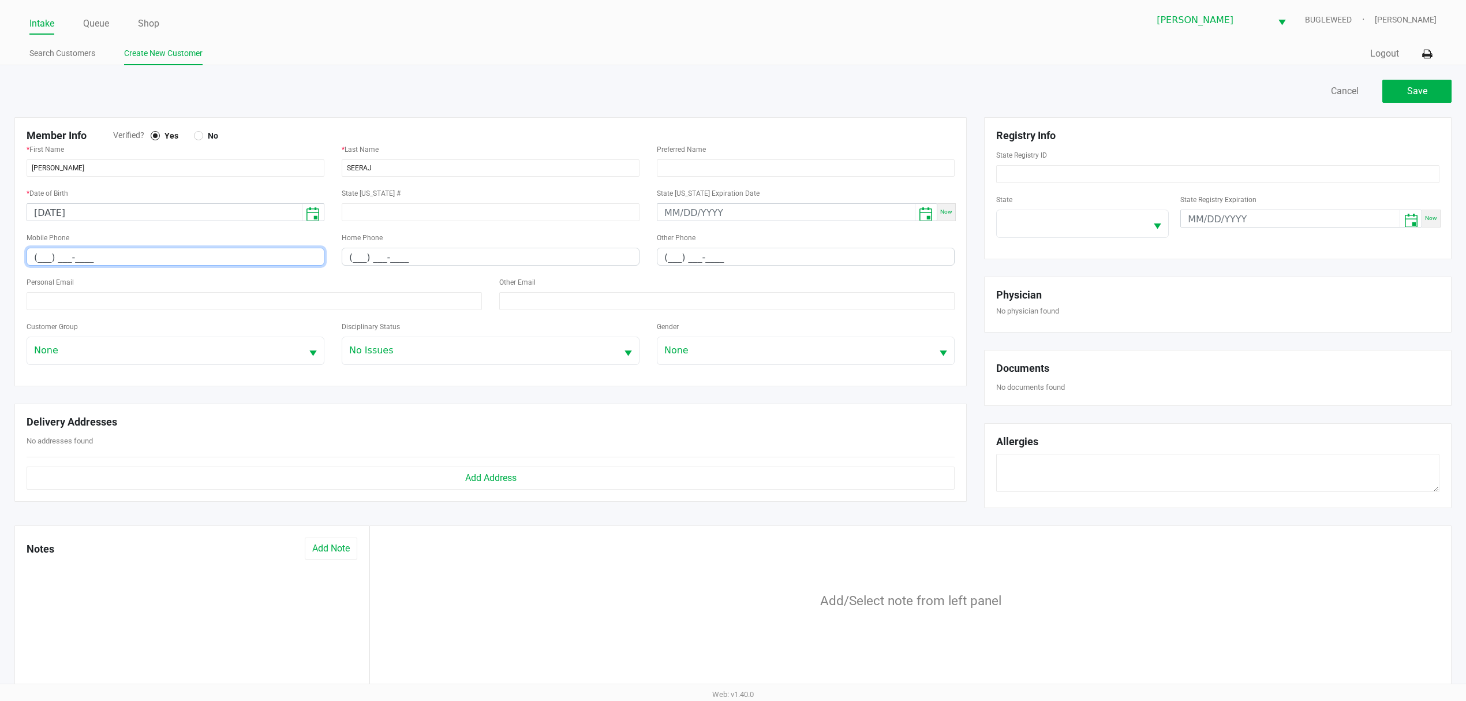
click at [35, 259] on input "(___) ___-____" at bounding box center [175, 257] width 297 height 18
click at [42, 257] on input "(___) ___-____" at bounding box center [175, 257] width 297 height 18
click at [36, 255] on input "(___) ___-____" at bounding box center [175, 257] width 297 height 18
type input "(929) 510-9717"
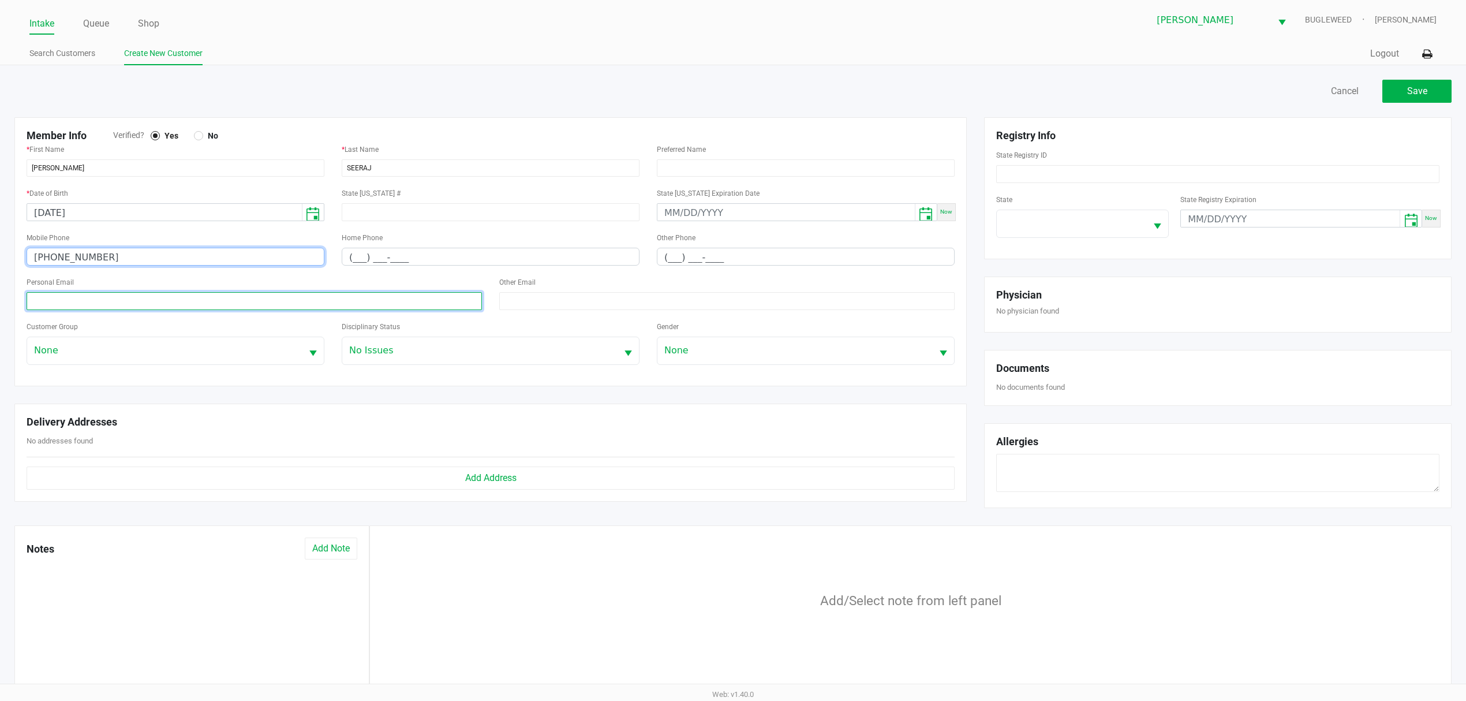
click at [107, 296] on input at bounding box center [254, 301] width 455 height 18
paste input "Kevseefl@outlook.com"
type input "Kevseefl@outlook.com"
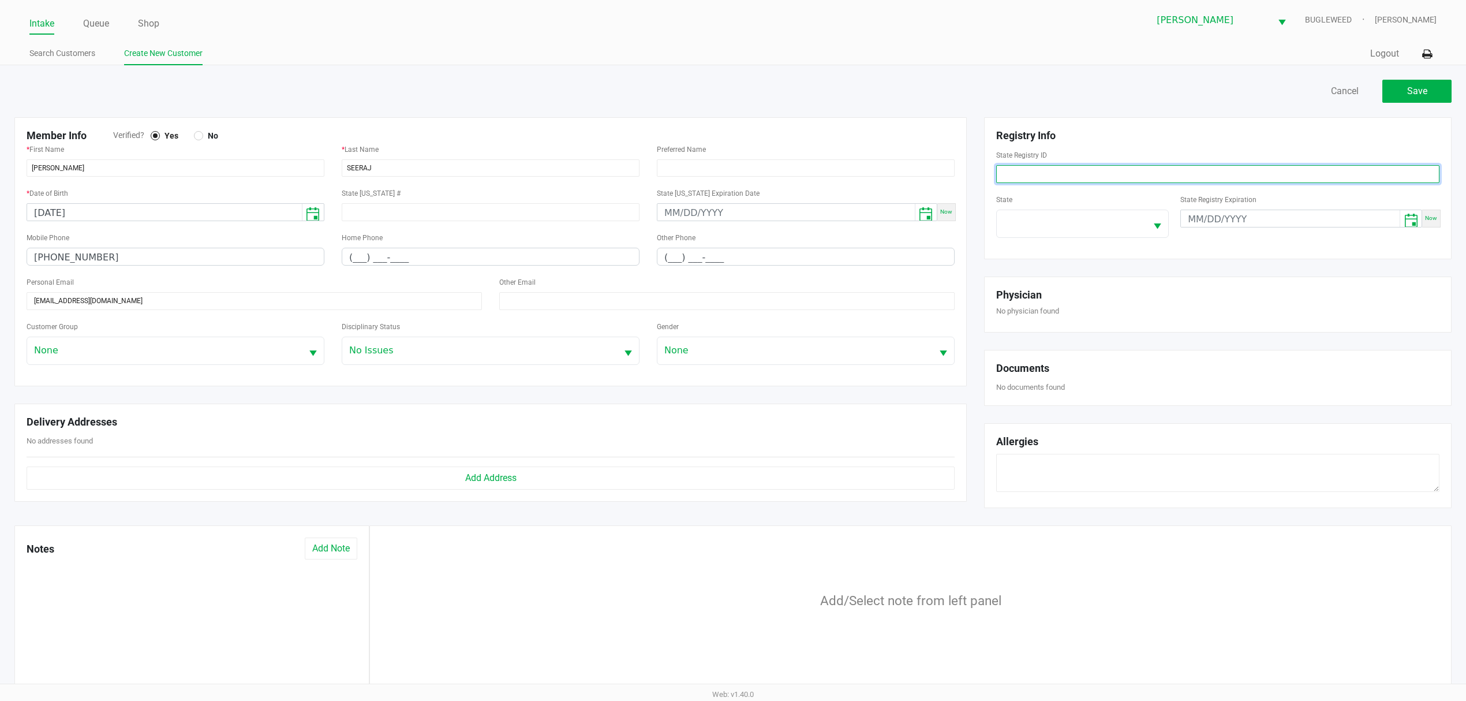
click at [1064, 174] on input at bounding box center [1217, 174] width 443 height 18
paste input "P4TY4882"
type input "P4TY4882"
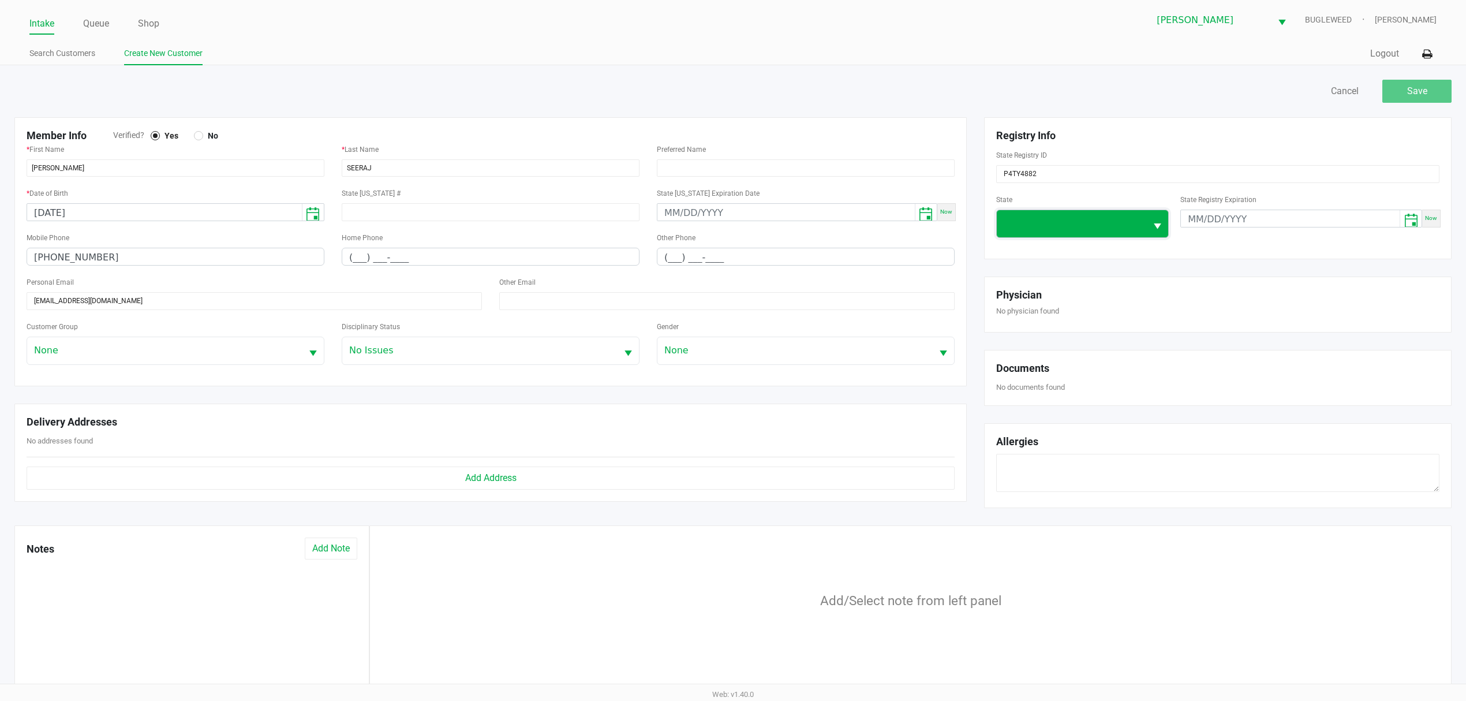
click at [1039, 217] on span at bounding box center [1072, 223] width 136 height 14
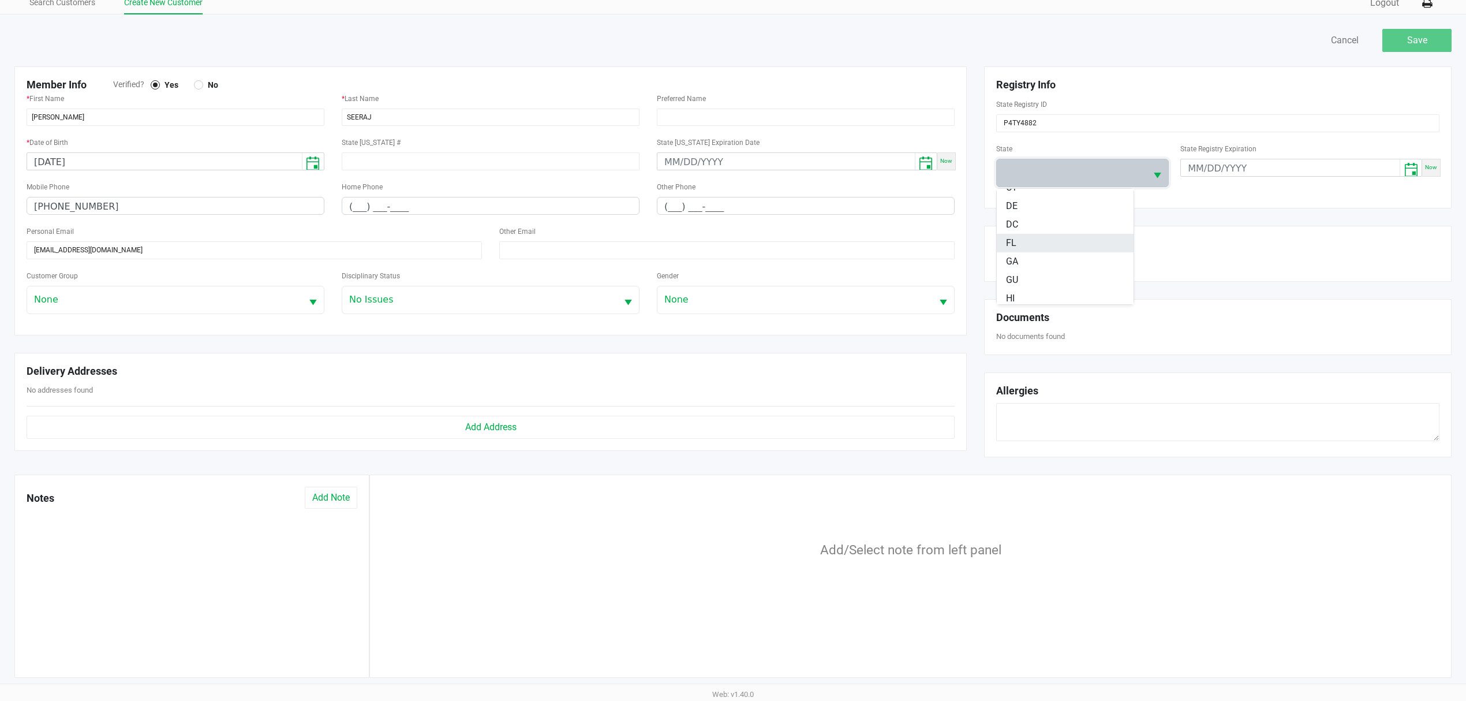
scroll to position [154, 0]
click at [1022, 225] on li "FL" at bounding box center [1065, 229] width 137 height 18
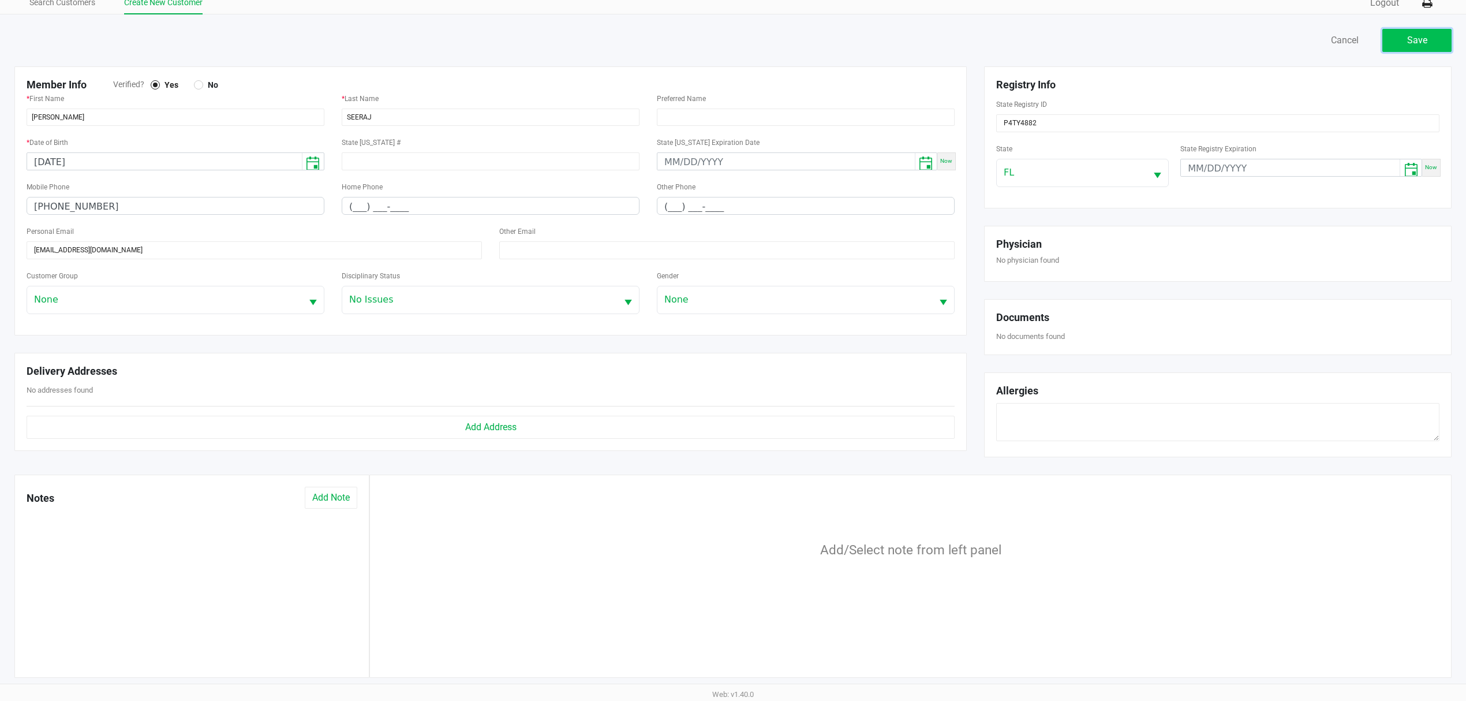
click at [1411, 38] on span "Save" at bounding box center [1417, 40] width 20 height 11
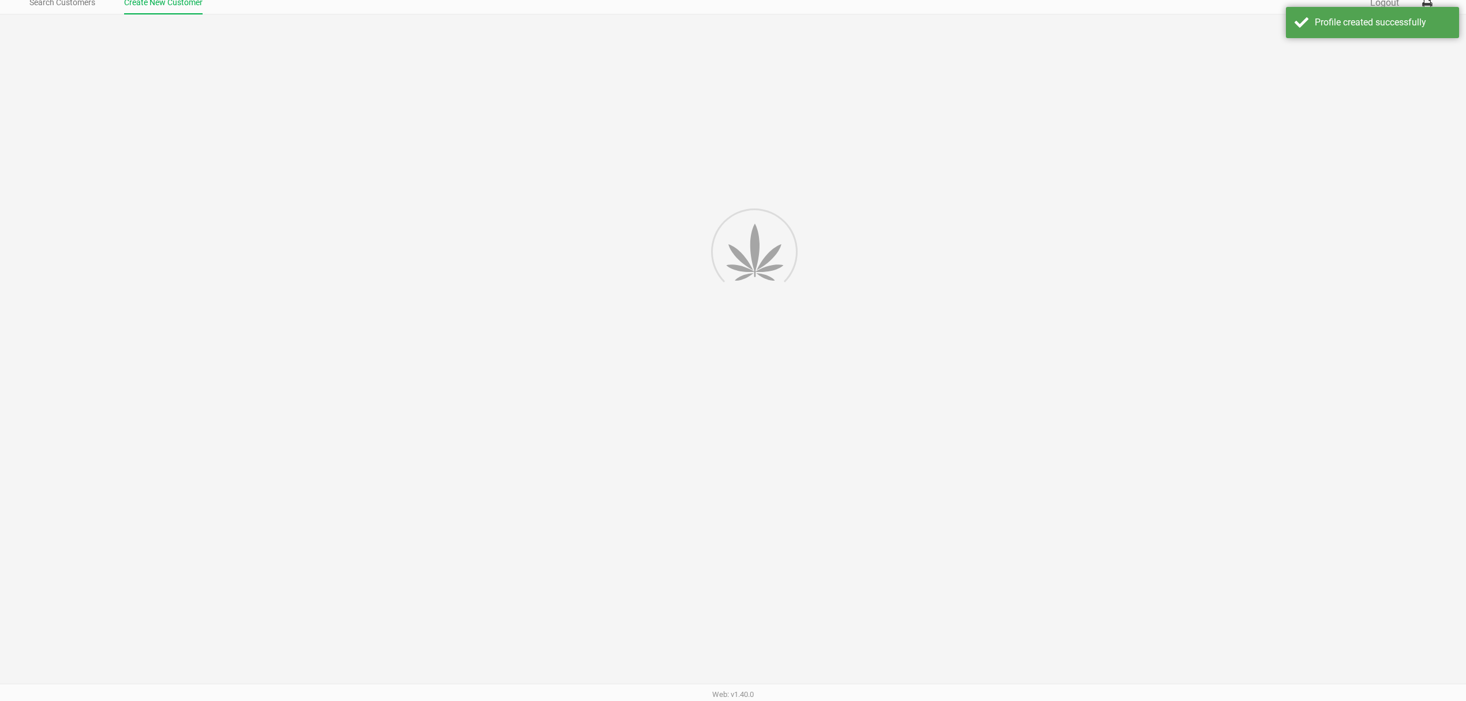
type input "---"
type input "( __) ___-____"
type input "---"
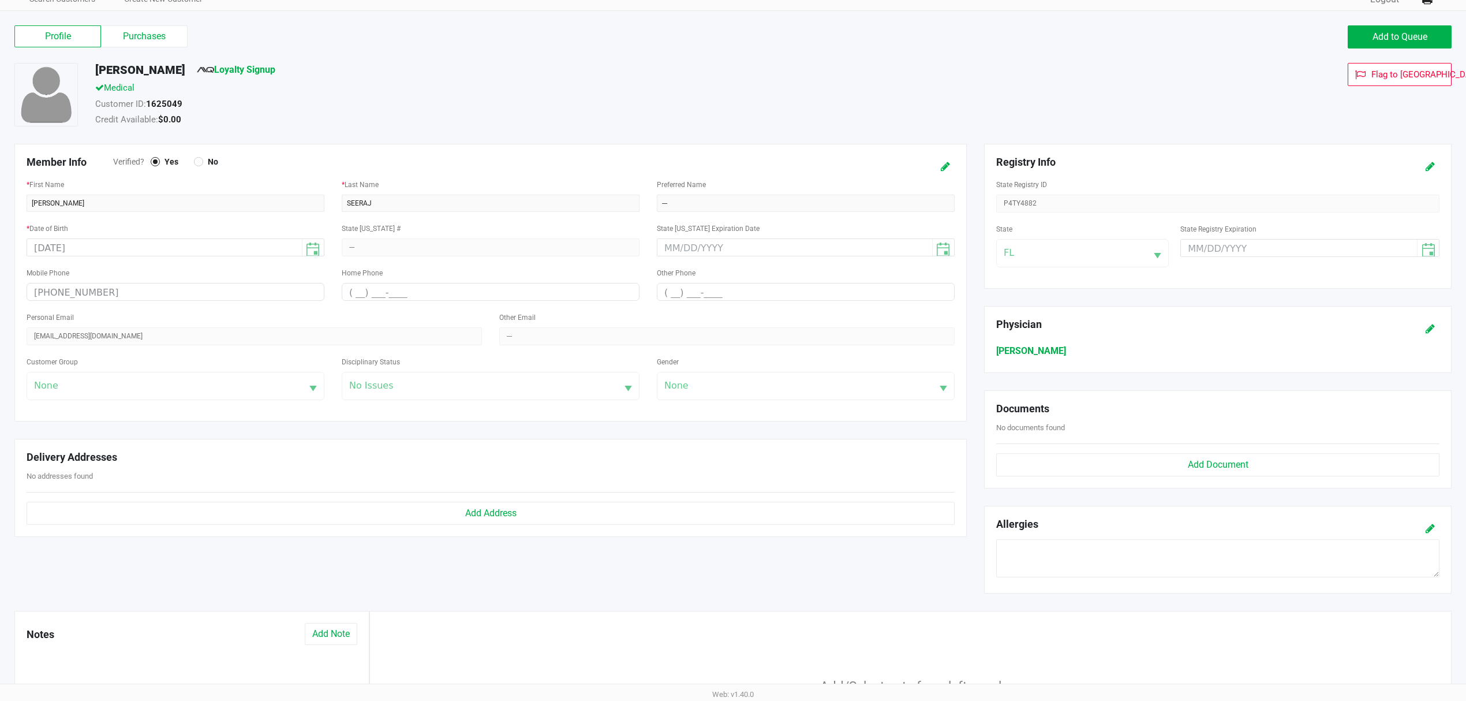
click at [1414, 24] on div "Profile Purchases Add to Queue" at bounding box center [733, 43] width 1454 height 40
click at [1413, 35] on span "Add to Queue" at bounding box center [1400, 36] width 55 height 11
click at [1404, 32] on div "Customer added to queue" at bounding box center [1372, 22] width 173 height 31
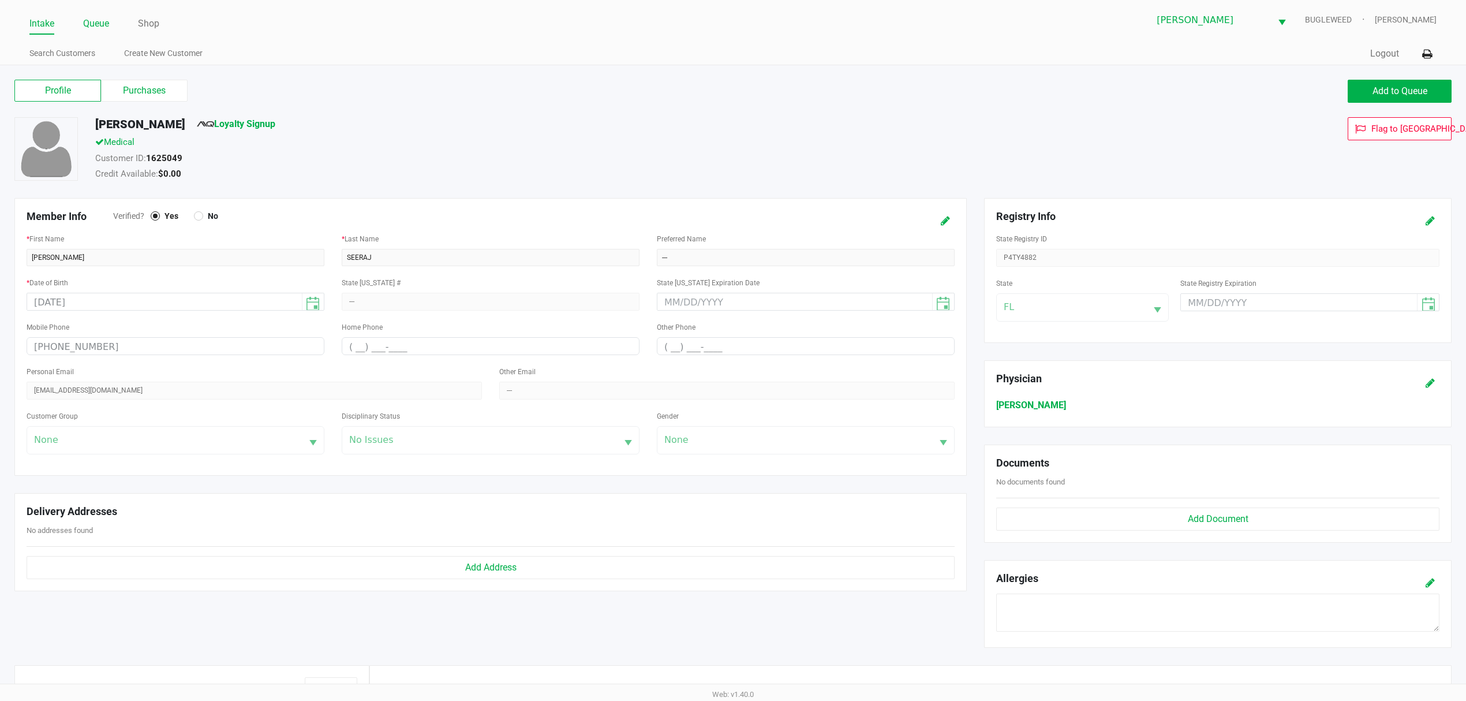
click at [100, 23] on link "Queue" at bounding box center [96, 24] width 26 height 16
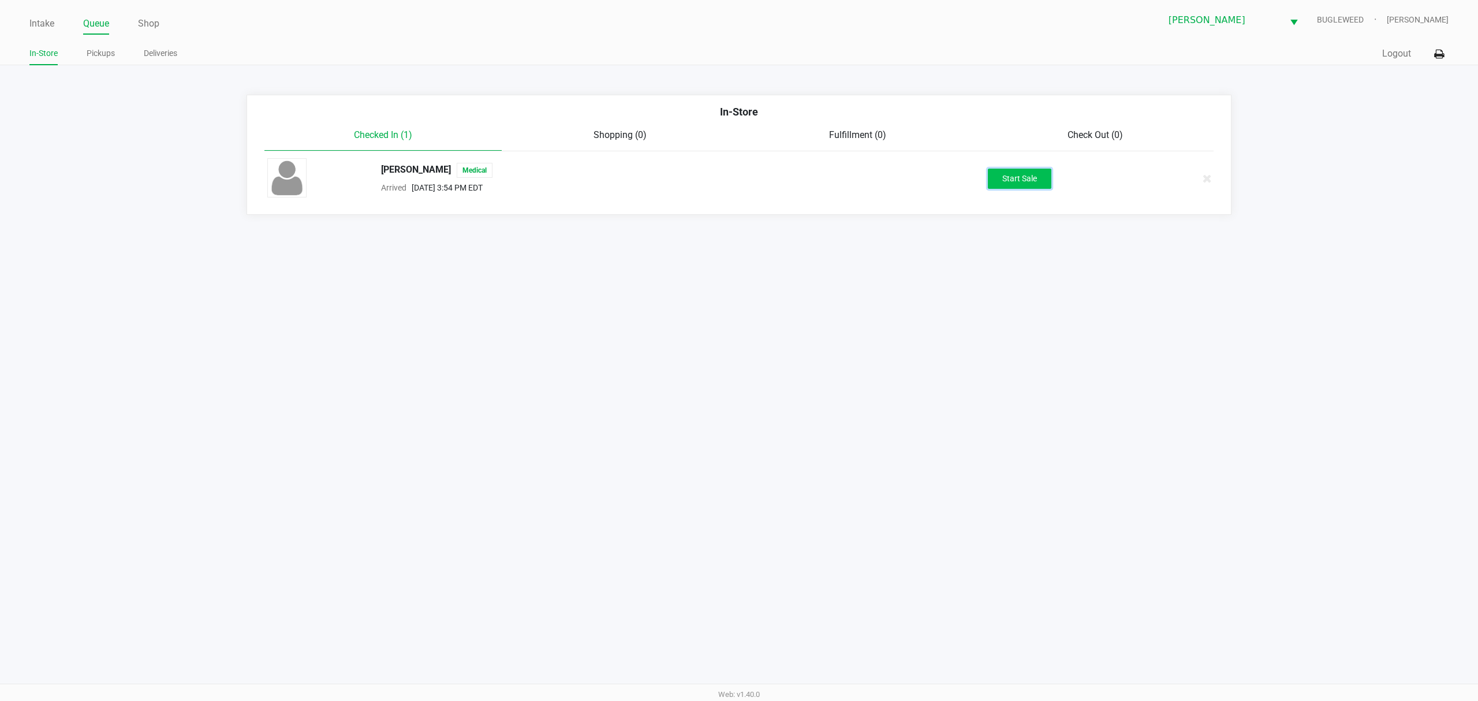
click at [1030, 178] on button "Start Sale" at bounding box center [1019, 179] width 63 height 20
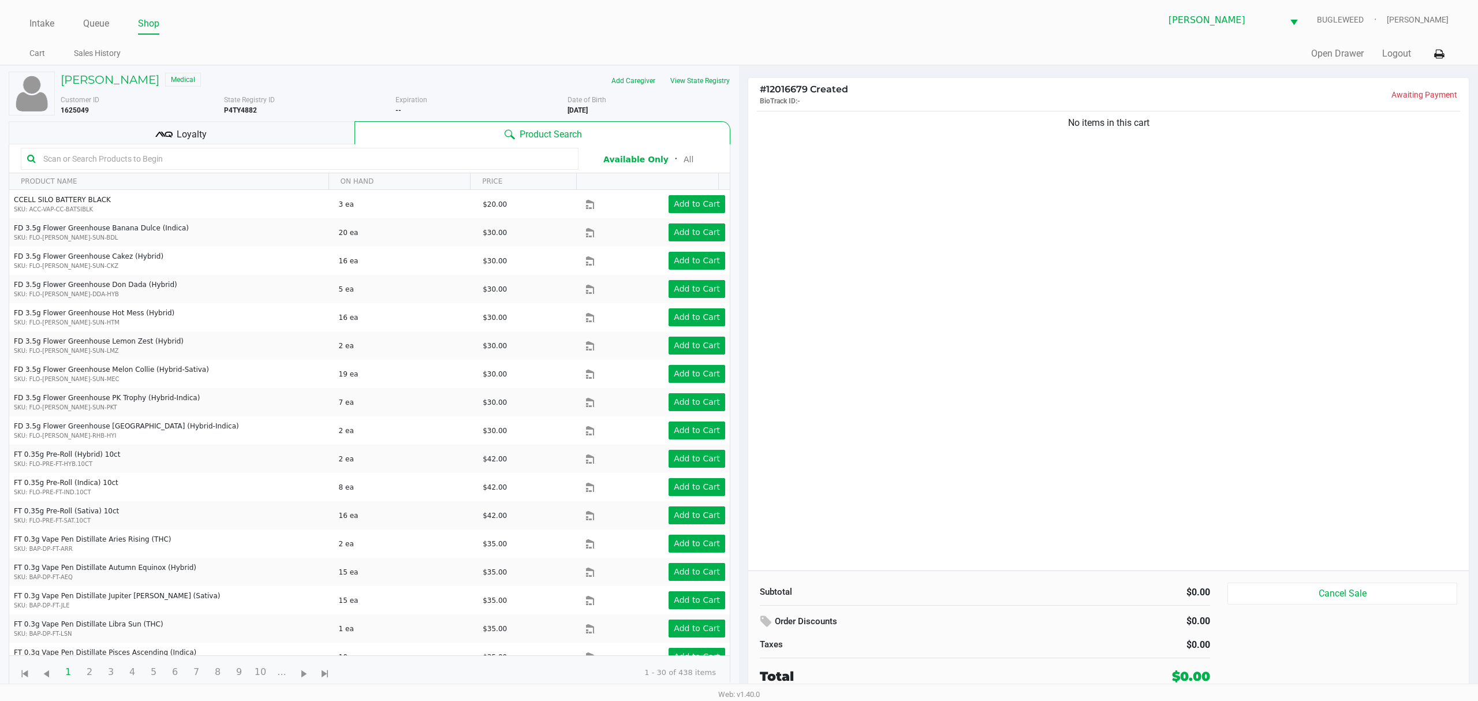
click at [1018, 335] on div "No items in this cart" at bounding box center [1108, 340] width 720 height 462
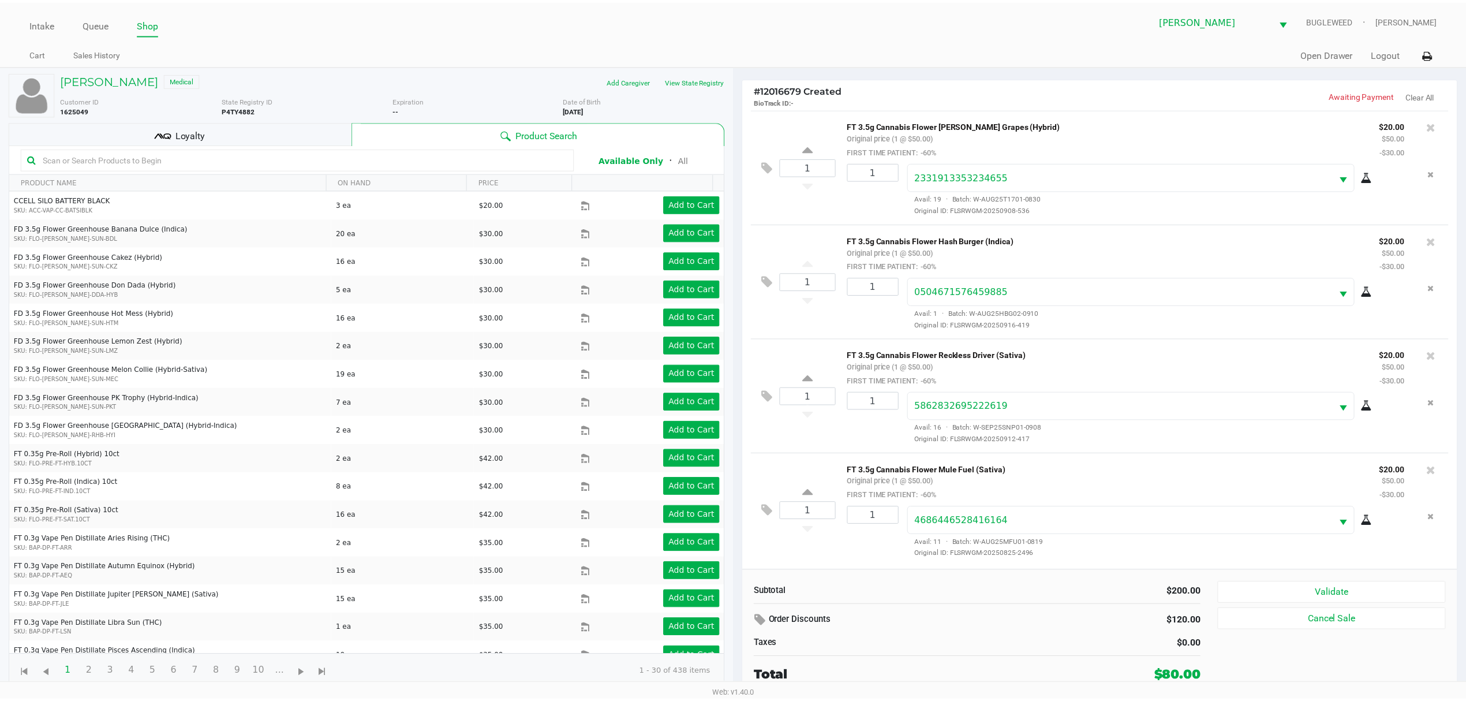
scroll to position [3, 0]
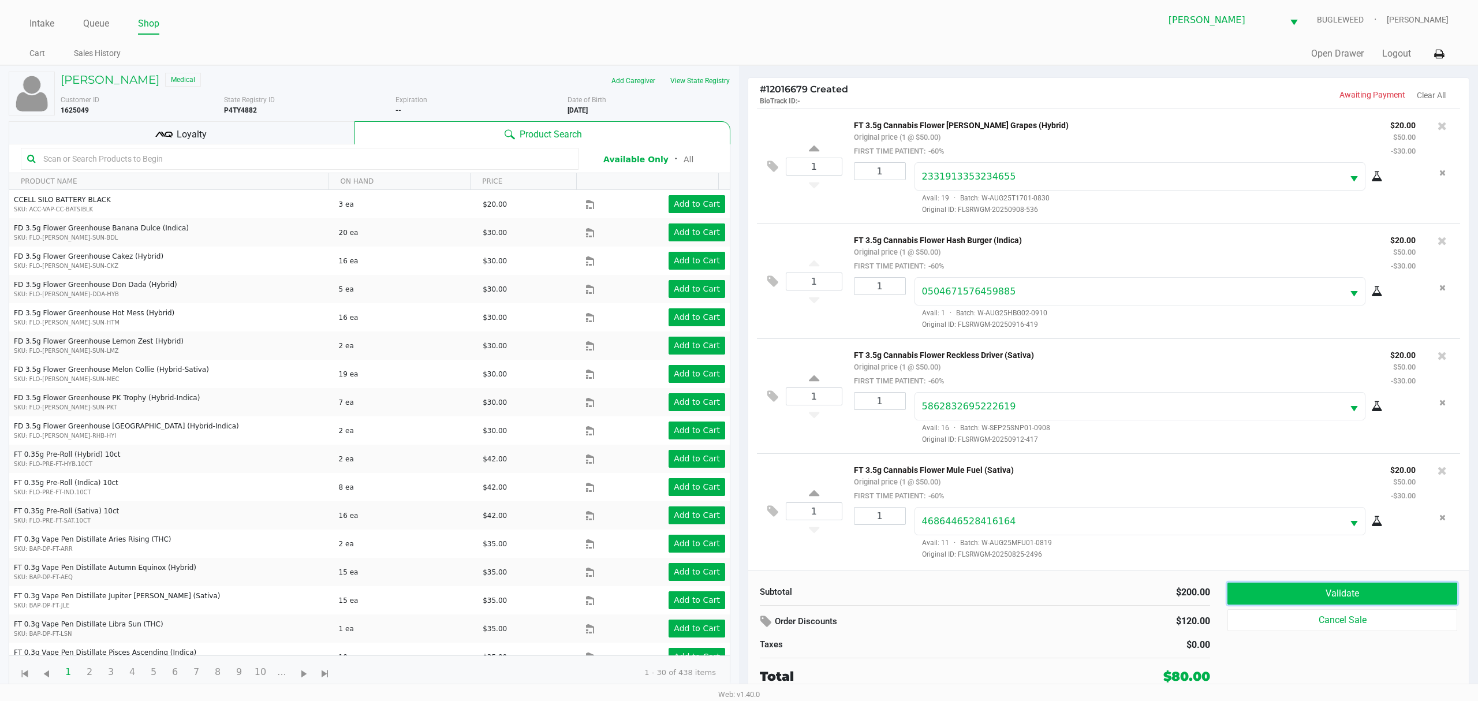
click at [1333, 598] on button "Validate" at bounding box center [1342, 593] width 230 height 22
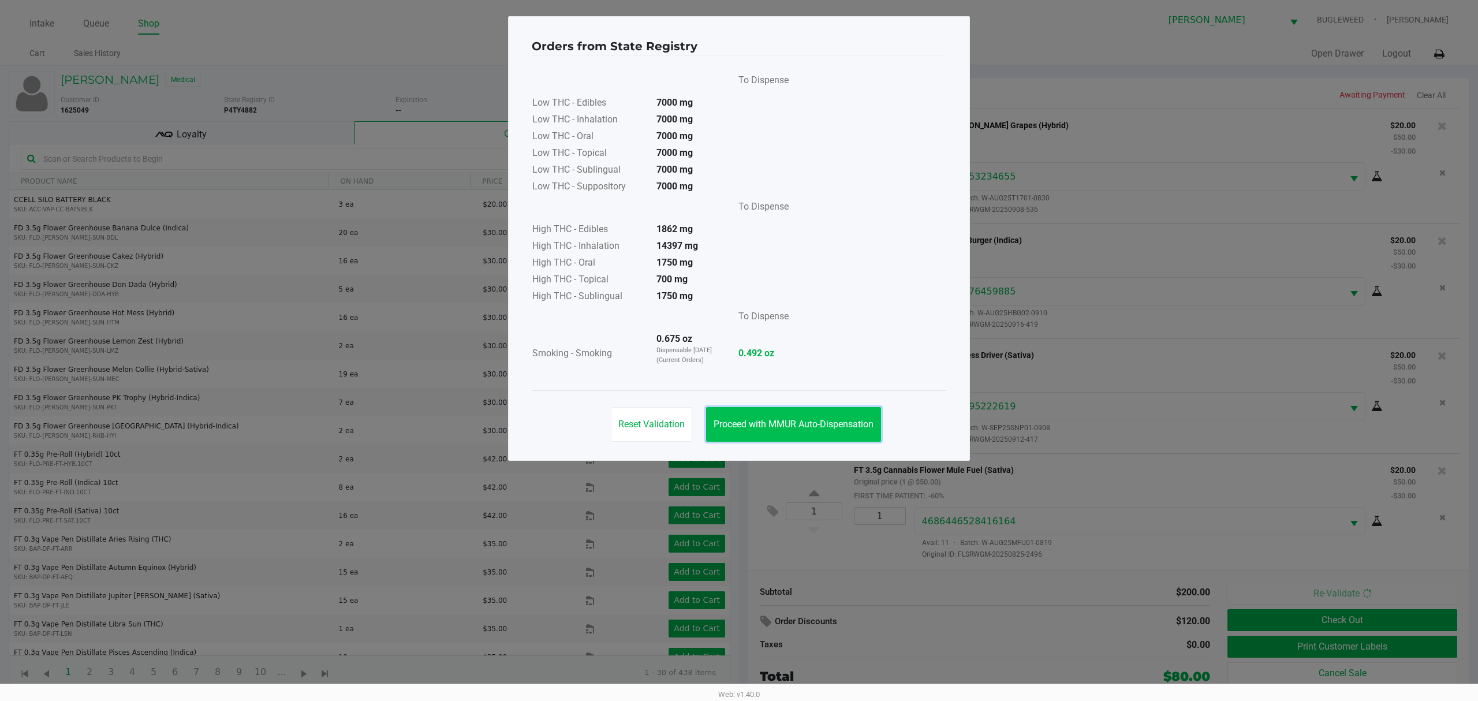
click at [780, 424] on span "Proceed with MMUR Auto-Dispensation" at bounding box center [793, 423] width 160 height 11
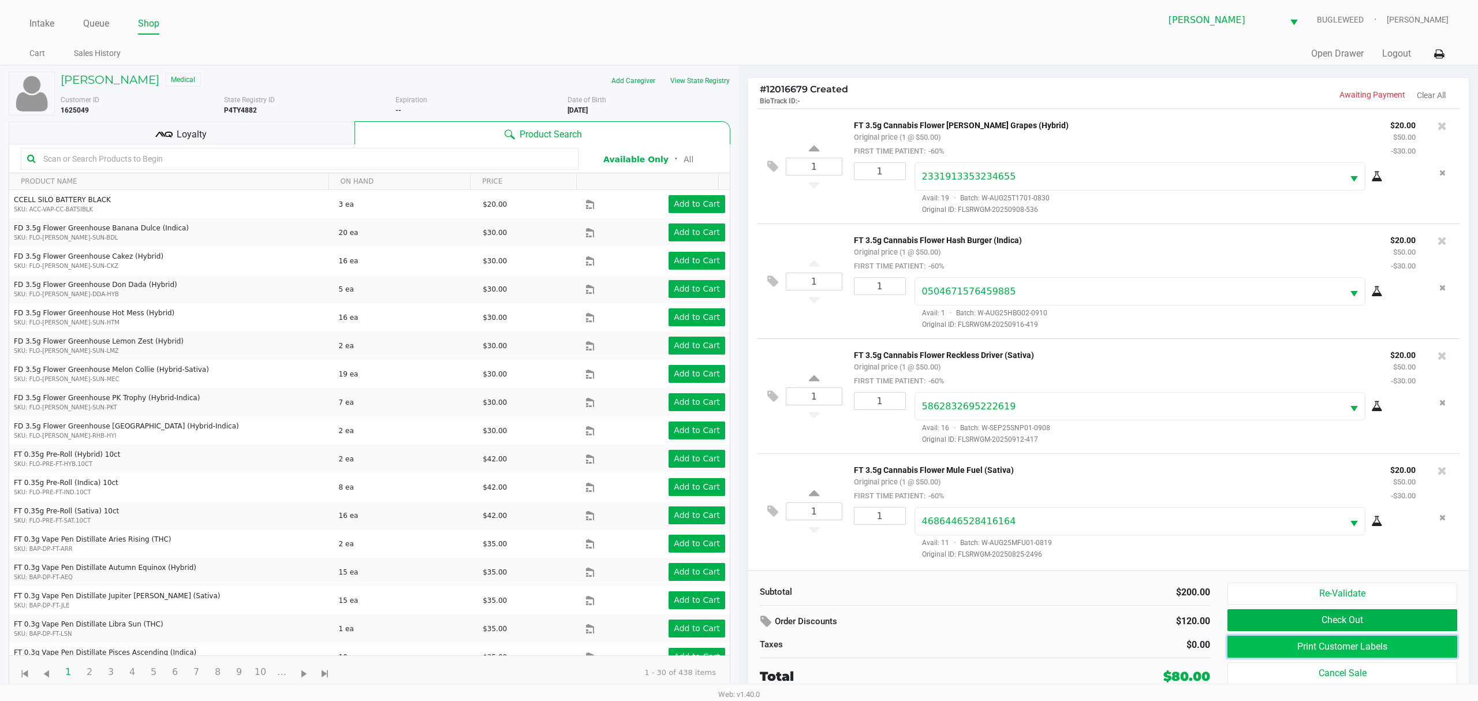
click at [1236, 653] on button "Print Customer Labels" at bounding box center [1342, 646] width 230 height 22
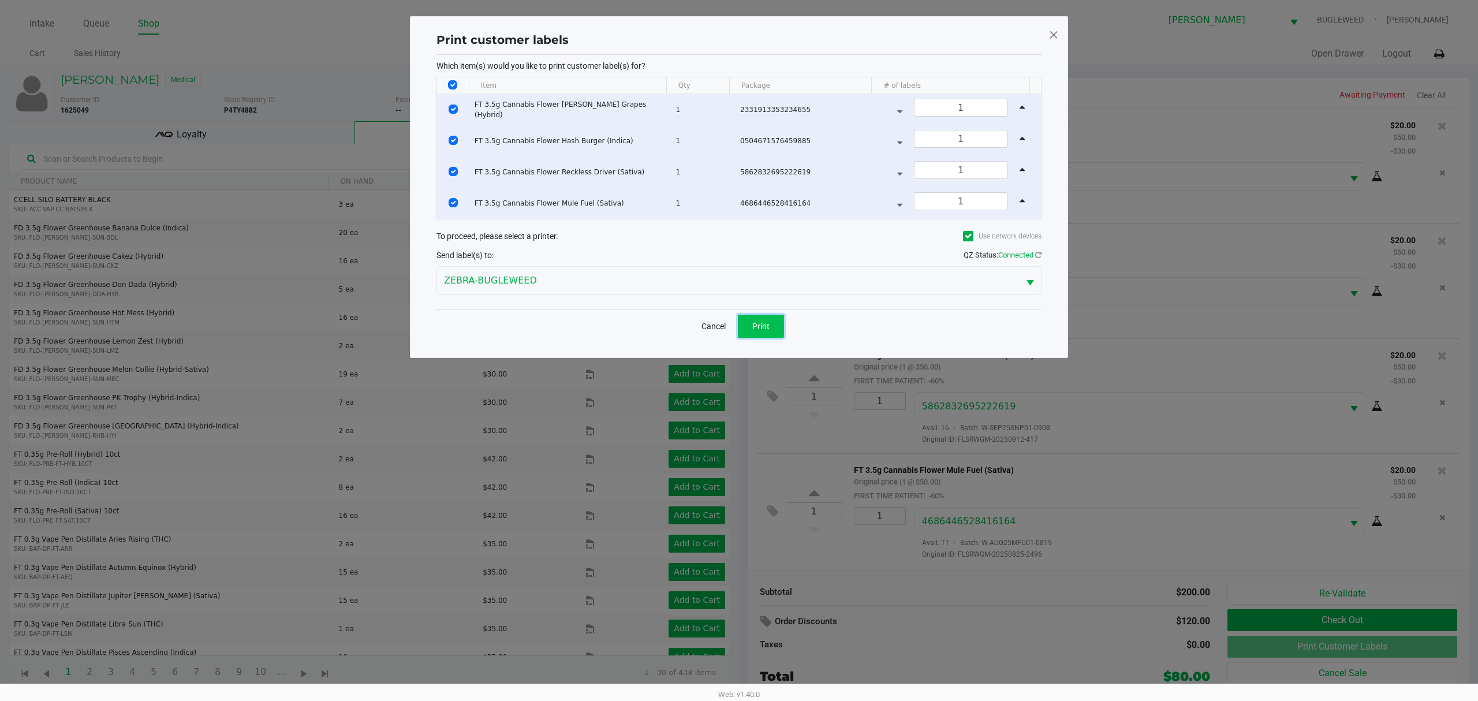
click at [771, 326] on button "Print" at bounding box center [761, 326] width 46 height 23
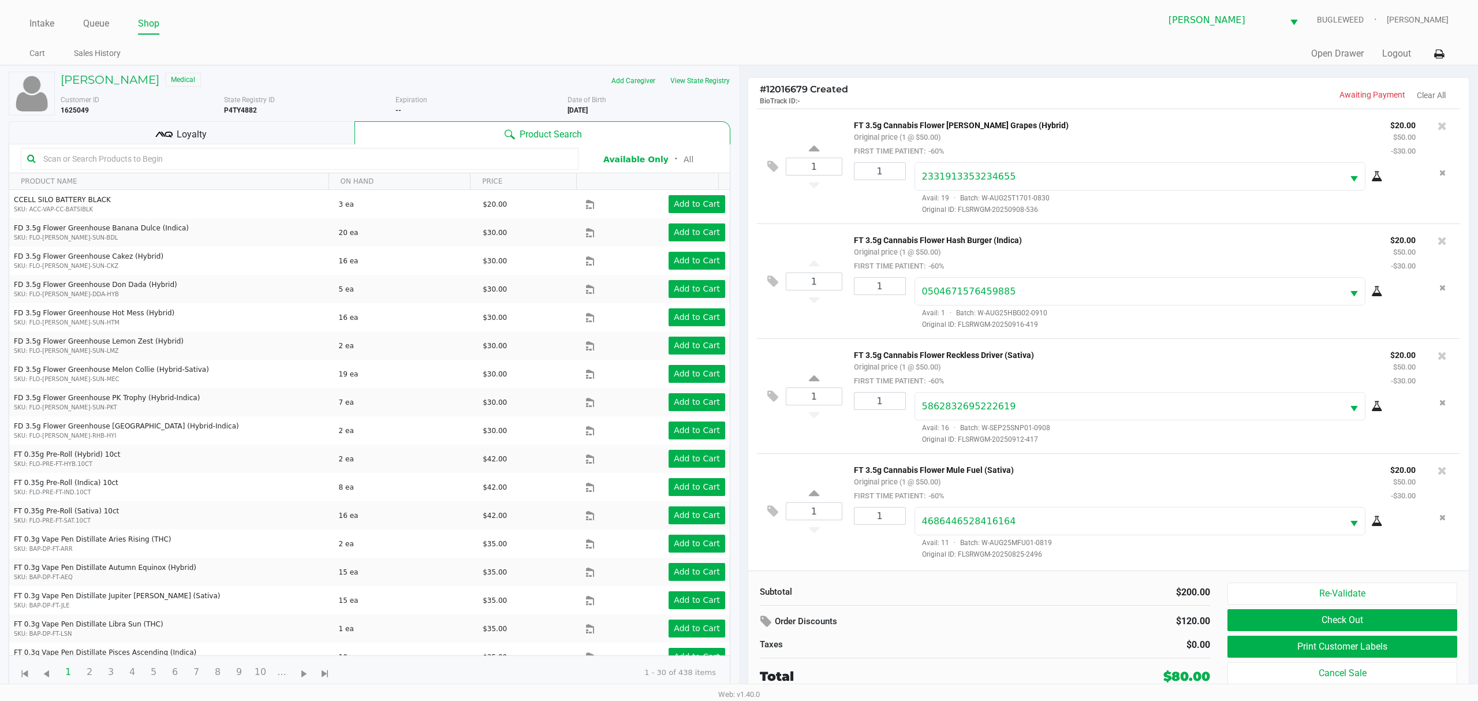
click at [328, 136] on div "Loyalty" at bounding box center [182, 132] width 346 height 23
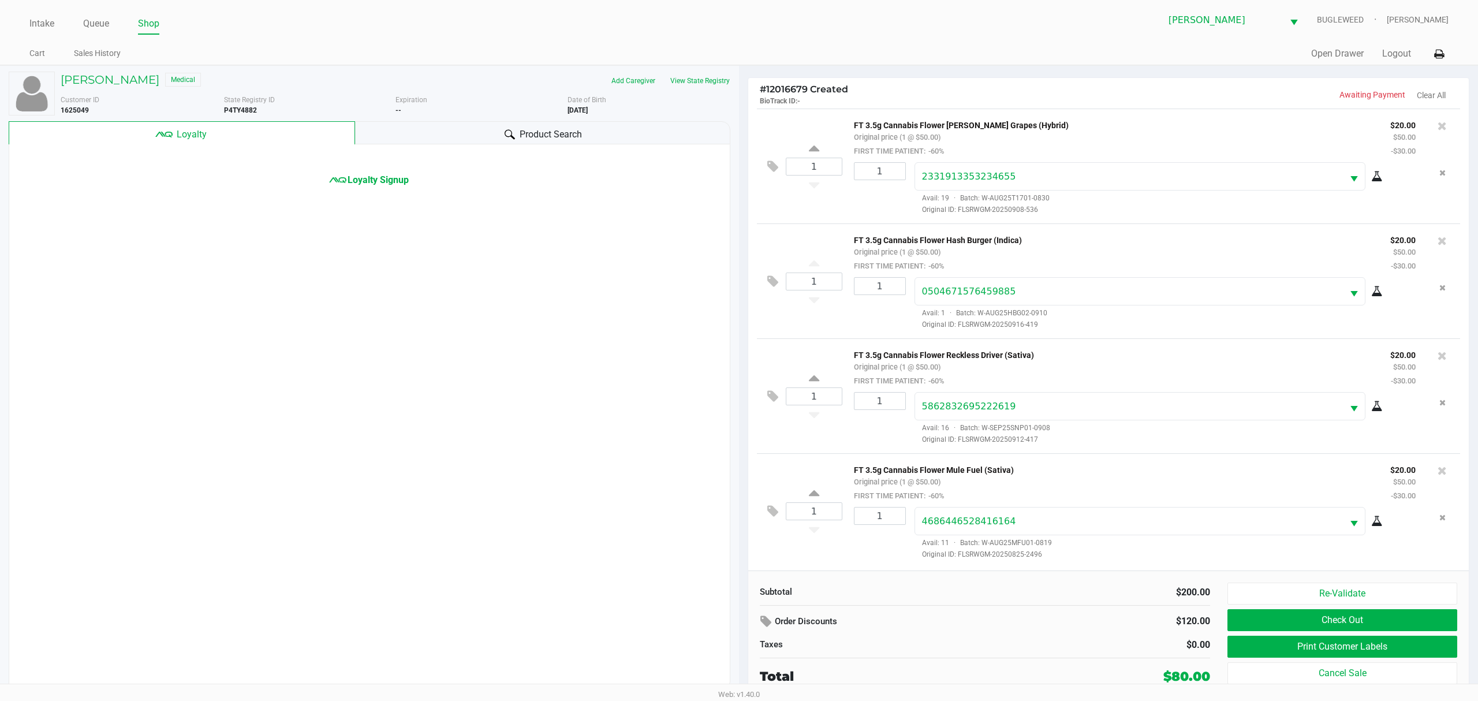
click at [375, 192] on div "Loyalty Signup" at bounding box center [369, 416] width 721 height 545
click at [365, 179] on span "Loyalty Signup" at bounding box center [377, 180] width 61 height 14
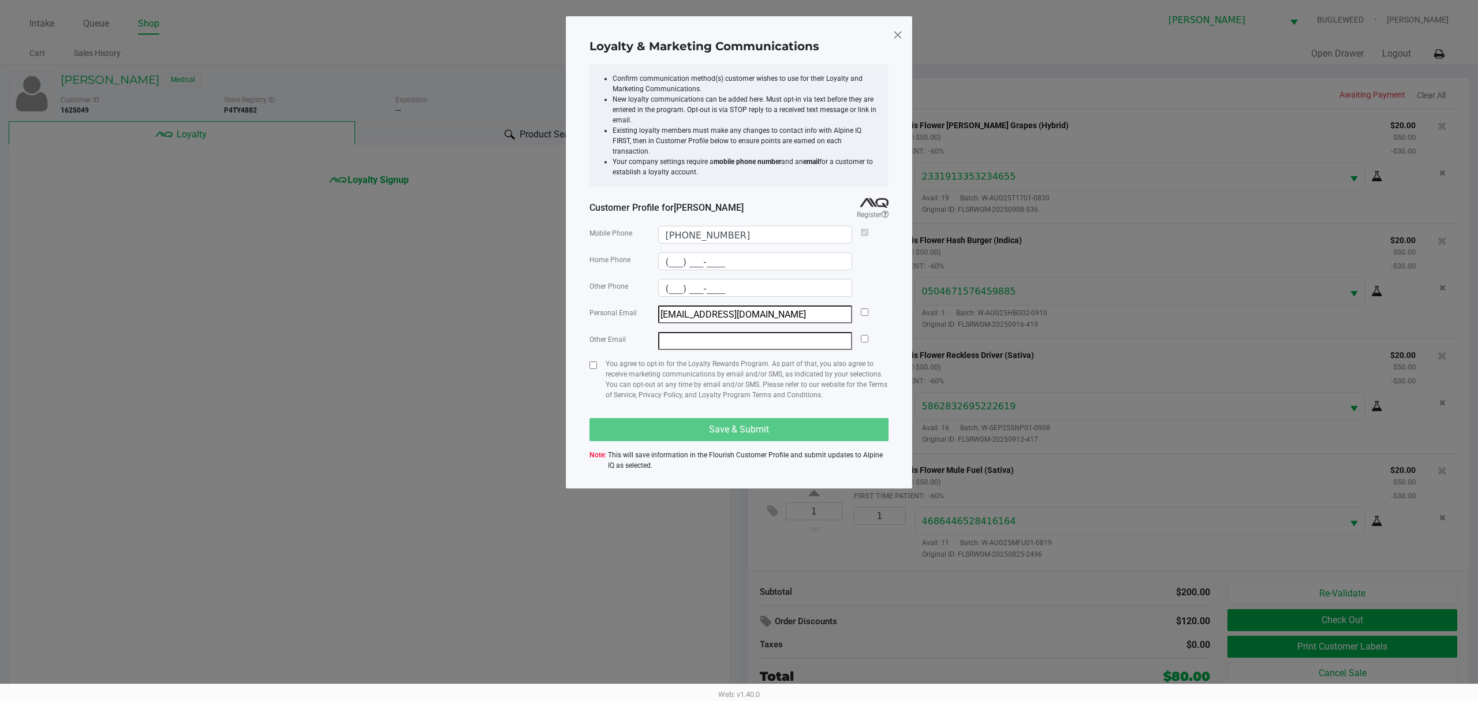
click at [862, 305] on div at bounding box center [865, 314] width 8 height 18
click at [861, 308] on input "checkbox" at bounding box center [865, 312] width 8 height 8
checkbox input "true"
click at [594, 359] on div at bounding box center [593, 383] width 8 height 51
click at [594, 361] on input "checkbox" at bounding box center [593, 365] width 8 height 8
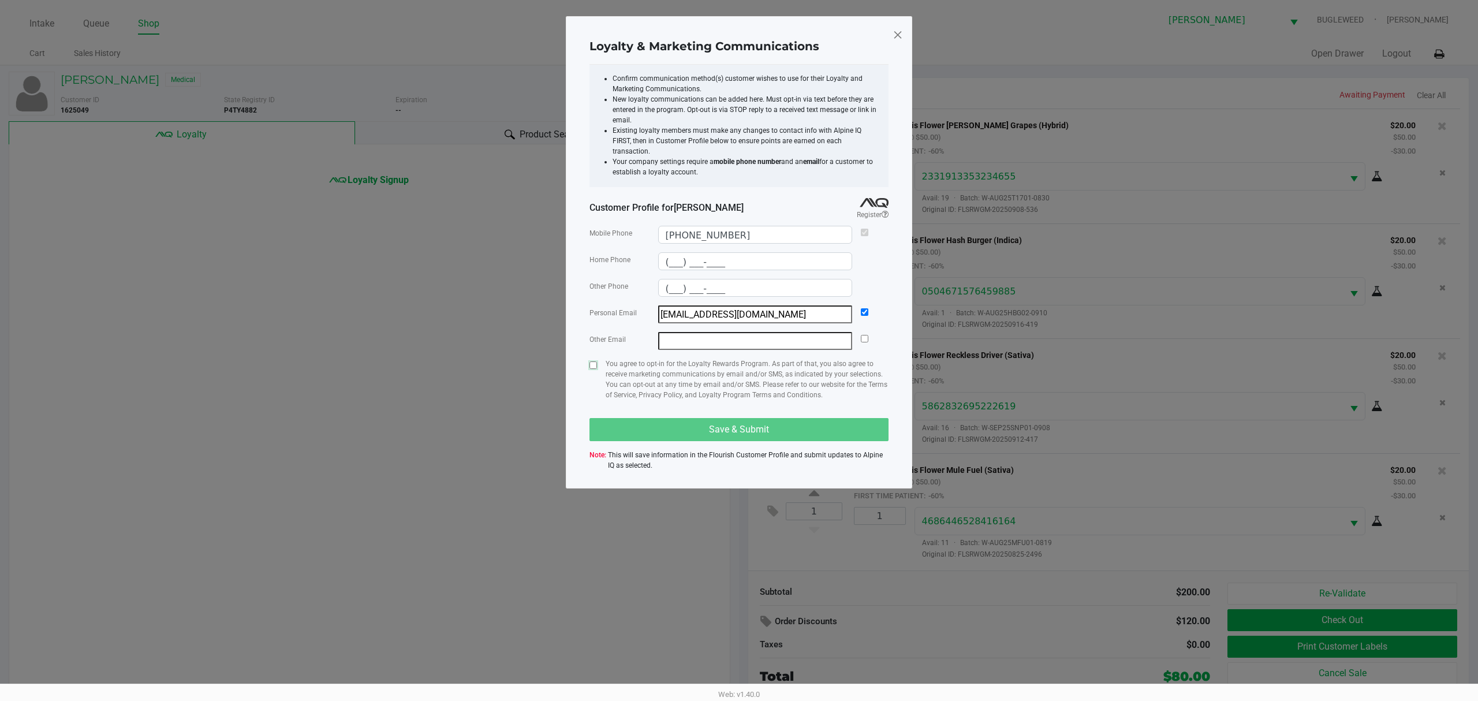
checkbox input "true"
click at [655, 419] on button "Save & Submit" at bounding box center [738, 429] width 299 height 23
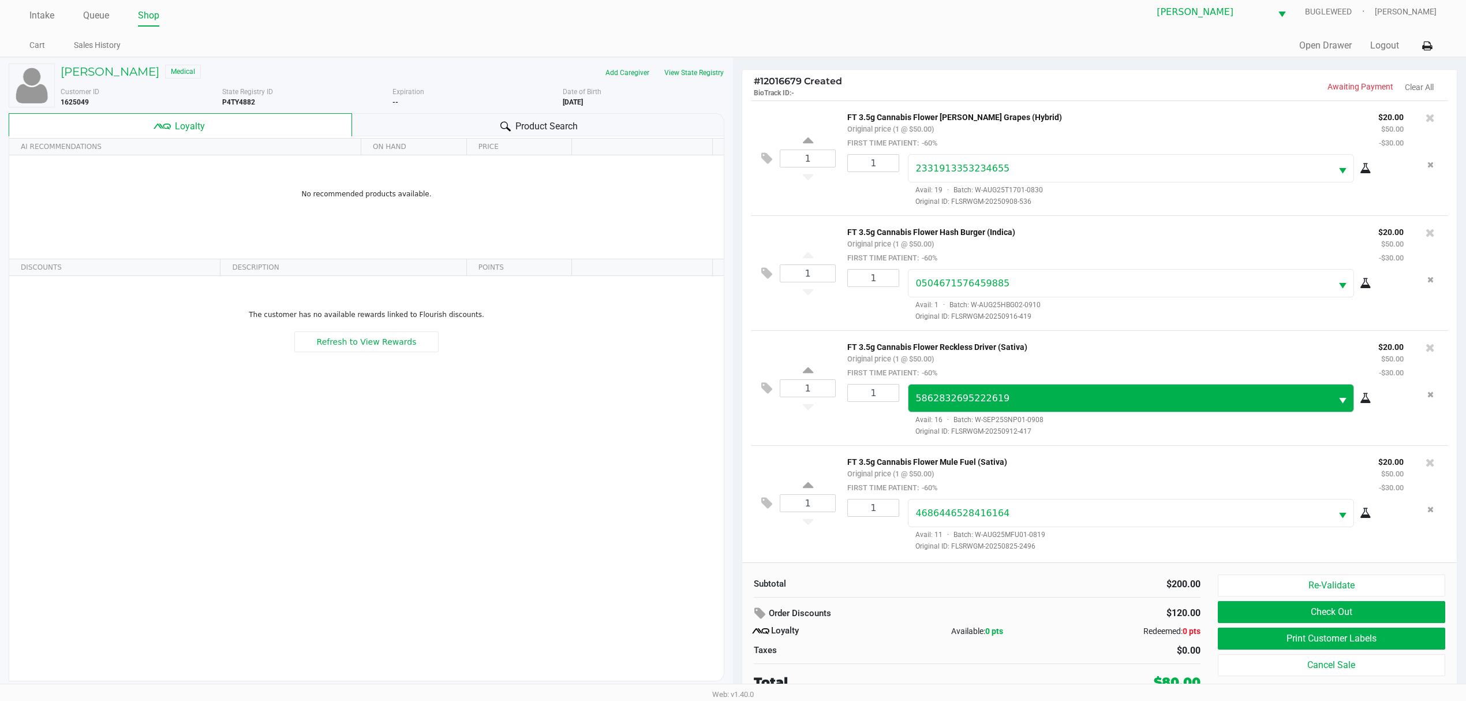
scroll to position [13, 0]
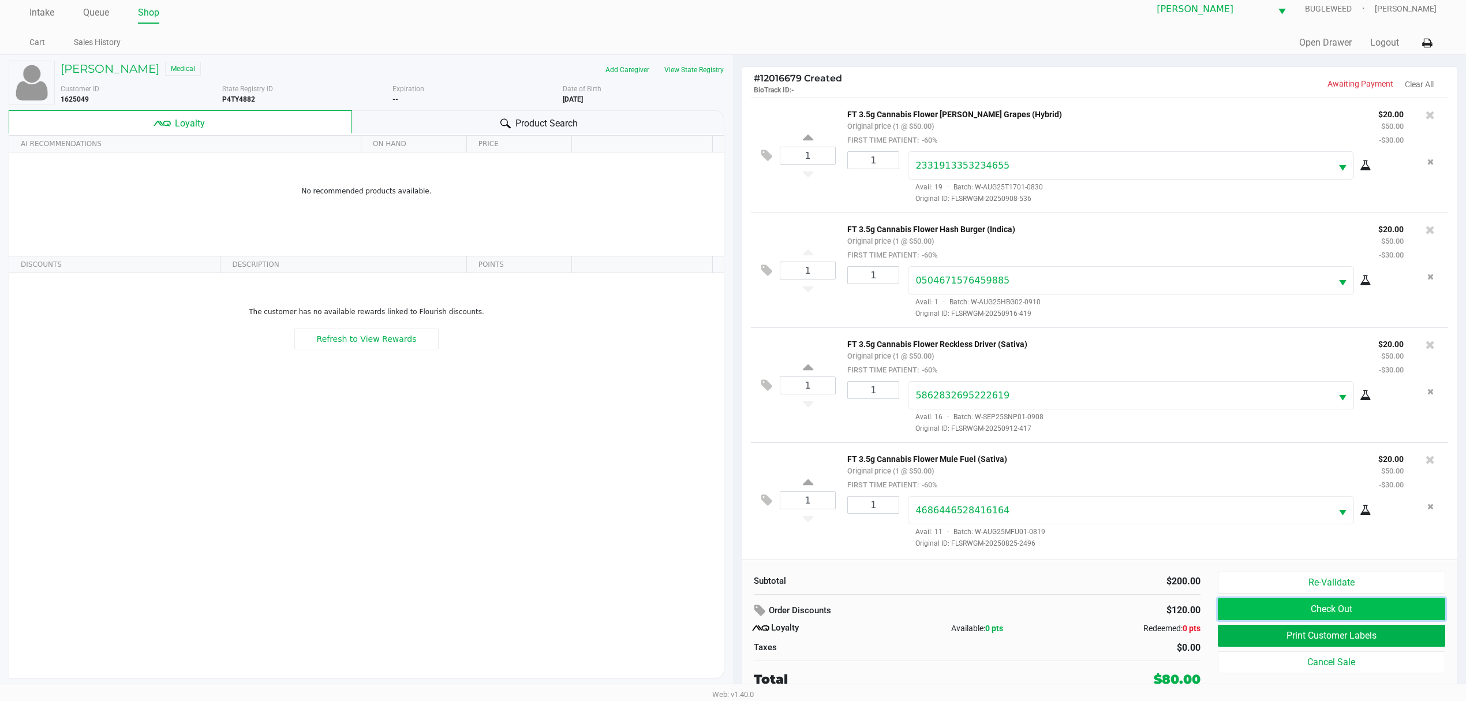
click at [1303, 610] on button "Check Out" at bounding box center [1331, 609] width 227 height 22
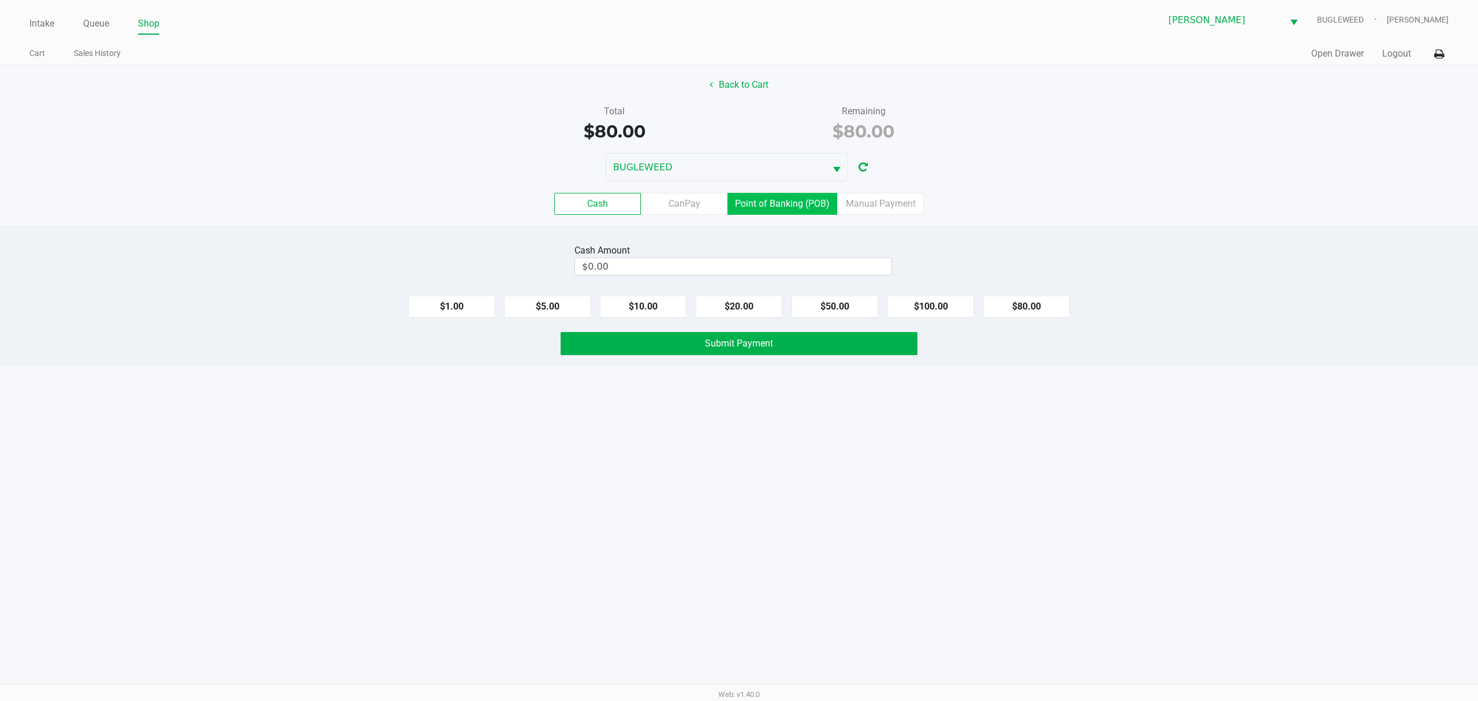
click at [765, 215] on label "Point of Banking (POB)" at bounding box center [782, 204] width 110 height 22
click at [0, 0] on 7 "Point of Banking (POB)" at bounding box center [0, 0] width 0 height 0
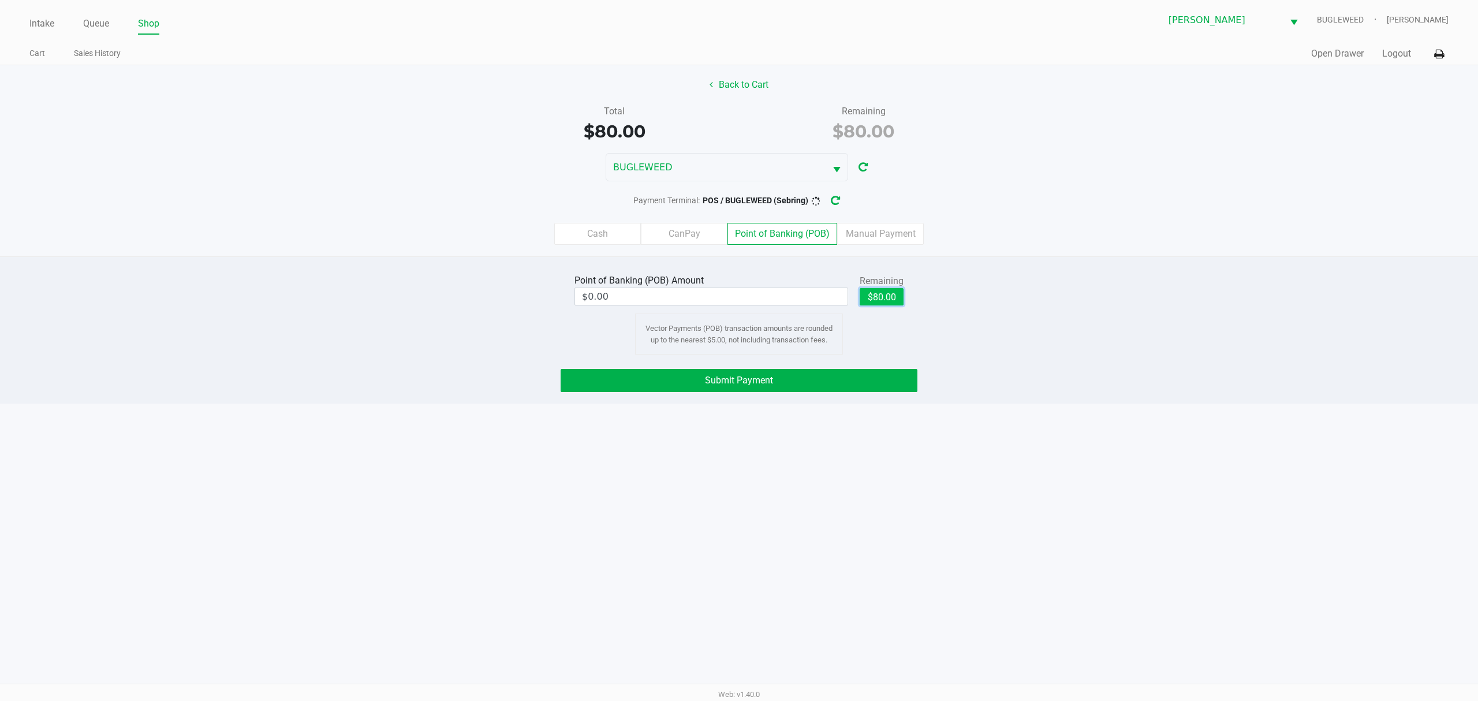
click at [876, 296] on button "$80.00" at bounding box center [881, 296] width 44 height 17
type input "$80.00"
click at [812, 379] on button "Submit Payment" at bounding box center [738, 380] width 357 height 23
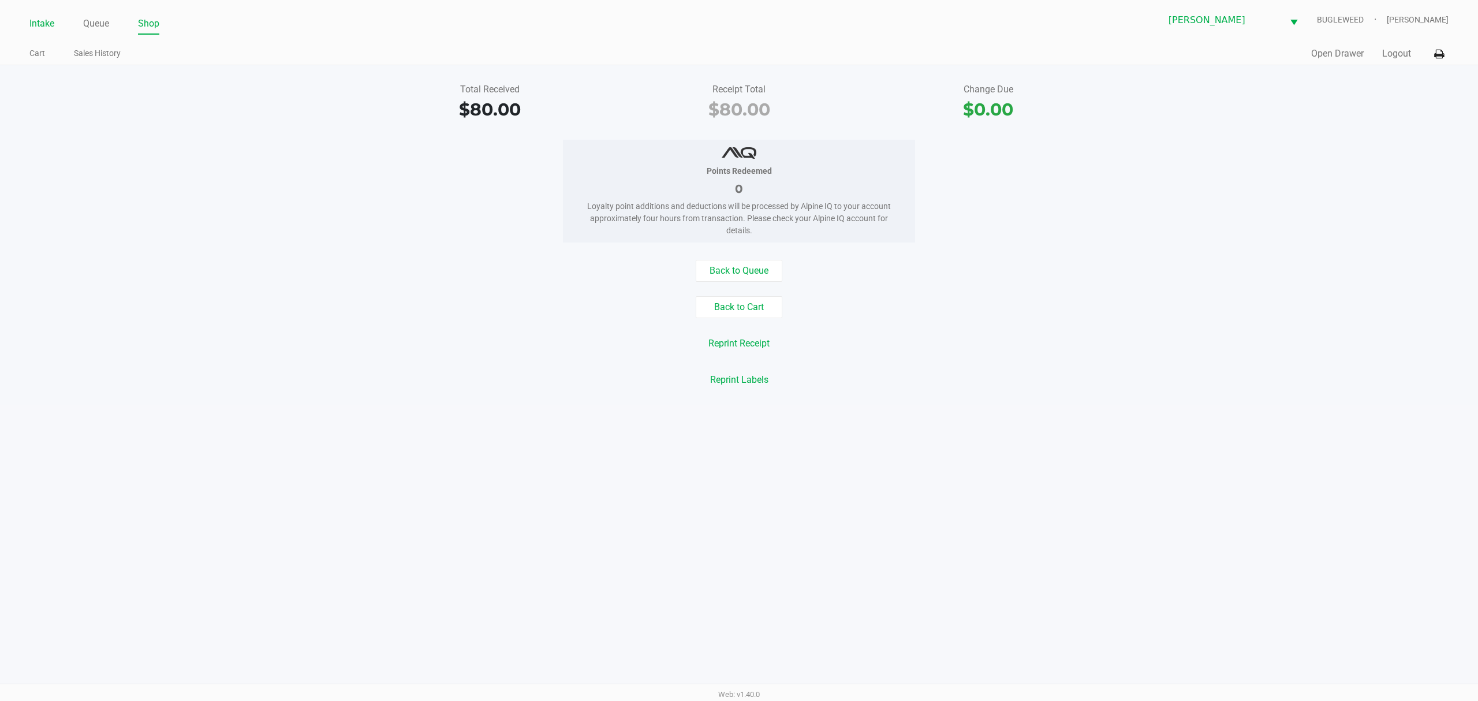
click at [42, 18] on link "Intake" at bounding box center [41, 24] width 25 height 16
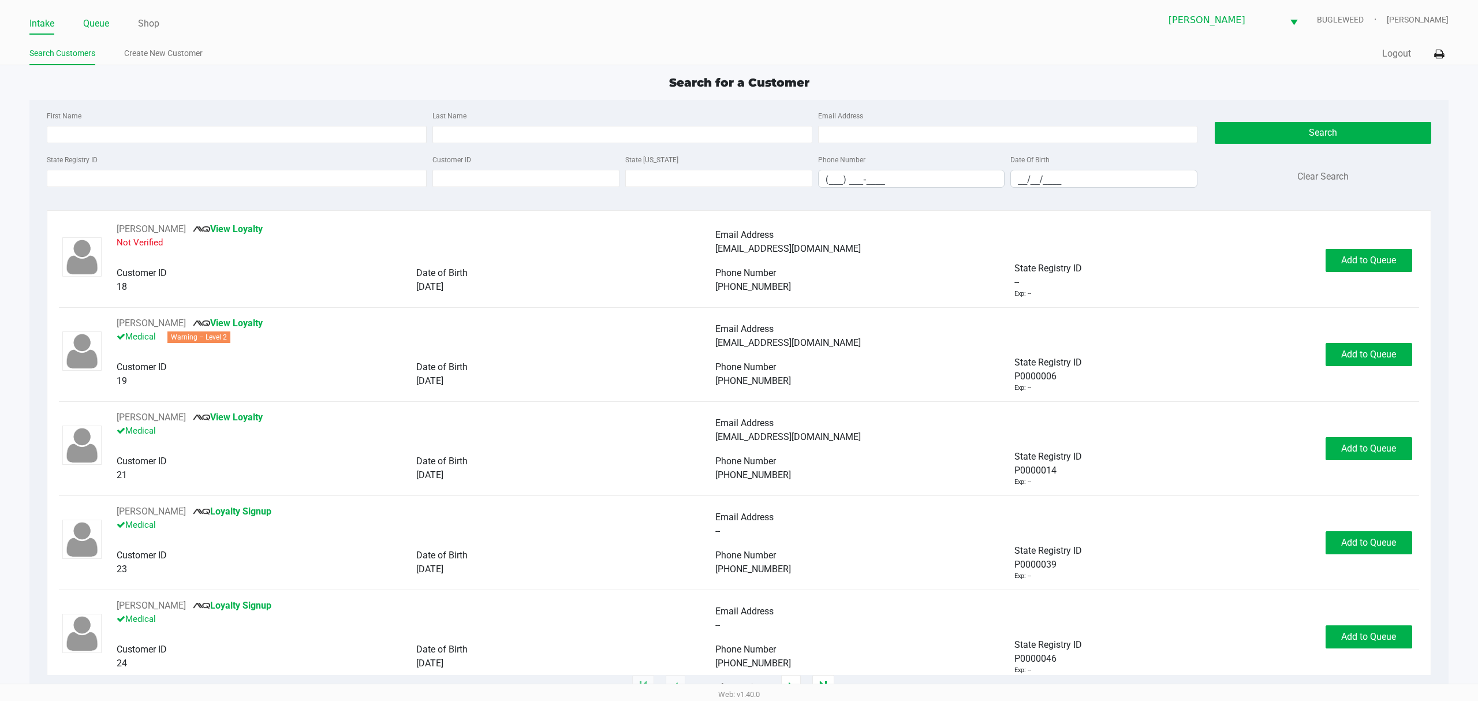
click at [100, 21] on link "Queue" at bounding box center [96, 24] width 26 height 16
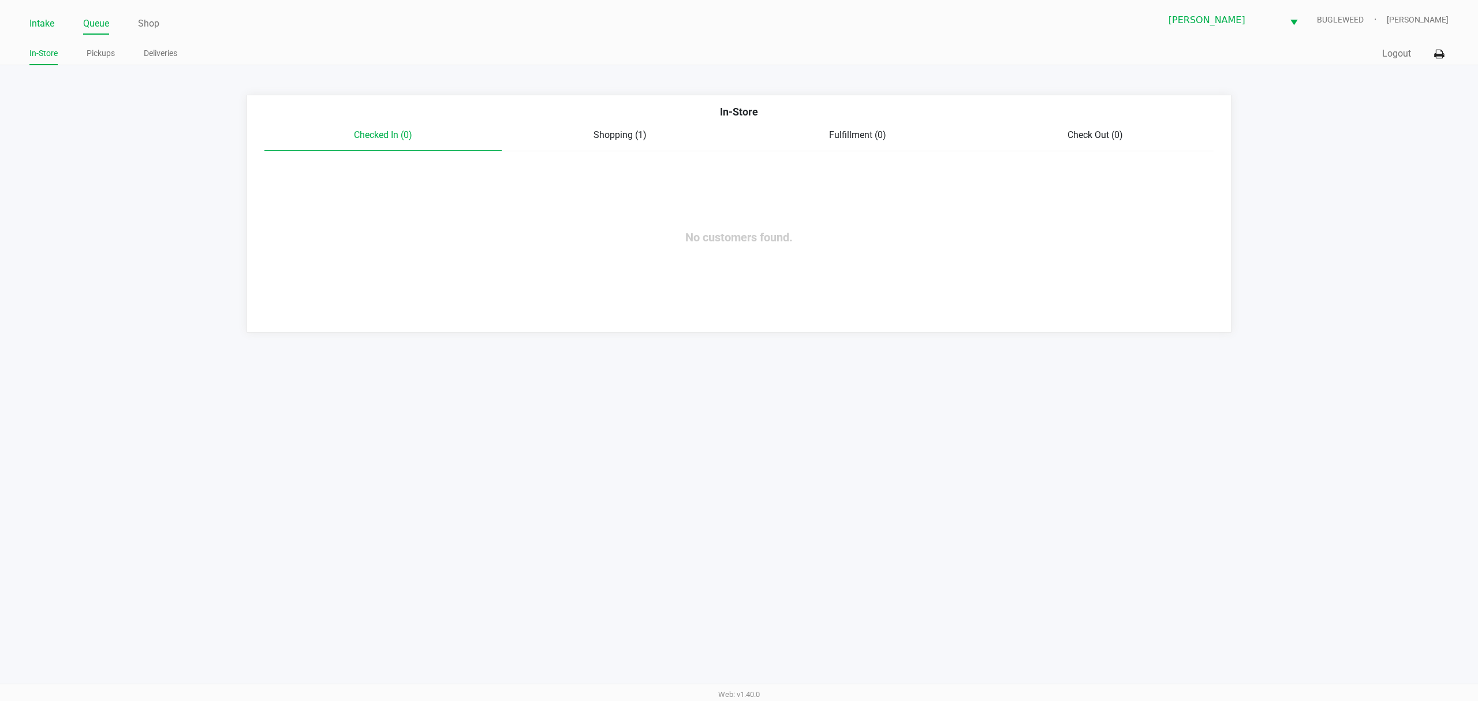
click at [49, 25] on link "Intake" at bounding box center [41, 24] width 25 height 16
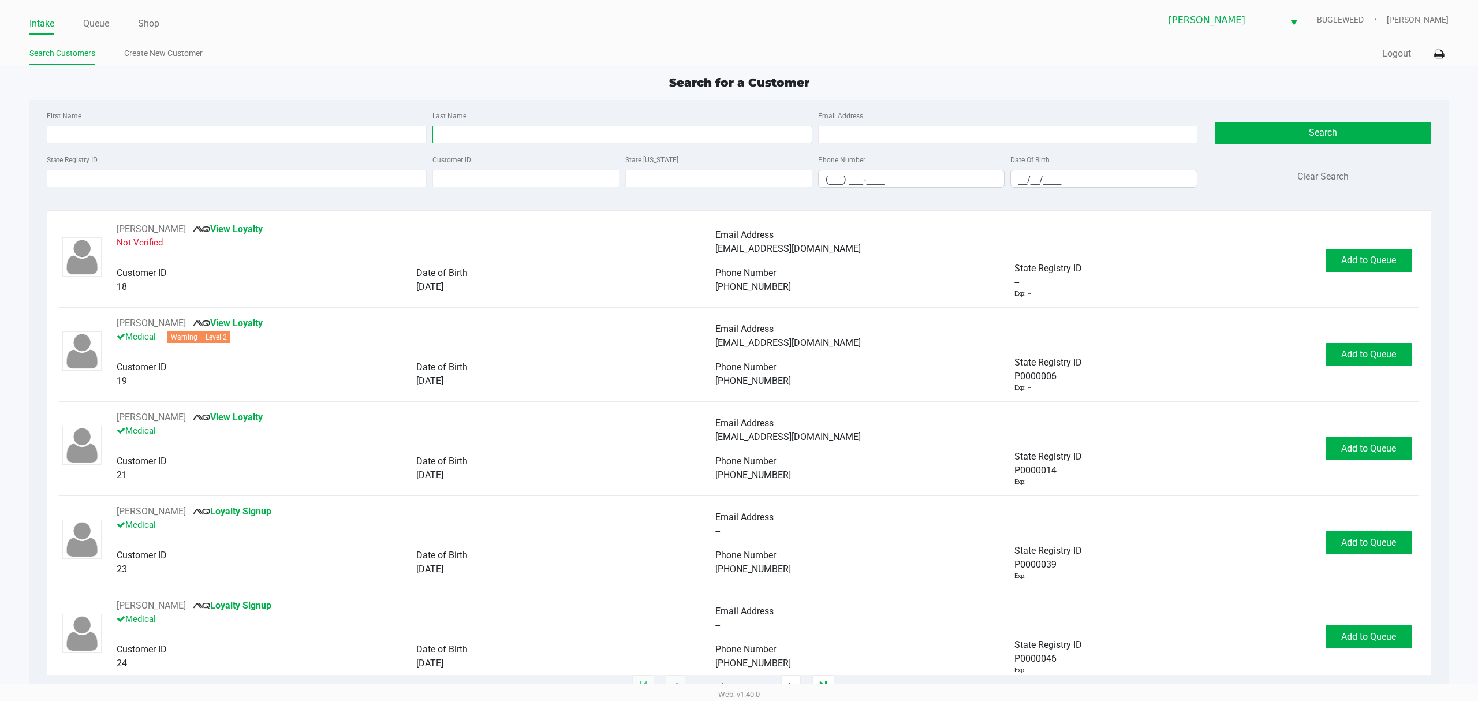
click at [474, 132] on input "Last Name" at bounding box center [622, 134] width 380 height 17
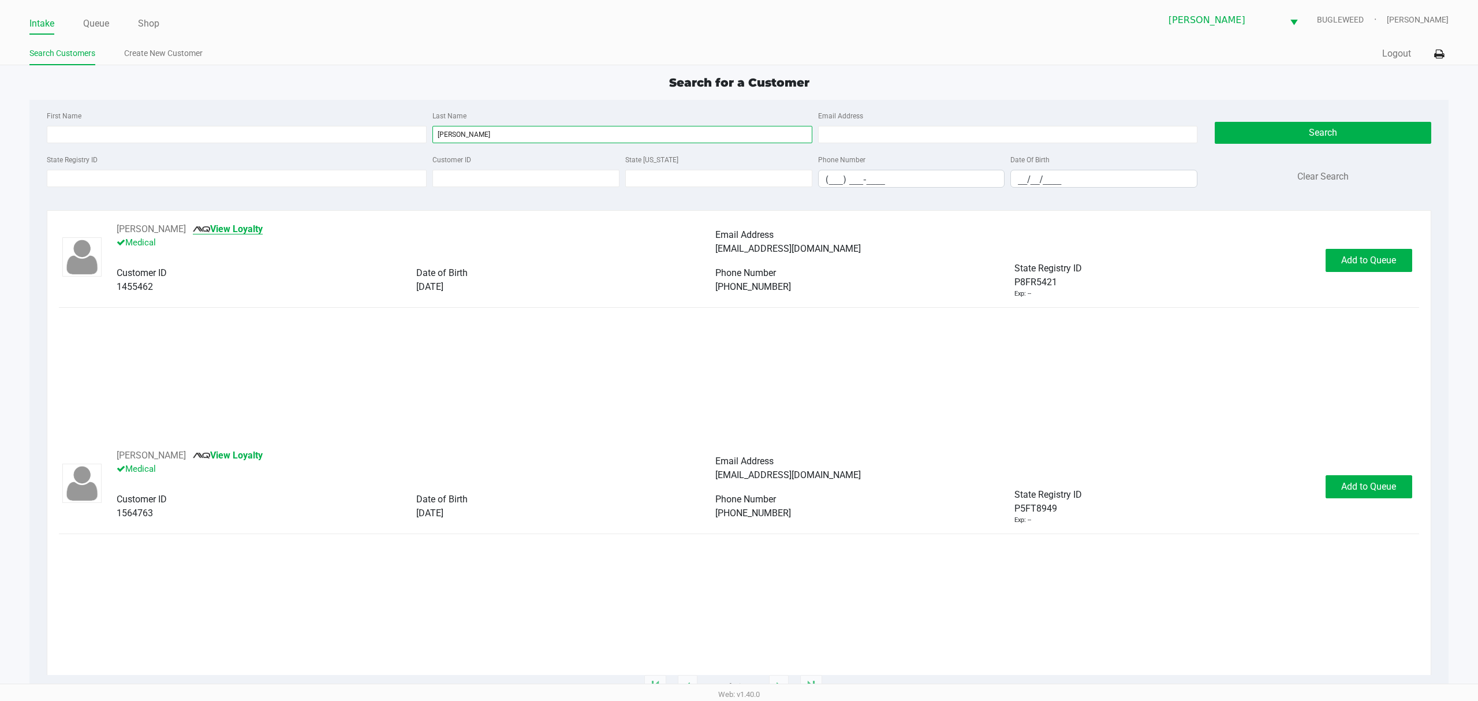
type input "paysen"
click at [257, 232] on link "View Loyalty" at bounding box center [228, 228] width 70 height 11
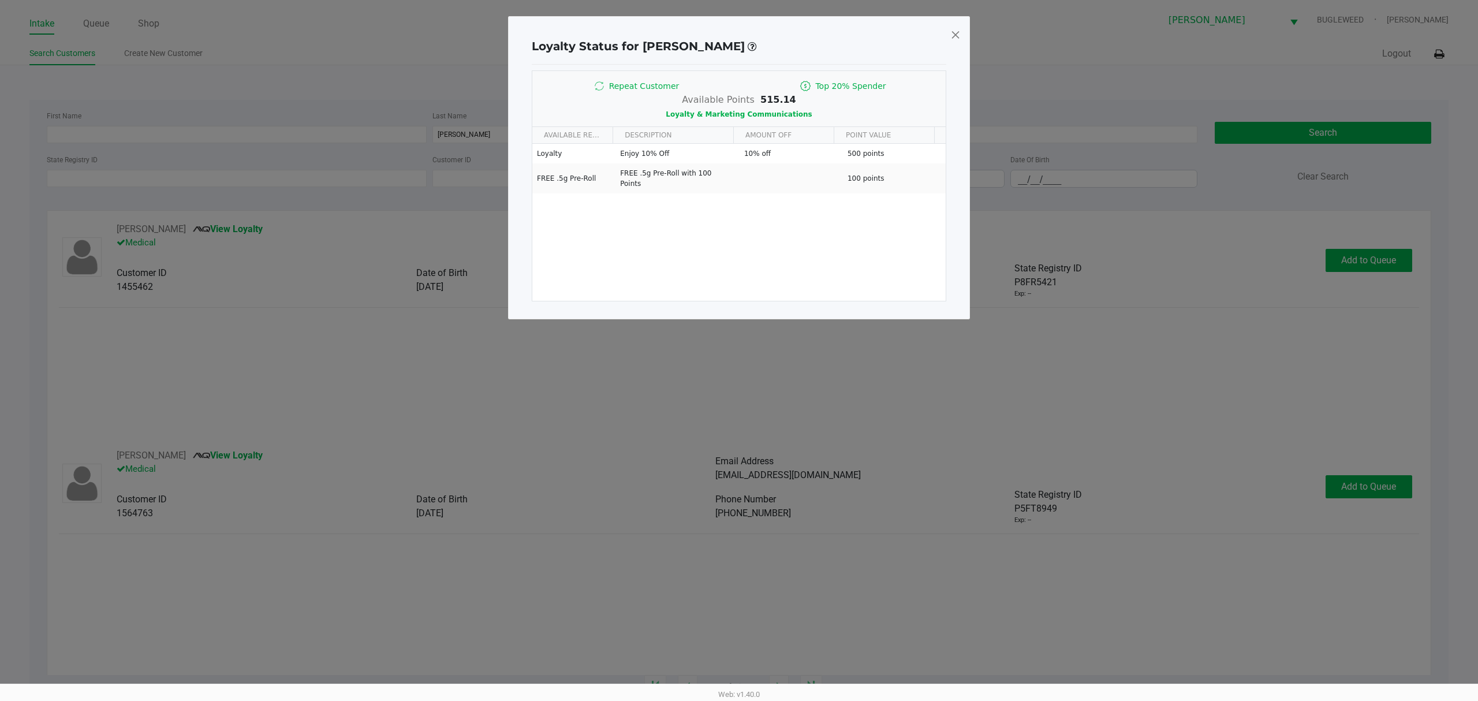
click at [956, 33] on span at bounding box center [955, 34] width 10 height 18
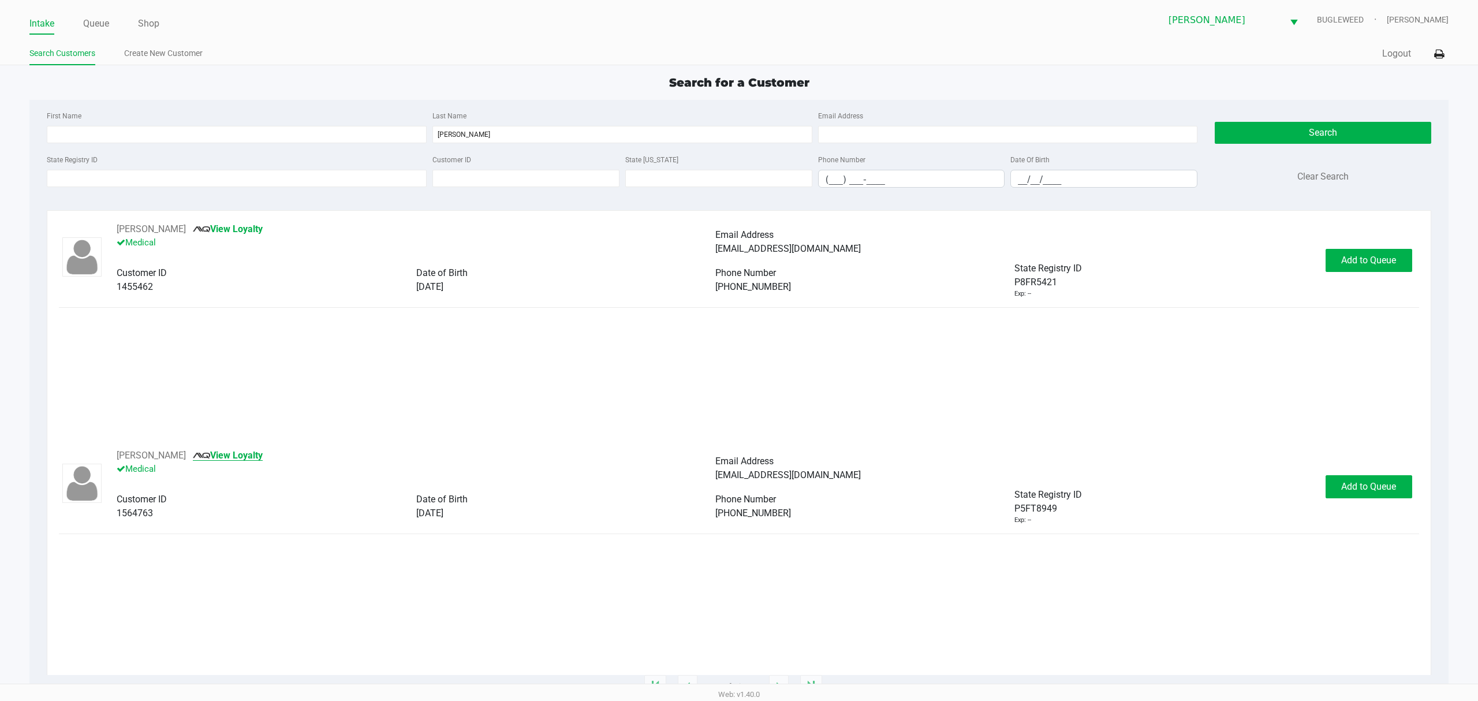
click at [218, 453] on link "View Loyalty" at bounding box center [228, 455] width 70 height 11
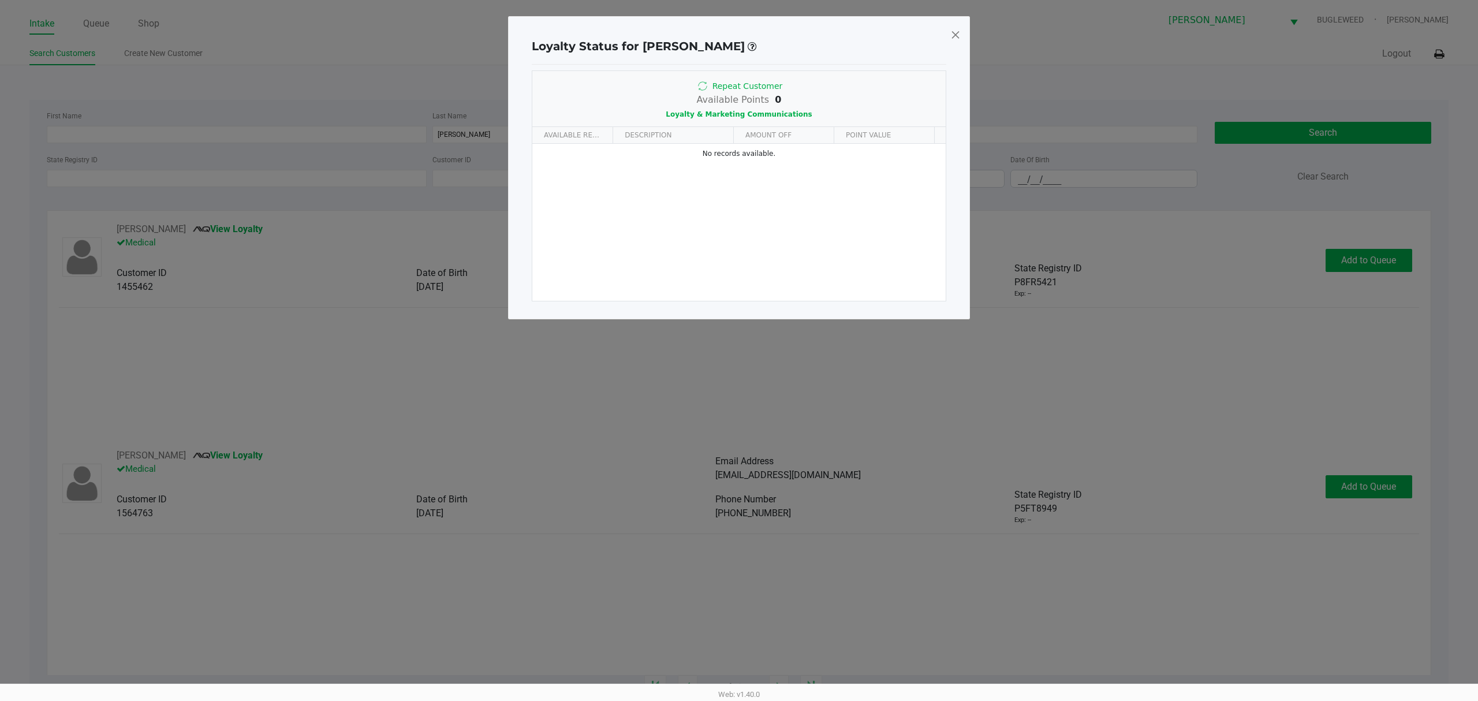
click at [954, 30] on span at bounding box center [955, 34] width 10 height 18
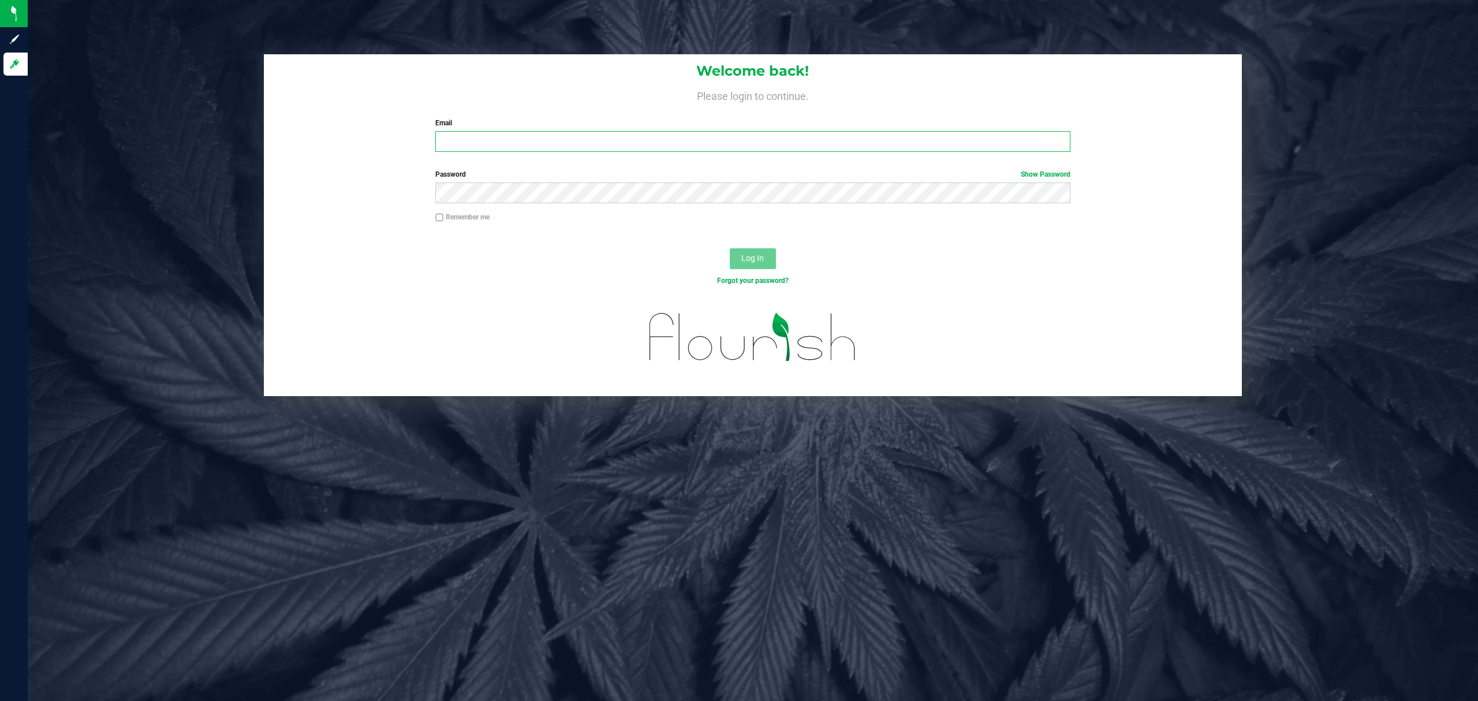
click at [638, 140] on input "Email" at bounding box center [752, 141] width 635 height 21
type input "[EMAIL_ADDRESS][DOMAIN_NAME]"
click at [730, 248] on button "Log In" at bounding box center [753, 258] width 46 height 21
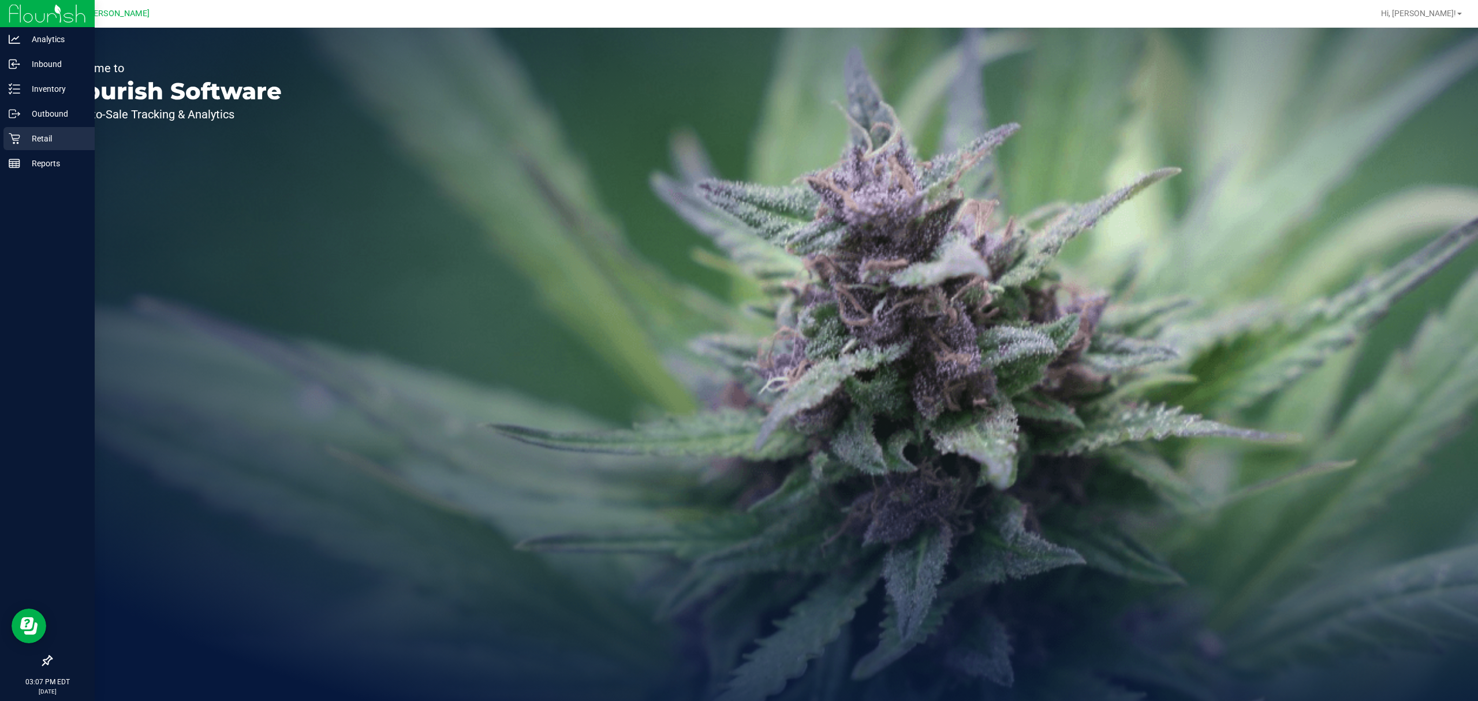
click at [18, 135] on icon at bounding box center [15, 139] width 12 height 12
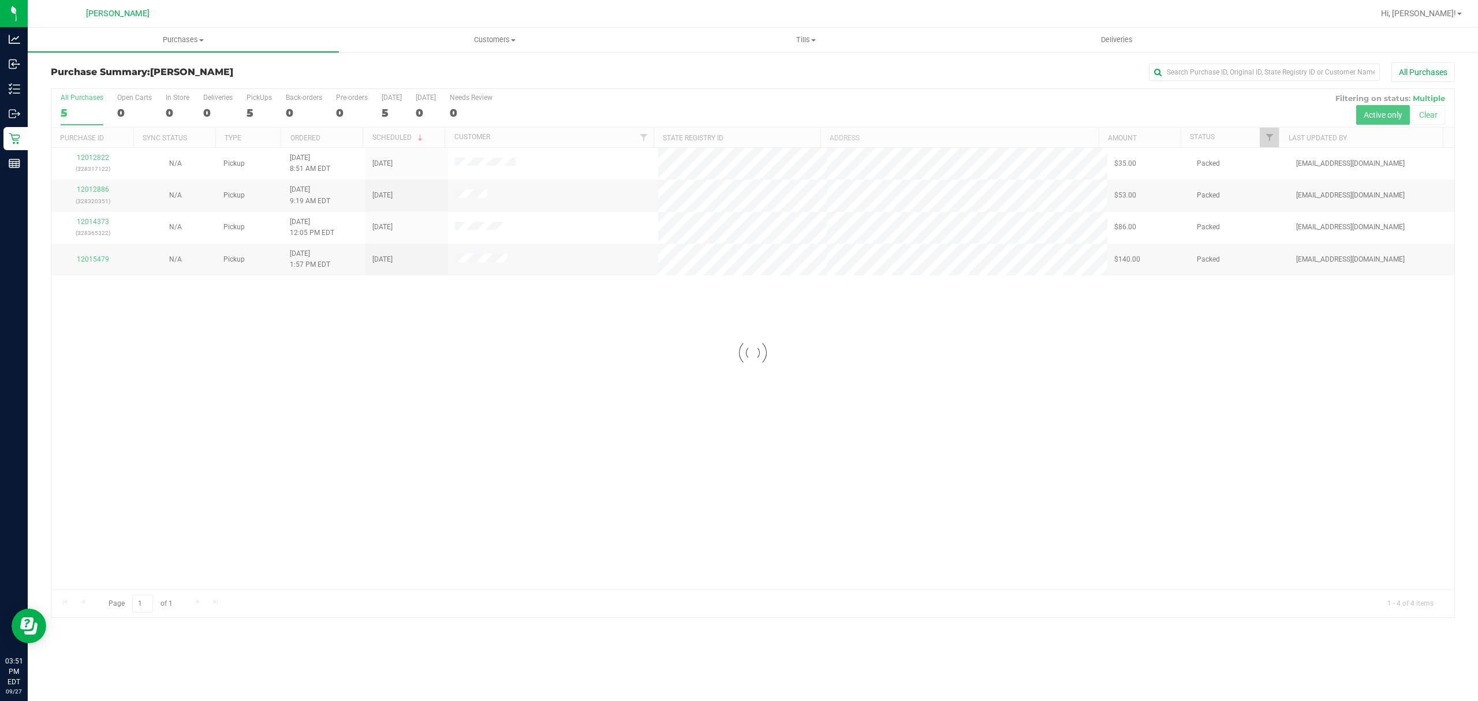
click at [554, 560] on div at bounding box center [752, 353] width 1403 height 528
click at [433, 420] on div at bounding box center [752, 353] width 1403 height 528
click at [361, 360] on div "12012822 (328317122) N/A Pickup [DATE] 8:51 AM EDT 9/27/2025 $35.00 Packed [EMA…" at bounding box center [752, 369] width 1403 height 442
